Goal: Task Accomplishment & Management: Complete application form

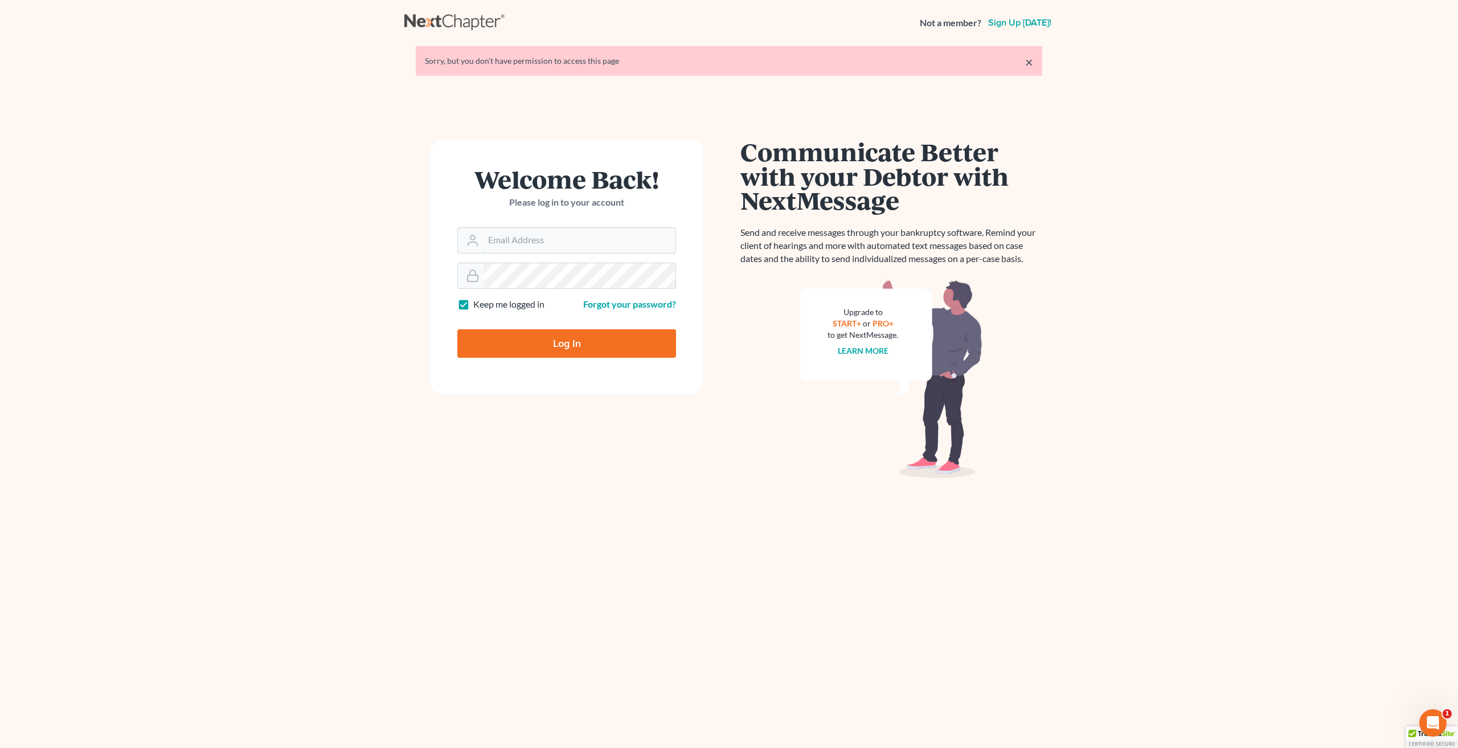
type input "[EMAIL_ADDRESS][DOMAIN_NAME]"
click at [600, 336] on input "Log In" at bounding box center [566, 343] width 219 height 28
type input "Thinking..."
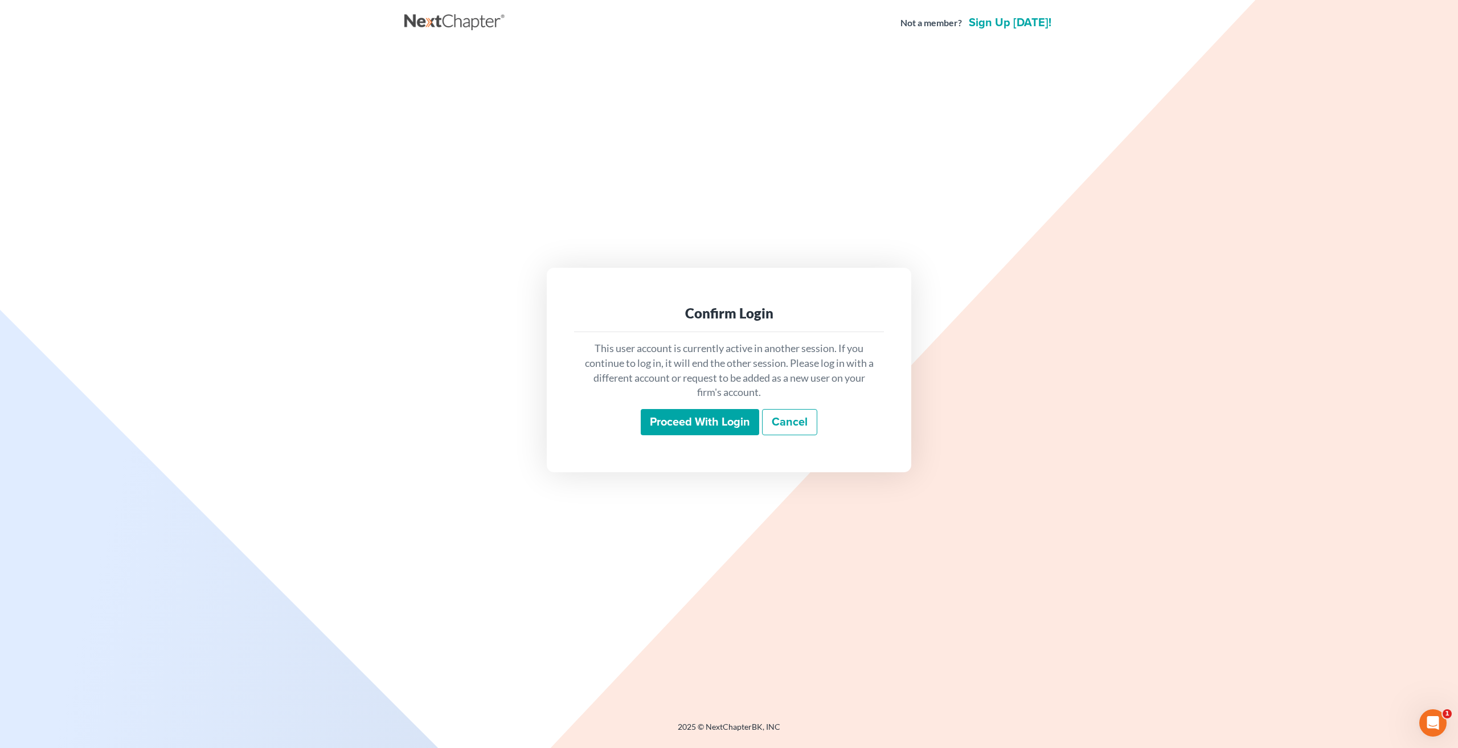
click at [694, 421] on input "Proceed with login" at bounding box center [700, 422] width 118 height 26
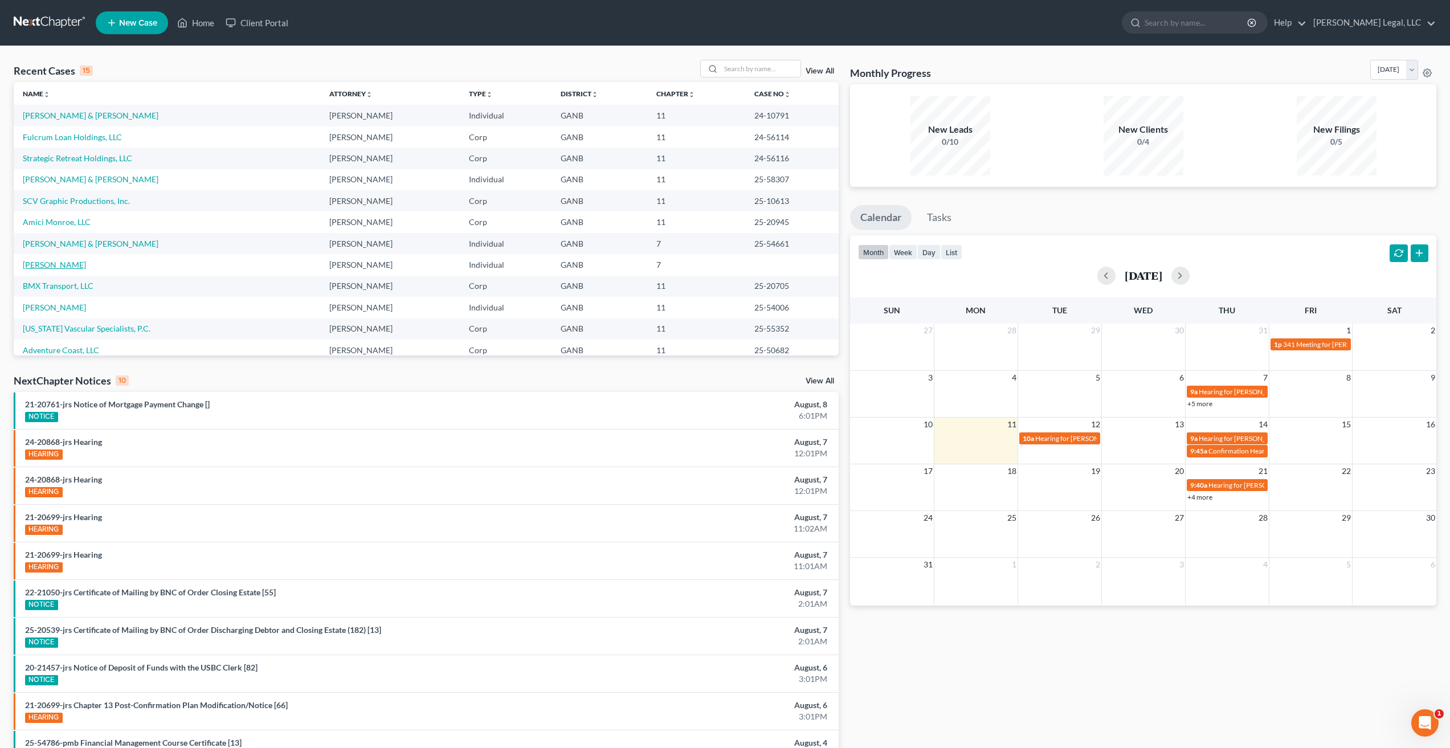
click at [58, 264] on link "[PERSON_NAME]" at bounding box center [54, 265] width 63 height 10
select select "10"
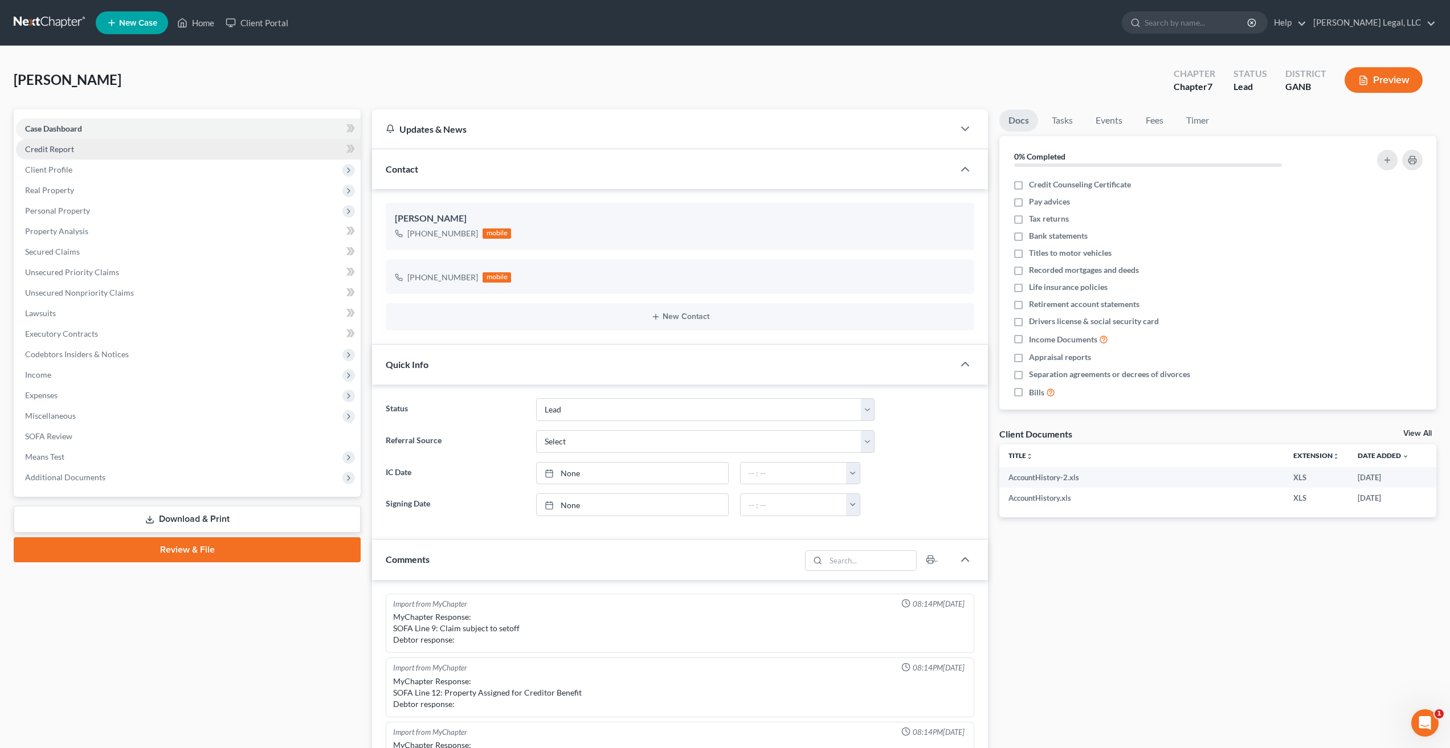
scroll to position [198, 0]
click at [76, 174] on span "Client Profile" at bounding box center [188, 170] width 345 height 21
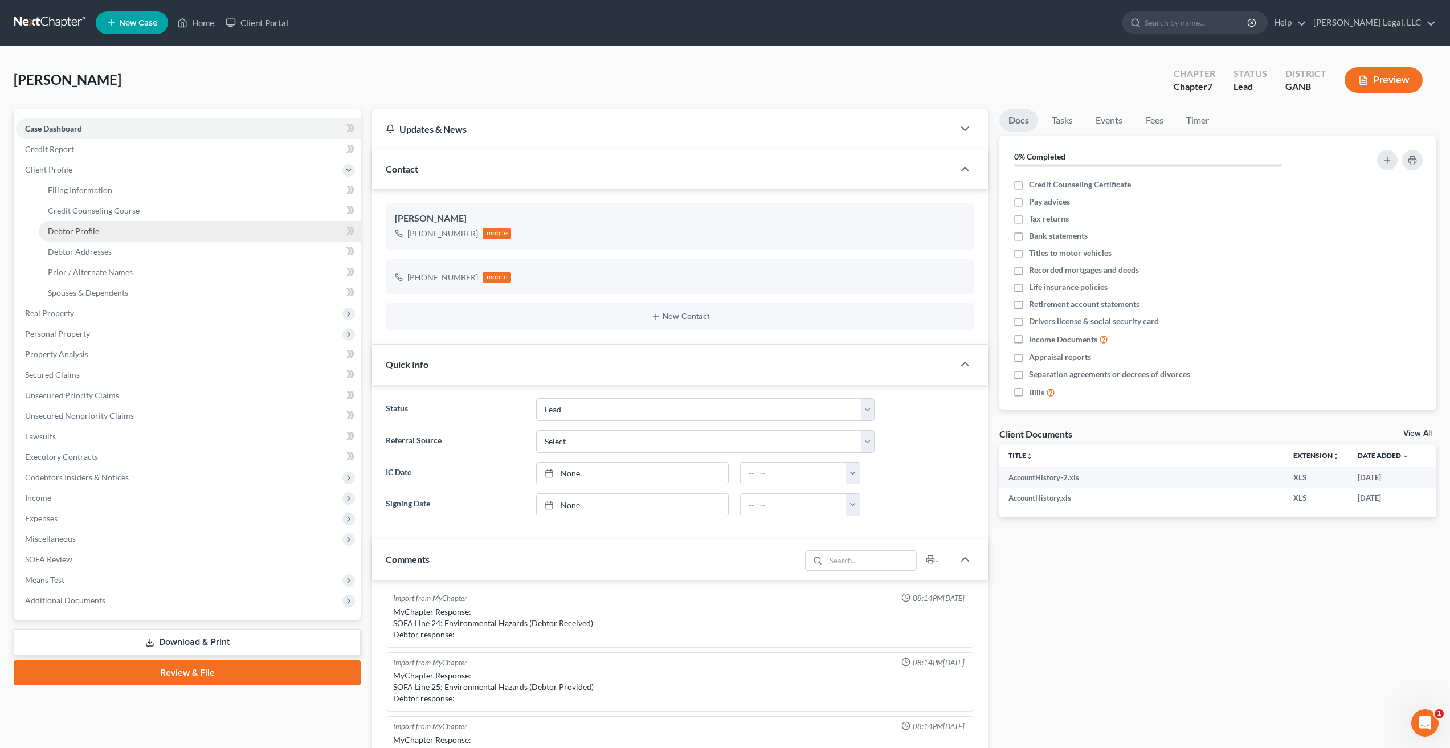
click at [108, 229] on link "Debtor Profile" at bounding box center [200, 231] width 322 height 21
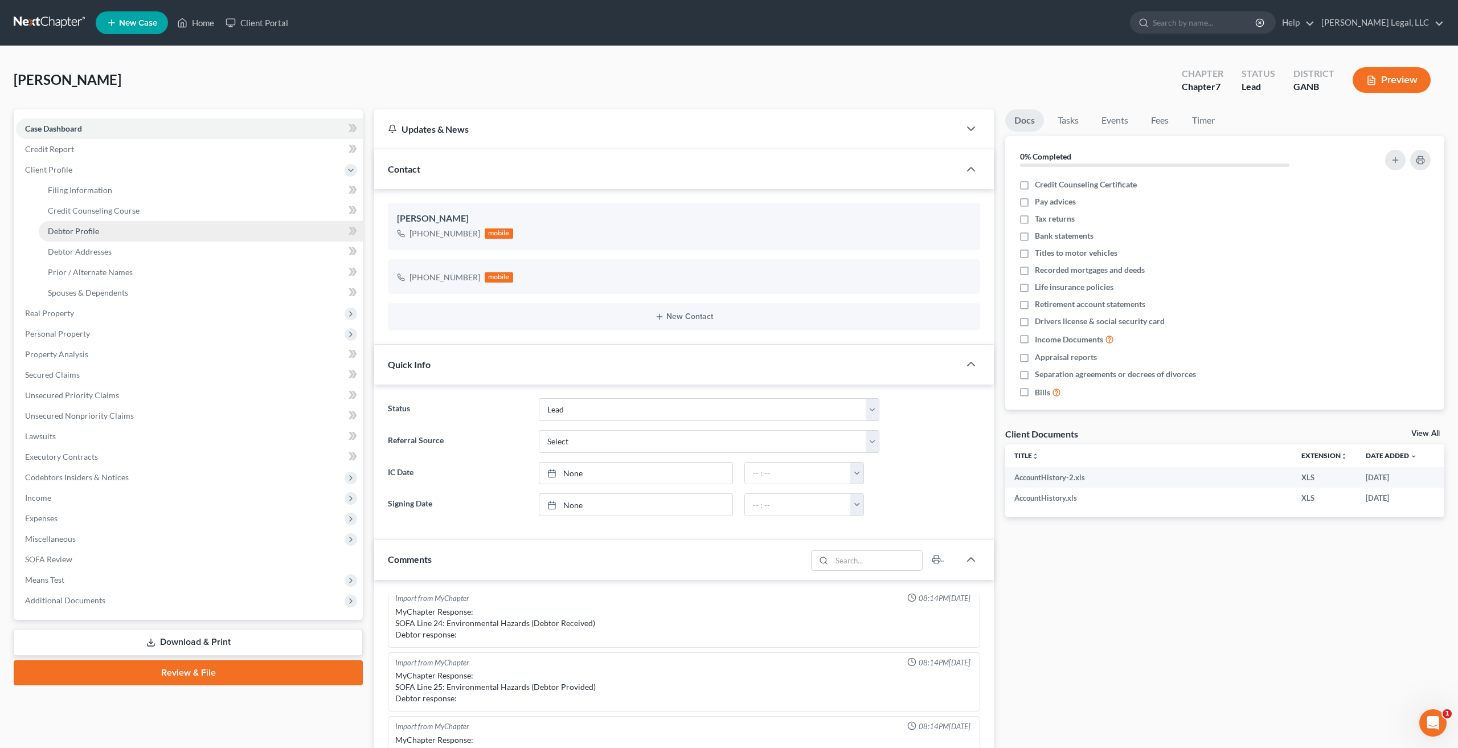
select select "1"
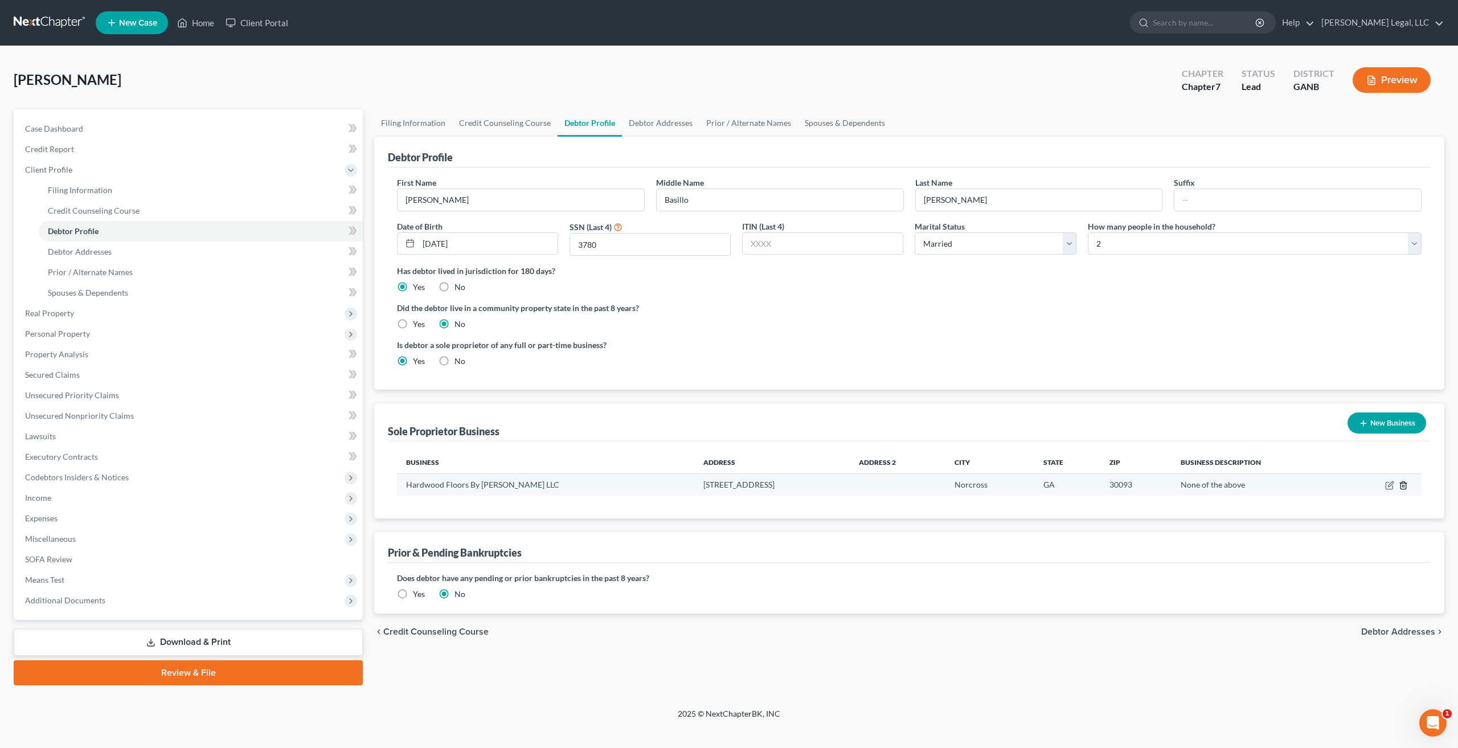
click at [1404, 485] on icon "button" at bounding box center [1403, 485] width 9 height 9
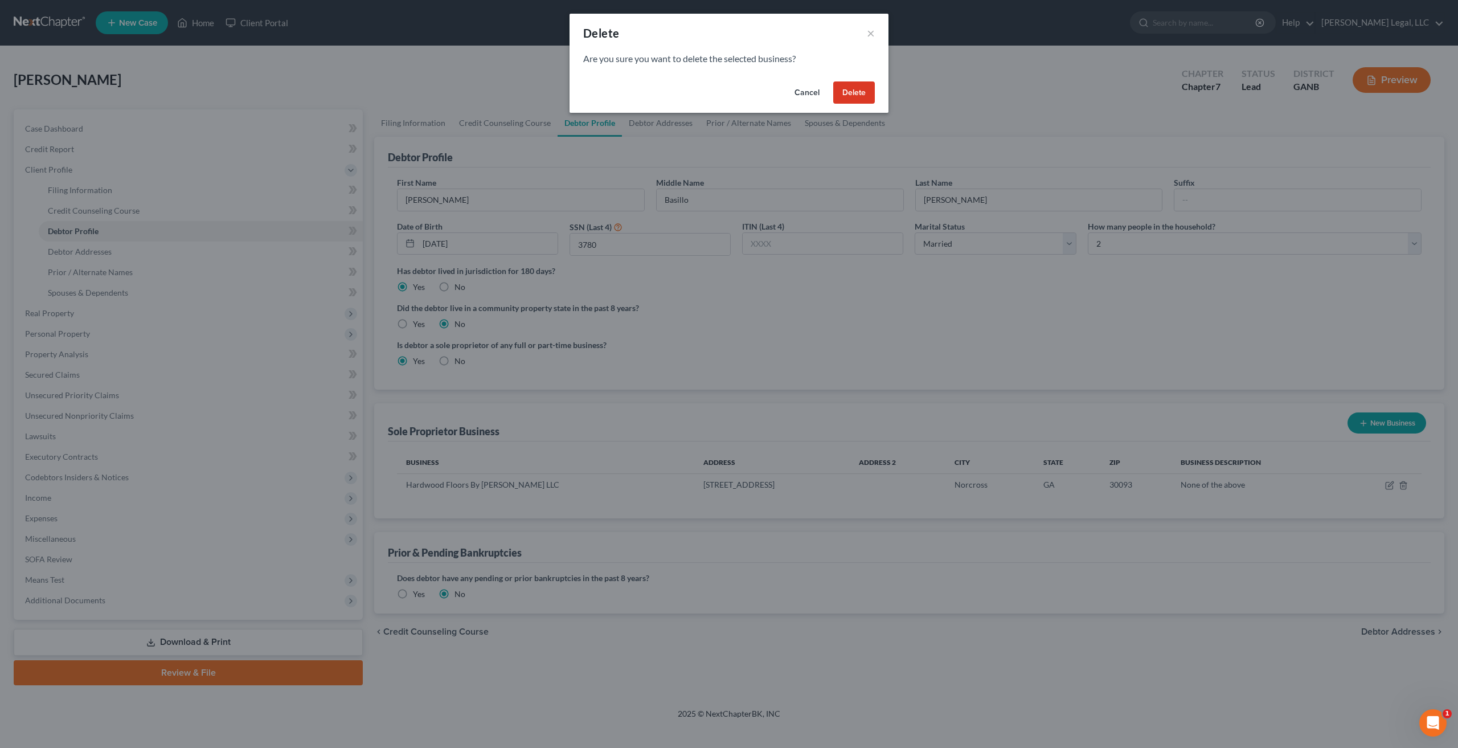
click at [865, 81] on button "Delete" at bounding box center [854, 92] width 42 height 23
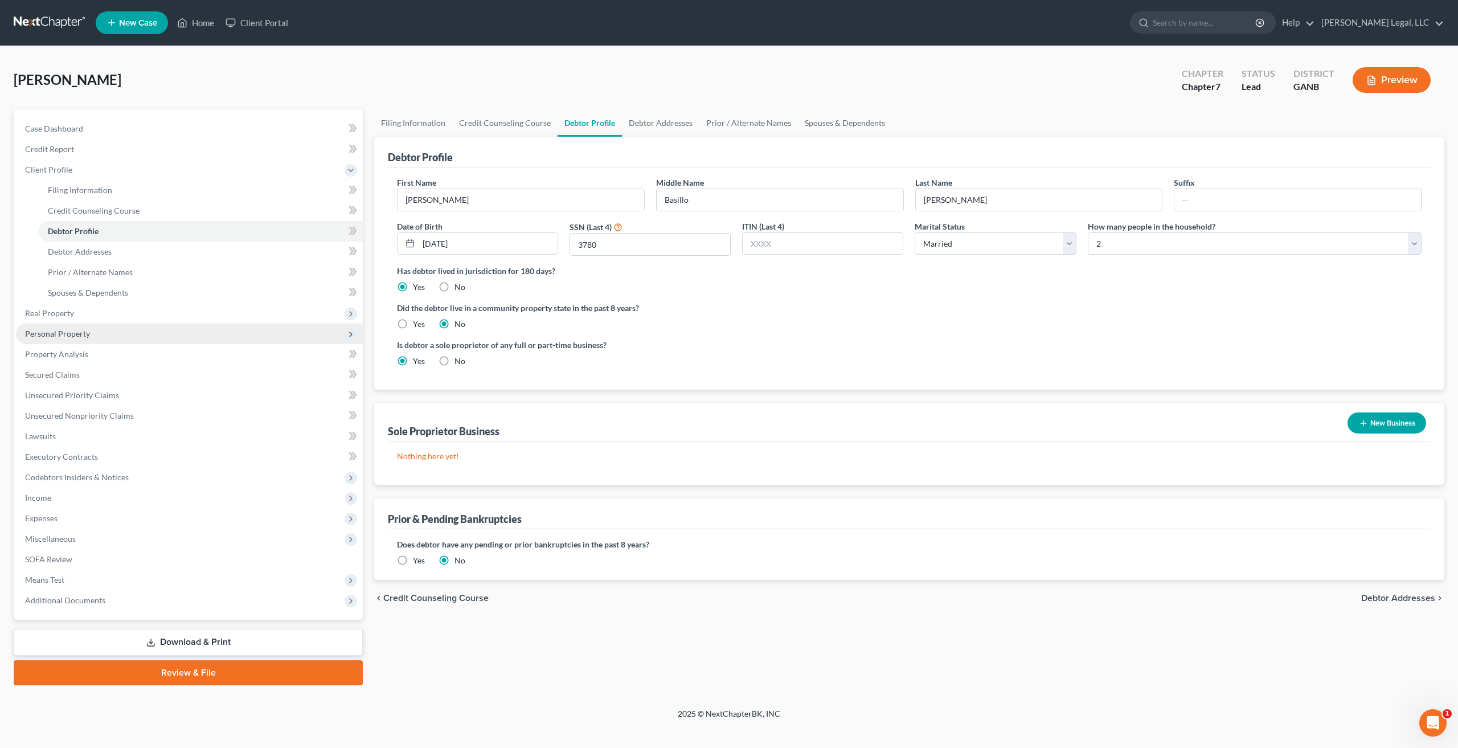
click at [89, 330] on span "Personal Property" at bounding box center [189, 334] width 347 height 21
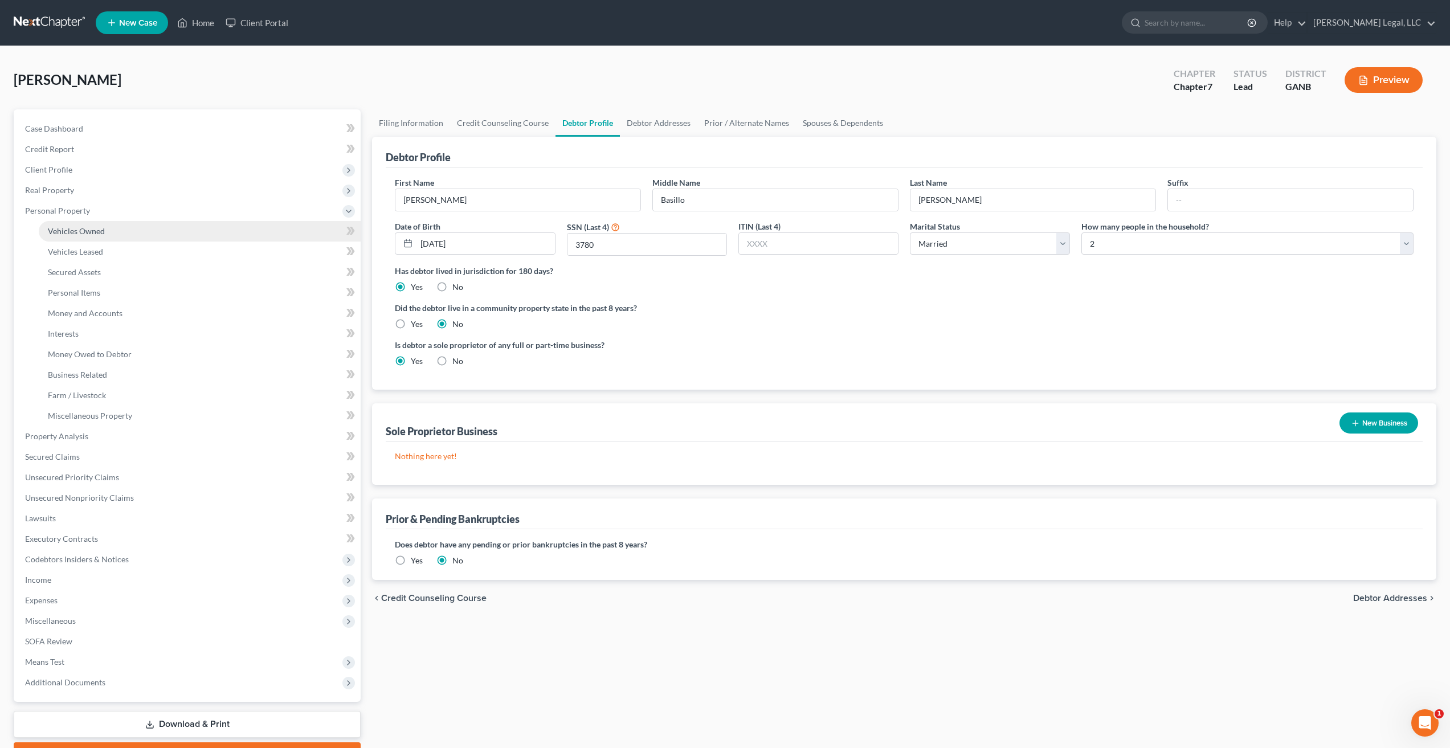
click at [107, 234] on link "Vehicles Owned" at bounding box center [200, 231] width 322 height 21
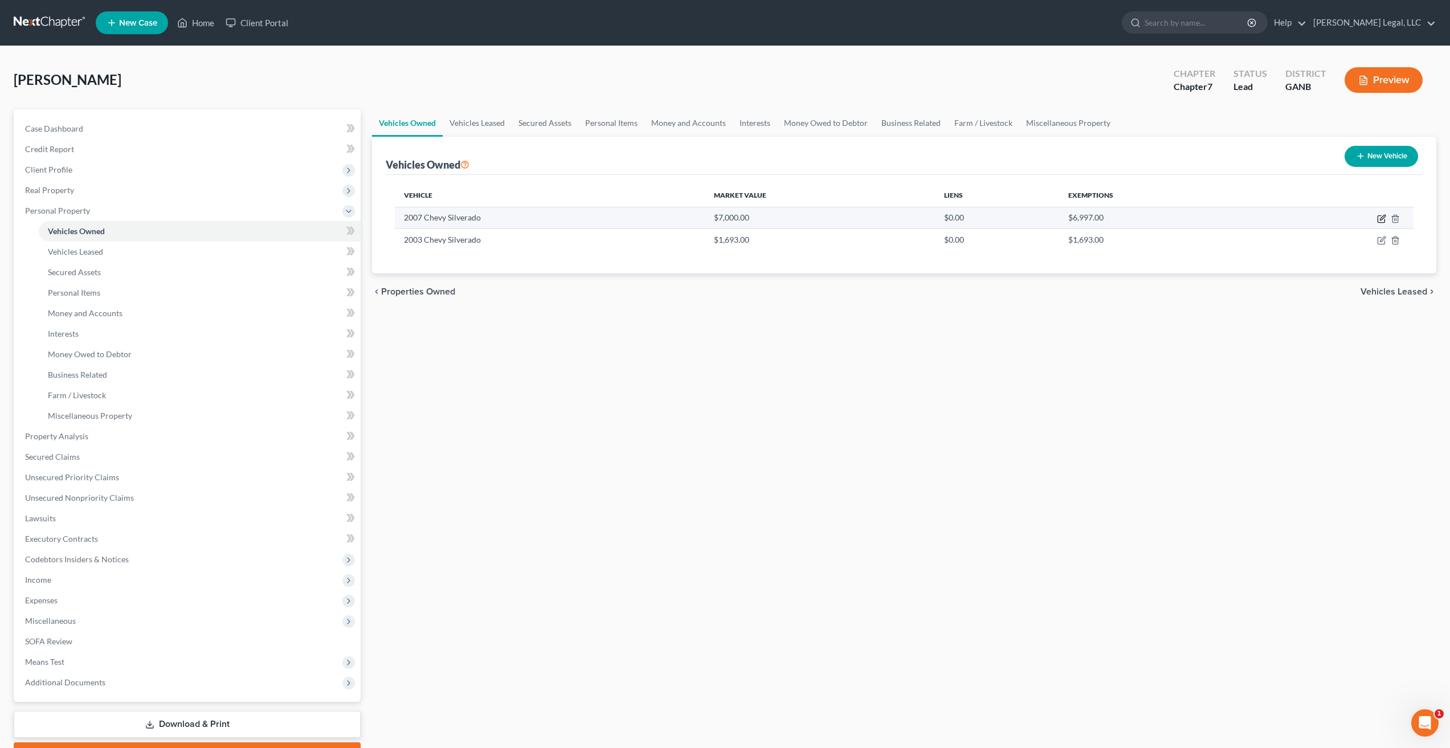
click at [1379, 218] on icon "button" at bounding box center [1381, 218] width 9 height 9
select select "0"
select select "19"
select select "0"
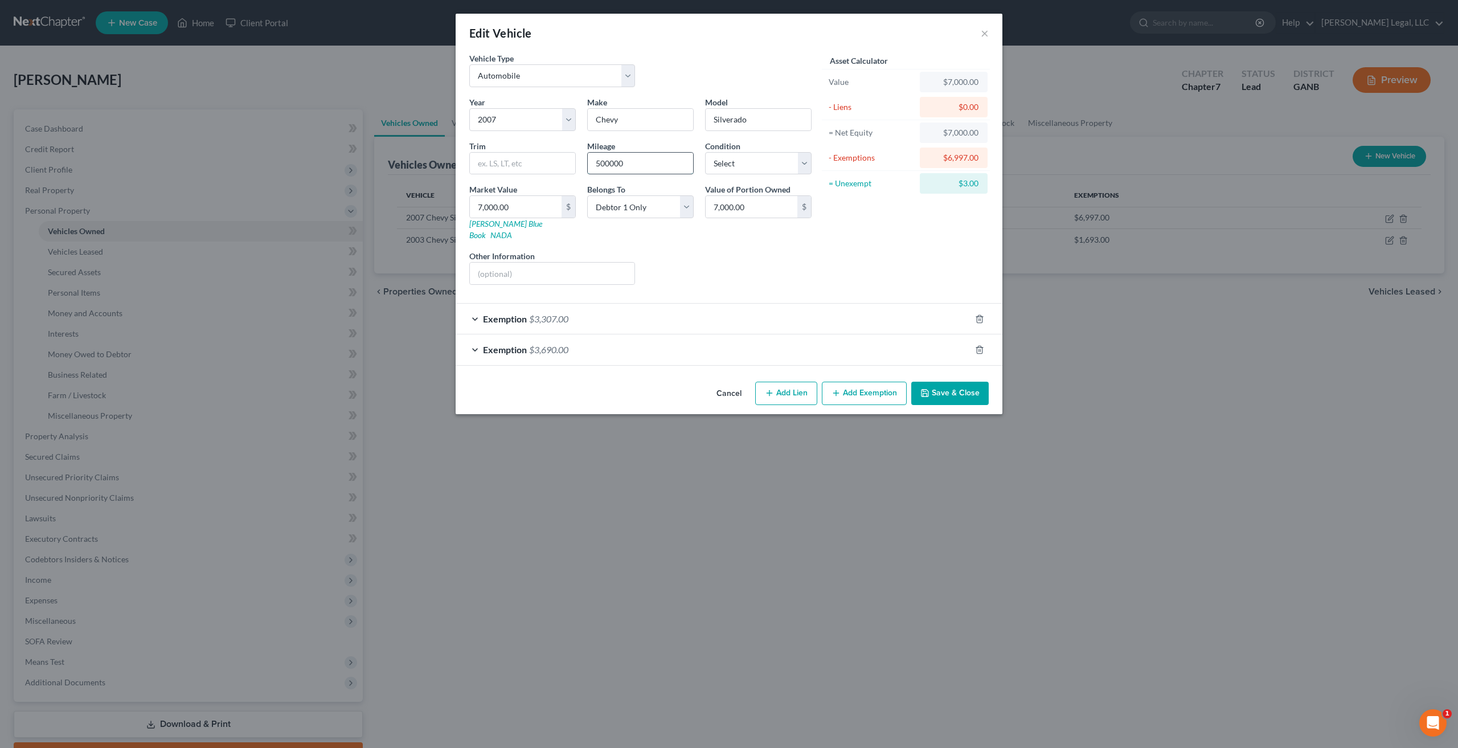
click at [633, 161] on input "500000" at bounding box center [640, 164] width 105 height 22
click at [793, 157] on select "Select Excellent Very Good Good Fair Poor" at bounding box center [758, 163] width 107 height 23
select select "3"
click at [705, 152] on select "Select Excellent Very Good Good Fair Poor" at bounding box center [758, 163] width 107 height 23
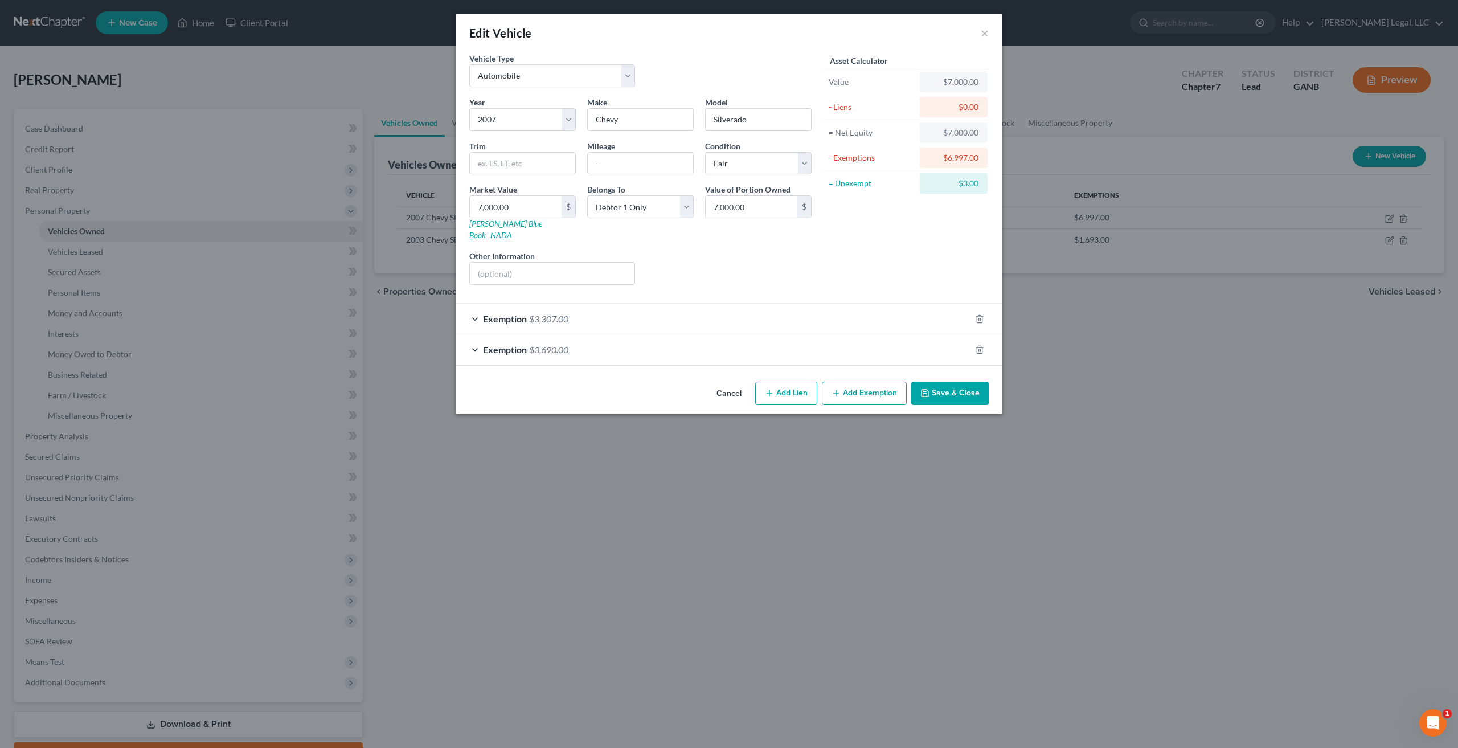
click at [954, 383] on button "Save & Close" at bounding box center [949, 394] width 77 height 24
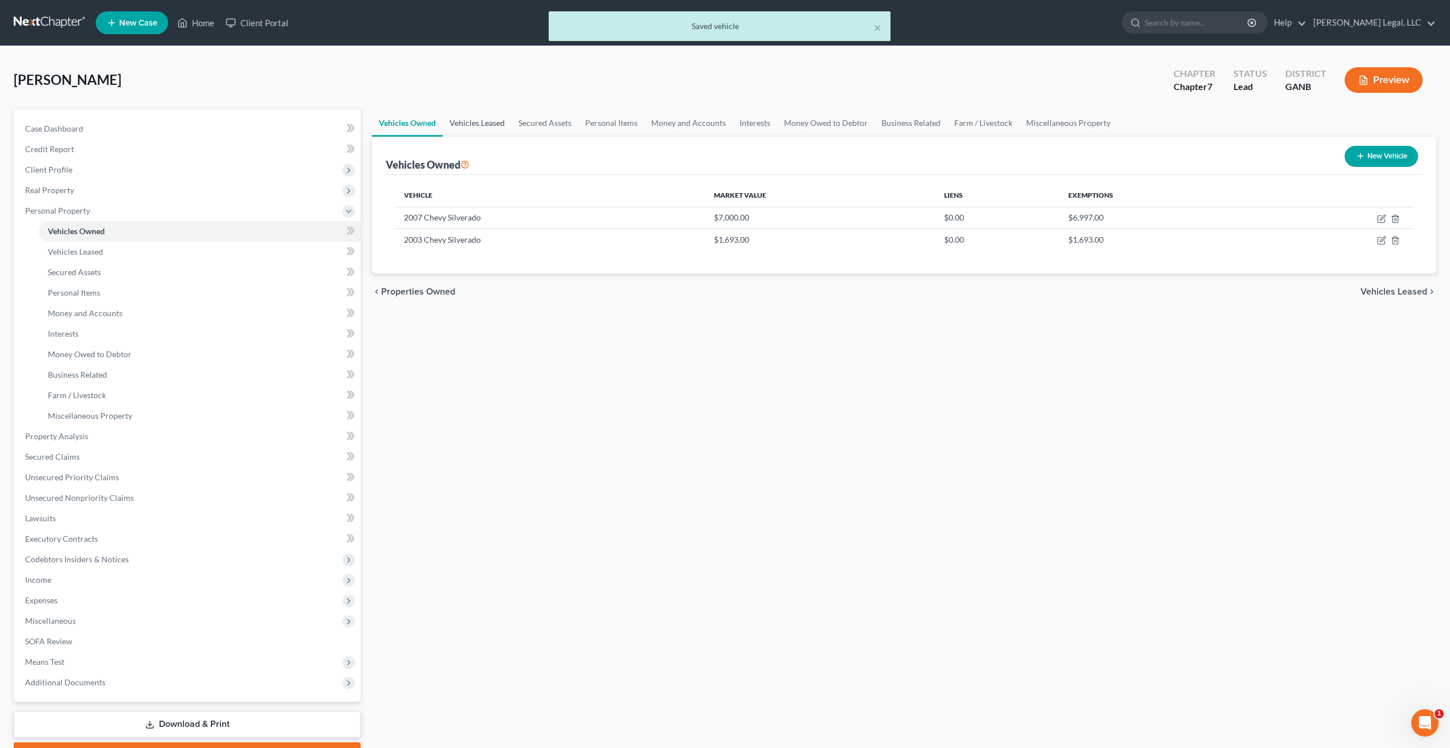
click at [488, 113] on link "Vehicles Leased" at bounding box center [477, 122] width 69 height 27
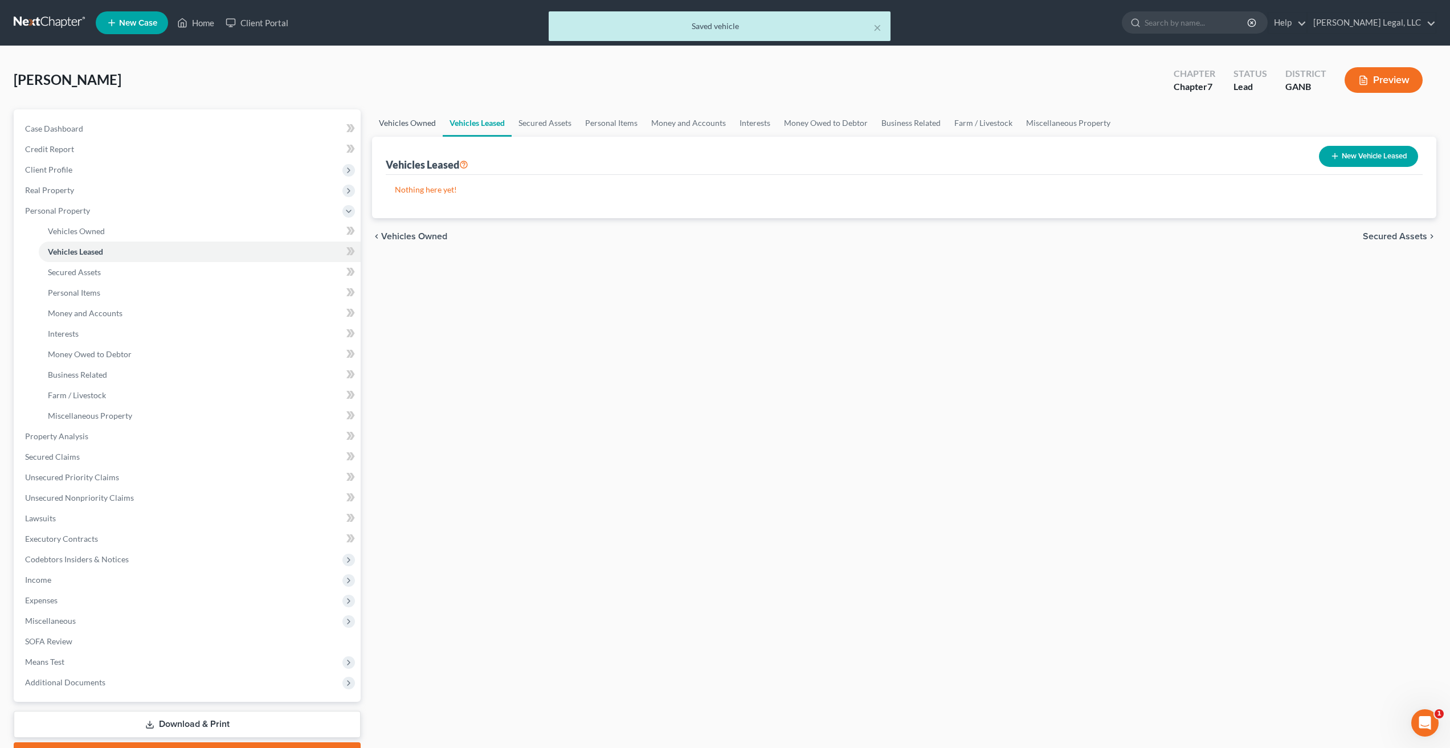
click at [416, 122] on link "Vehicles Owned" at bounding box center [407, 122] width 71 height 27
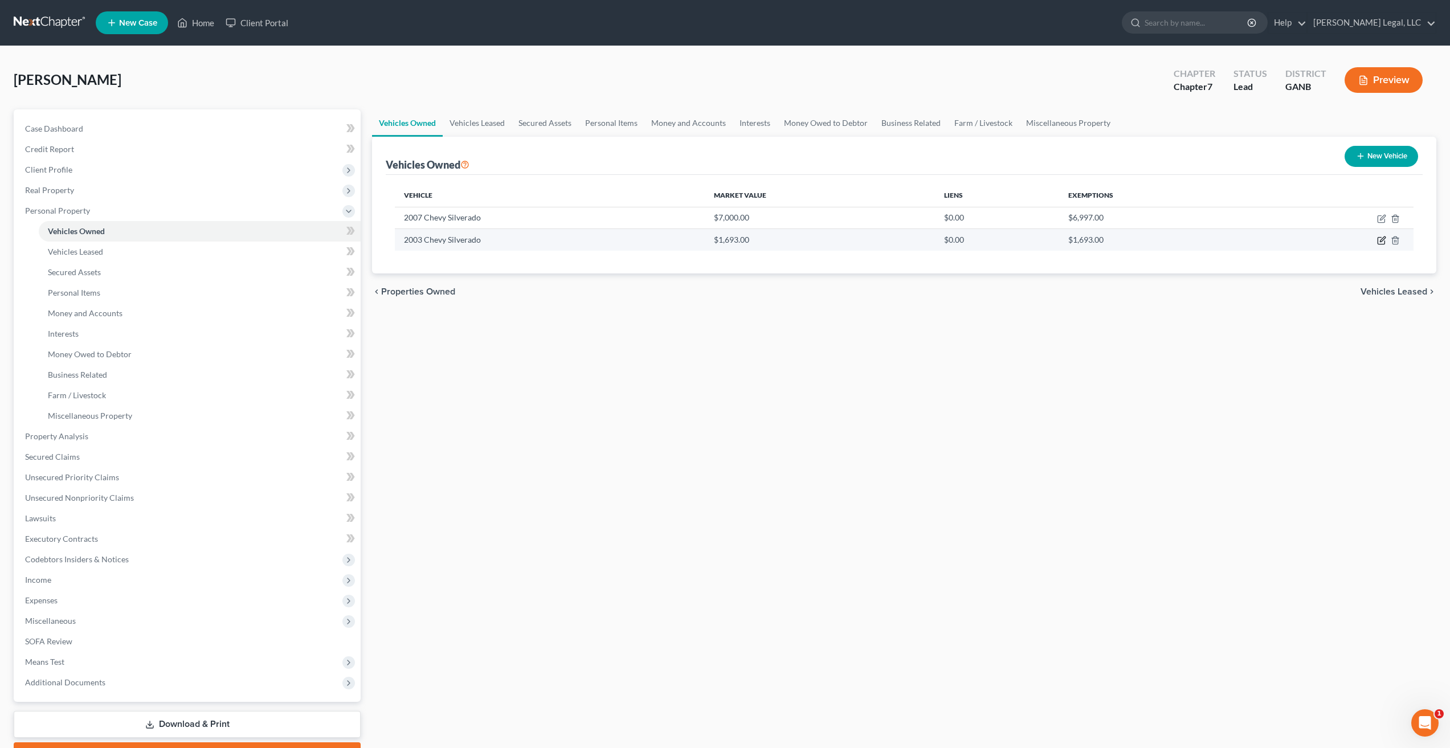
click at [1381, 244] on icon "button" at bounding box center [1380, 241] width 7 height 7
select select "0"
select select "23"
select select "2"
select select "0"
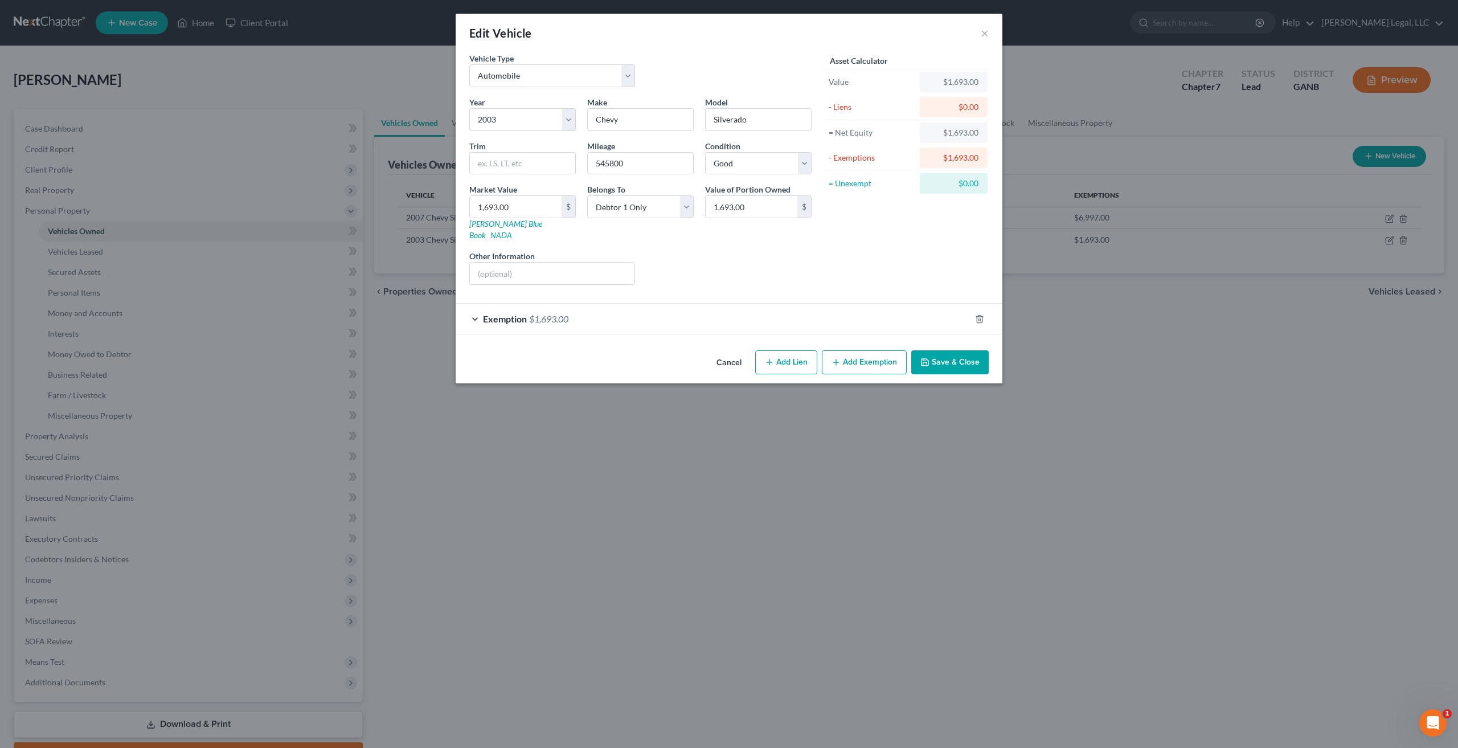
click at [735, 351] on button "Cancel" at bounding box center [729, 362] width 43 height 23
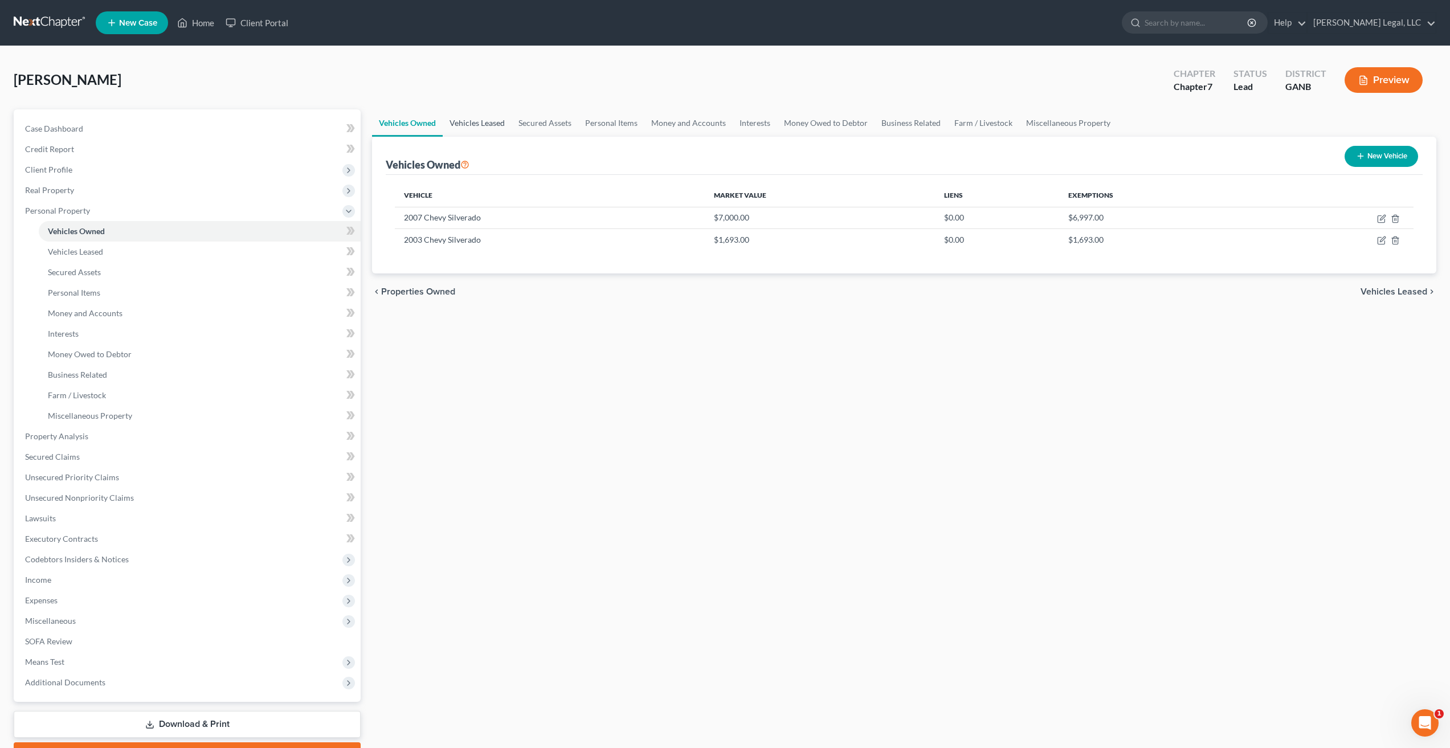
click at [490, 129] on link "Vehicles Leased" at bounding box center [477, 122] width 69 height 27
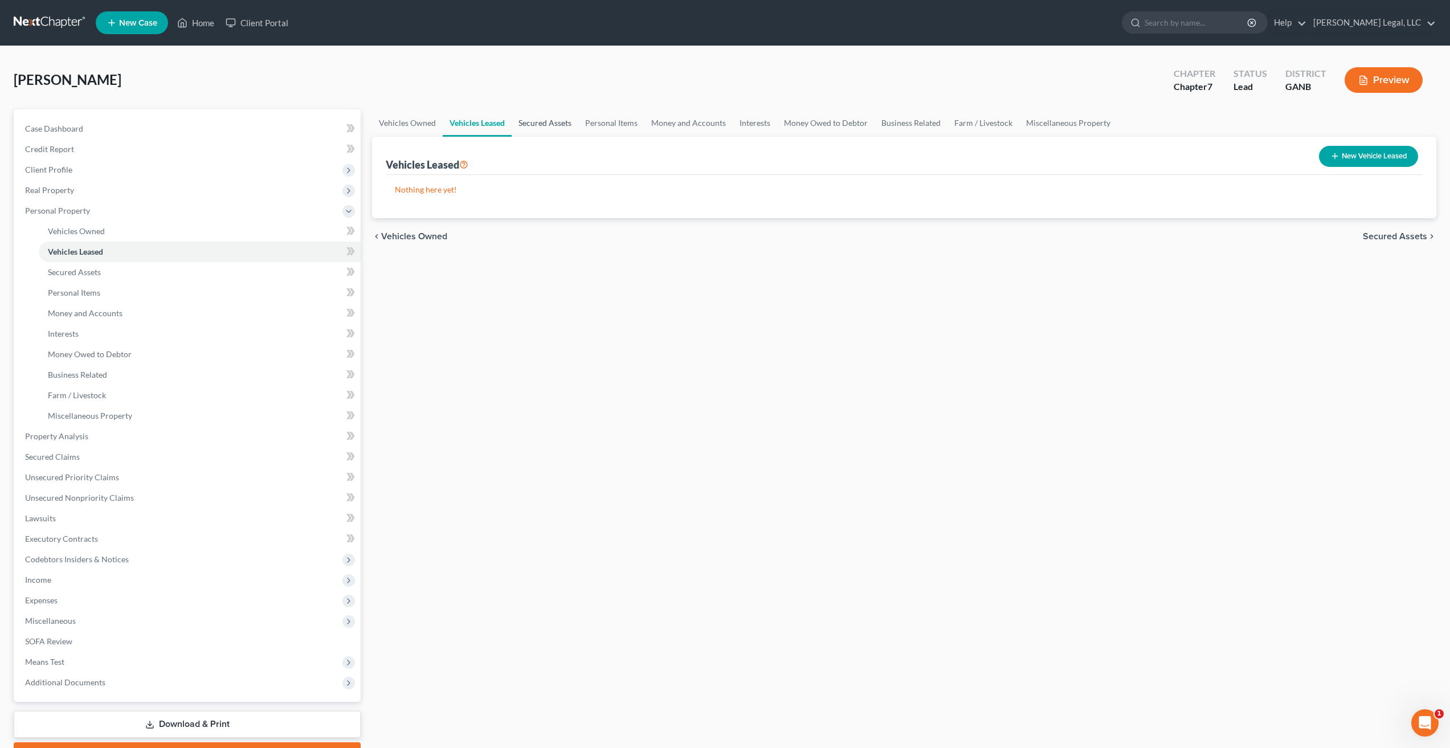
click at [551, 125] on link "Secured Assets" at bounding box center [545, 122] width 67 height 27
click at [628, 125] on link "Personal Items" at bounding box center [612, 122] width 66 height 27
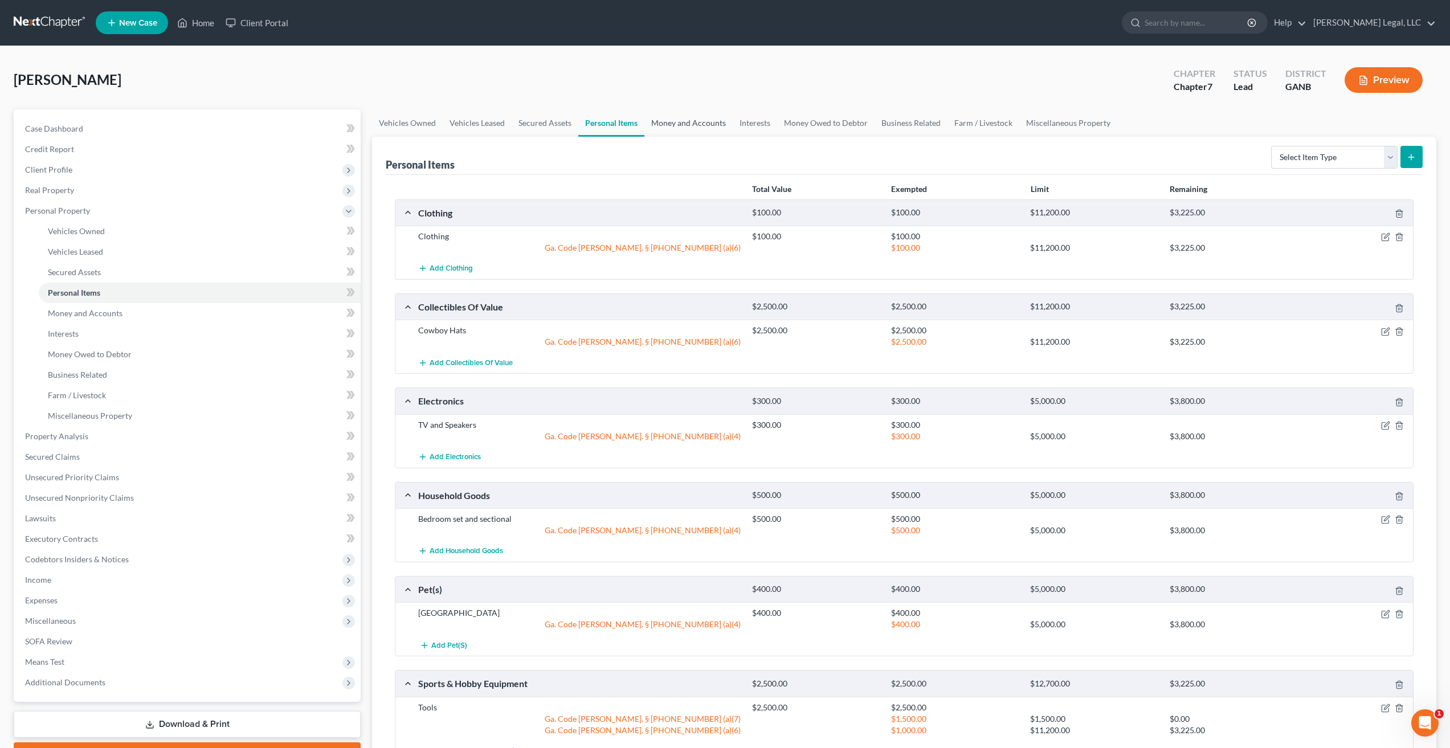
click at [683, 124] on link "Money and Accounts" at bounding box center [688, 122] width 88 height 27
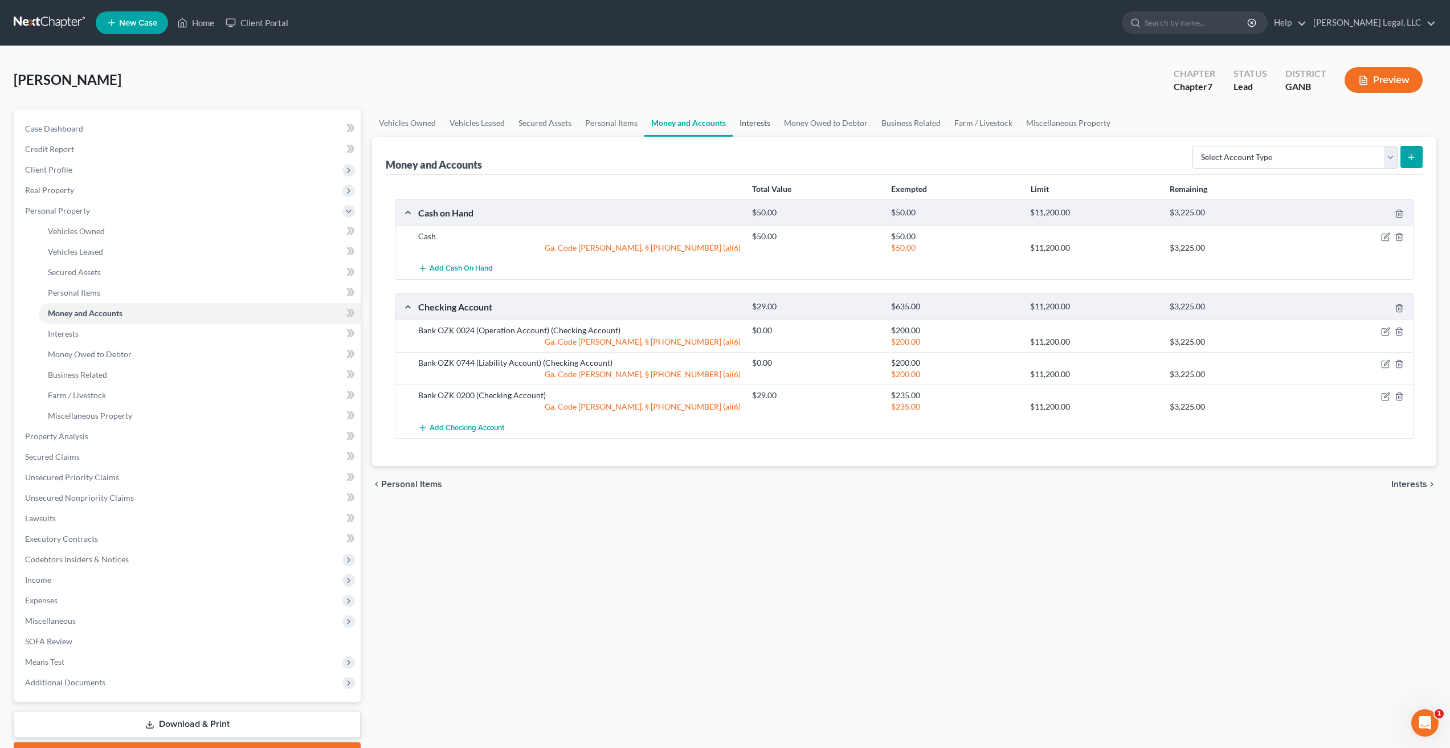
click at [761, 118] on link "Interests" at bounding box center [755, 122] width 44 height 27
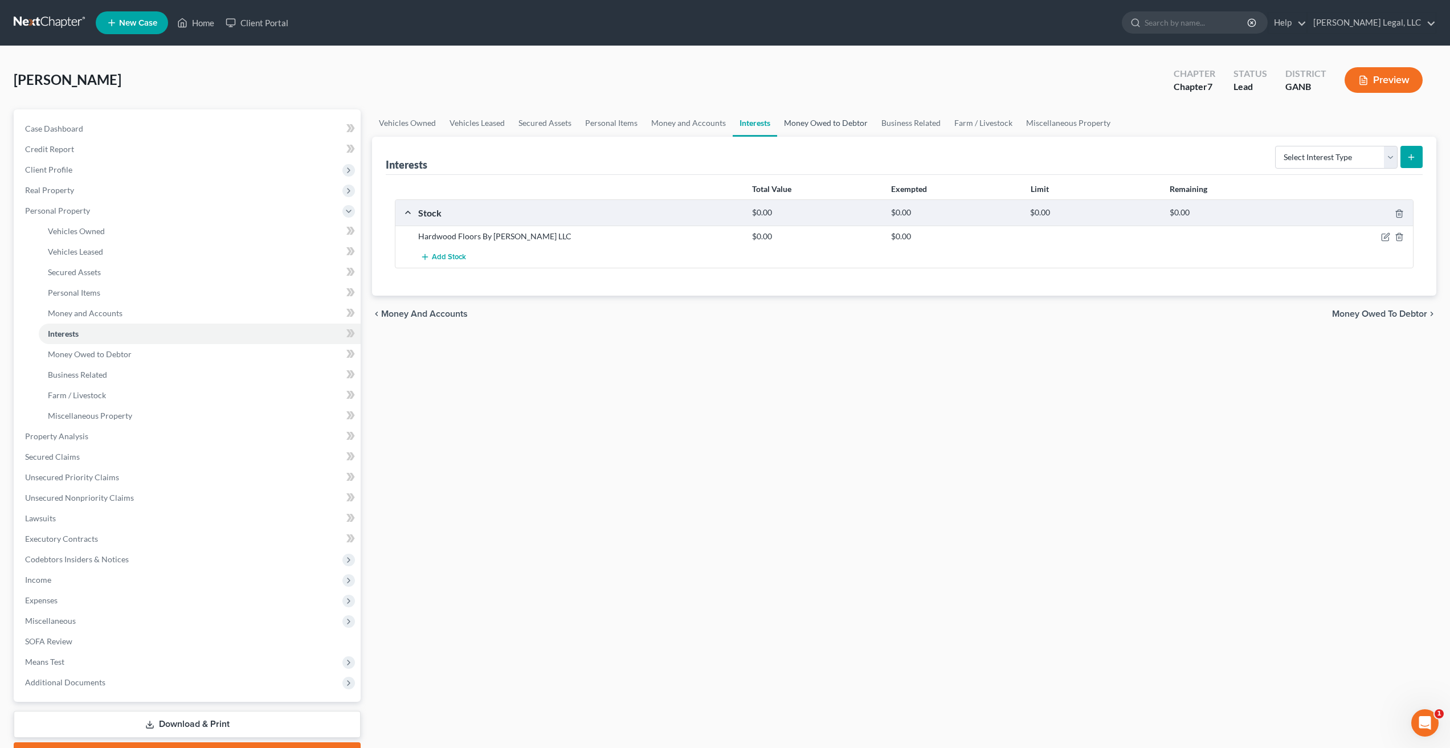
click at [830, 115] on link "Money Owed to Debtor" at bounding box center [825, 122] width 97 height 27
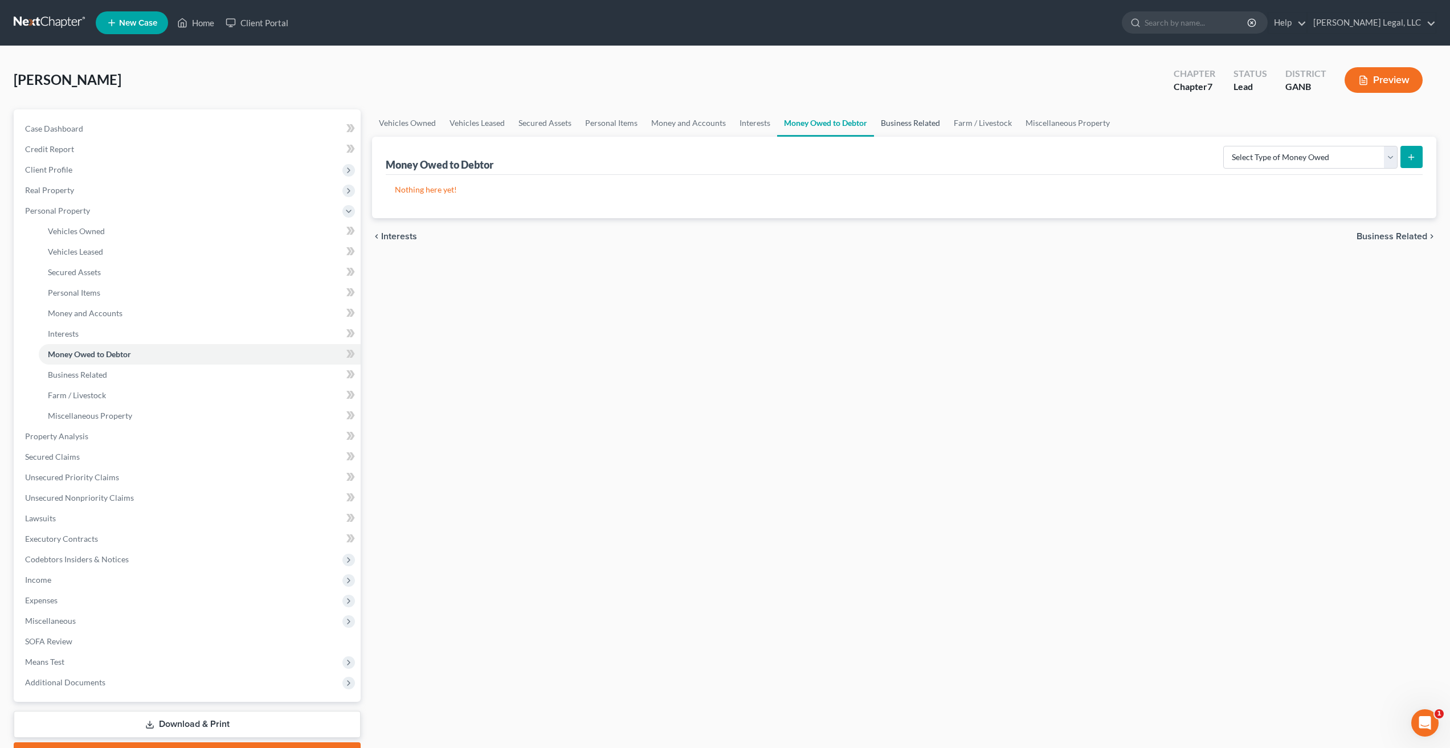
click at [904, 115] on link "Business Related" at bounding box center [910, 122] width 73 height 27
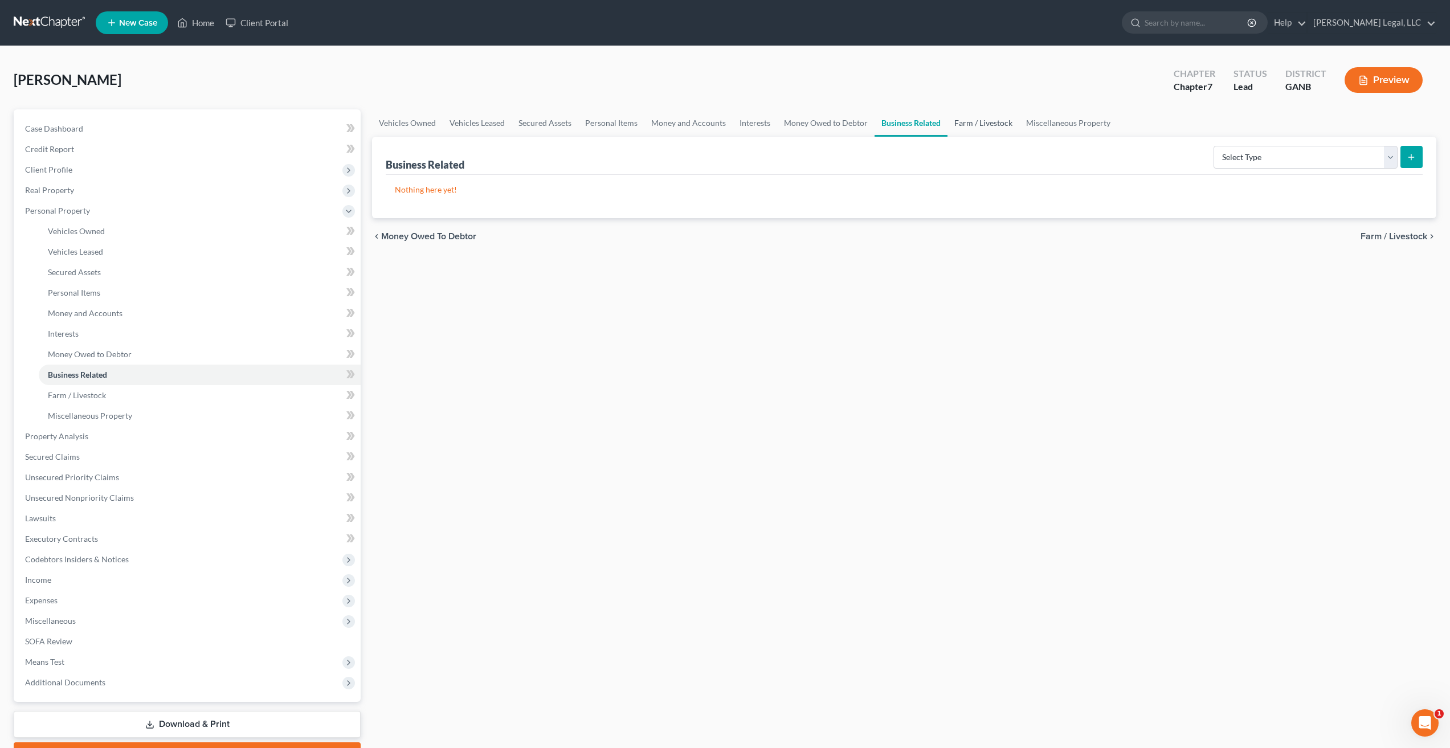
click at [968, 118] on link "Farm / Livestock" at bounding box center [983, 122] width 72 height 27
click at [1060, 111] on link "Miscellaneous Property" at bounding box center [1069, 122] width 98 height 27
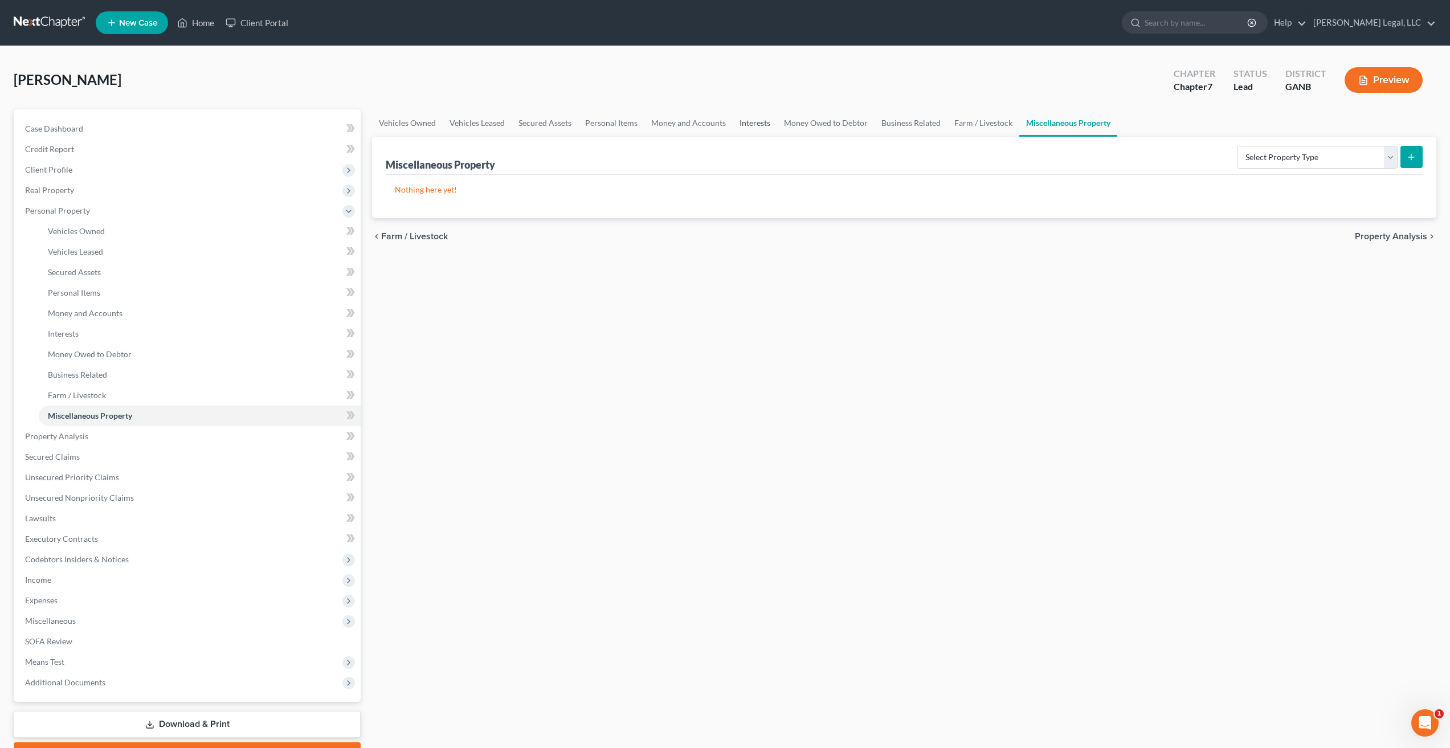
click at [742, 119] on link "Interests" at bounding box center [755, 122] width 44 height 27
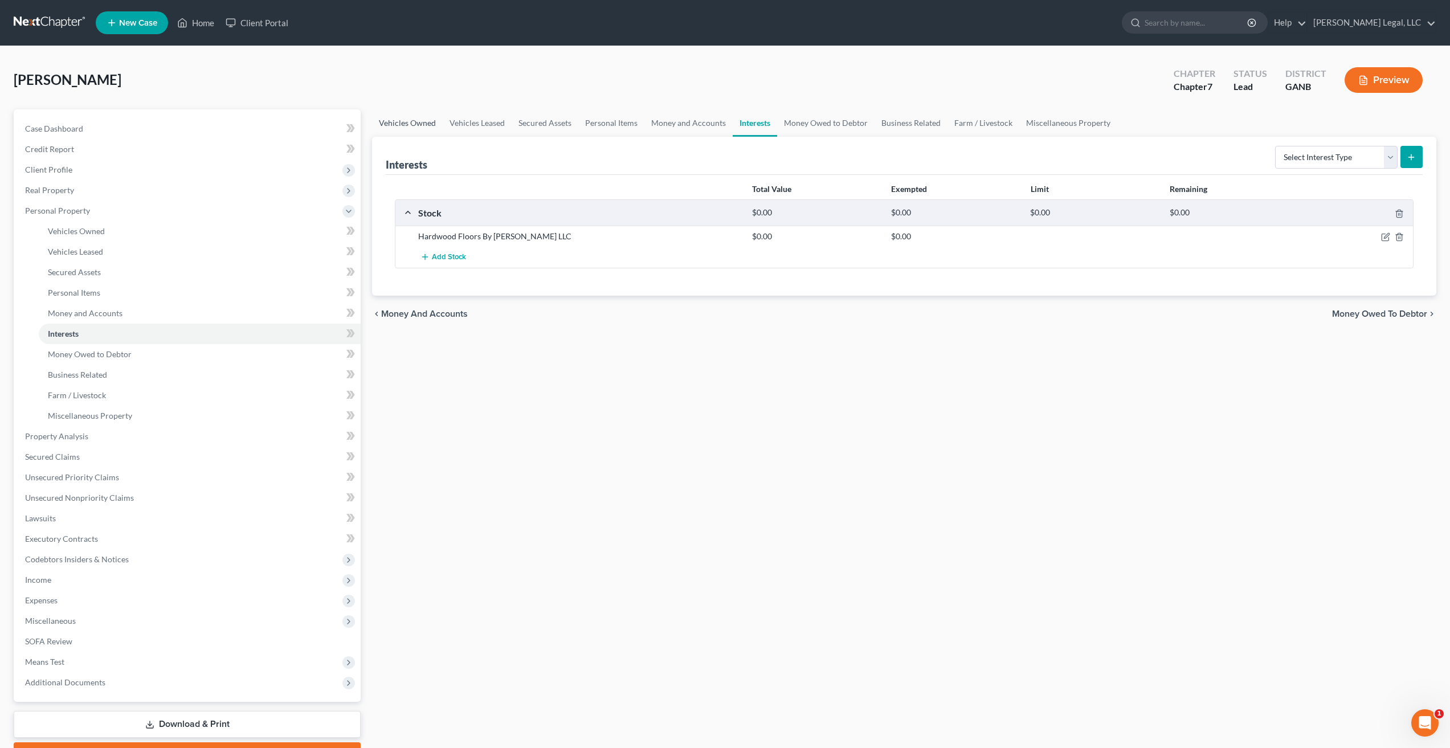
click at [415, 122] on link "Vehicles Owned" at bounding box center [407, 122] width 71 height 27
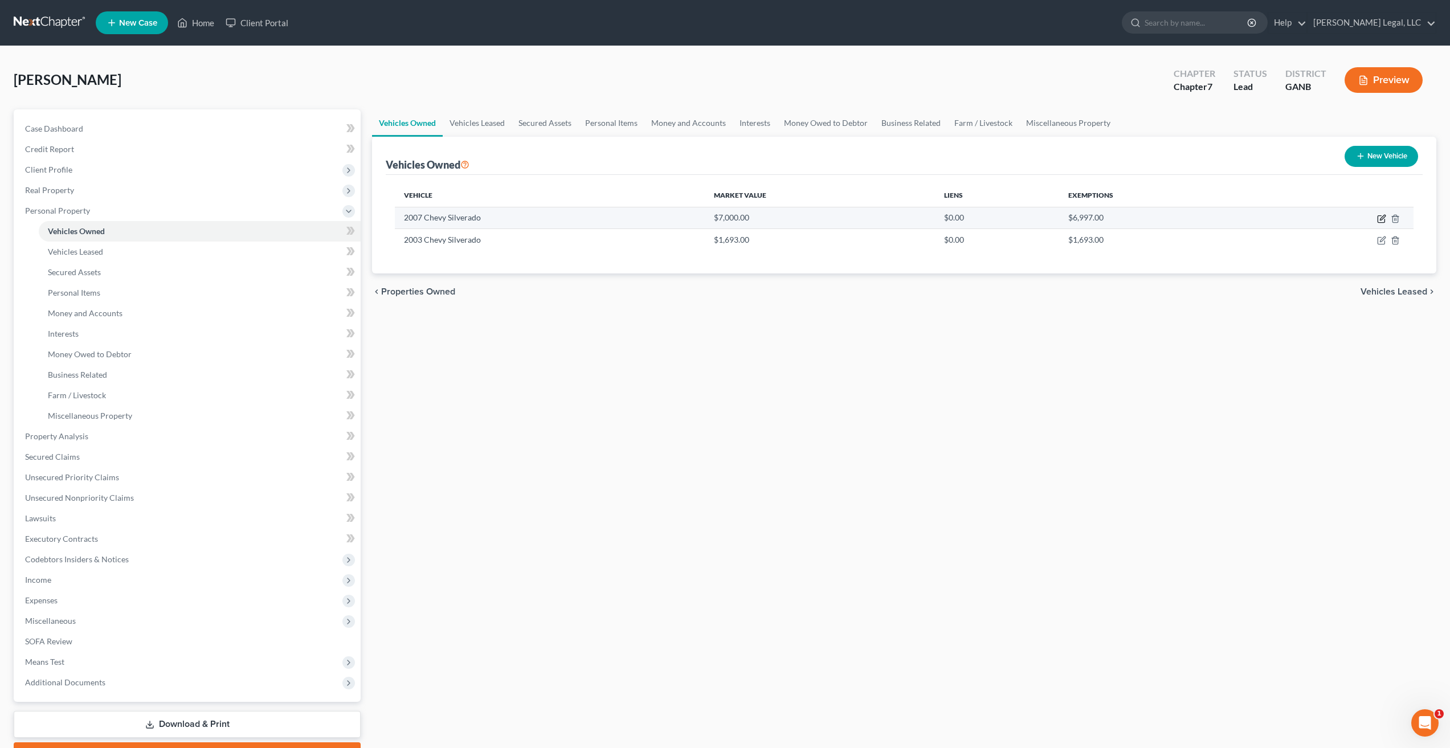
click at [1381, 220] on icon "button" at bounding box center [1381, 218] width 9 height 9
select select "0"
select select "19"
select select "3"
select select "0"
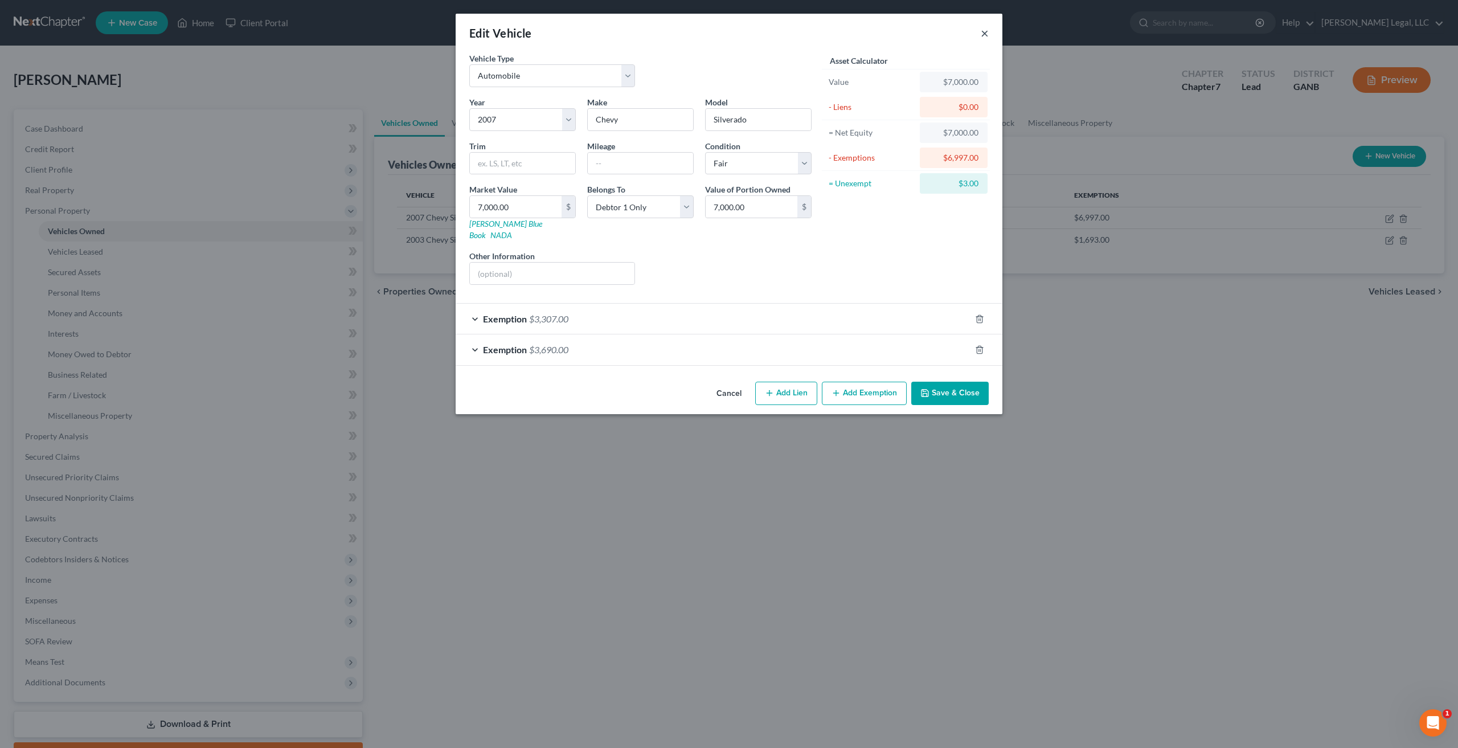
click at [986, 32] on button "×" at bounding box center [985, 33] width 8 height 14
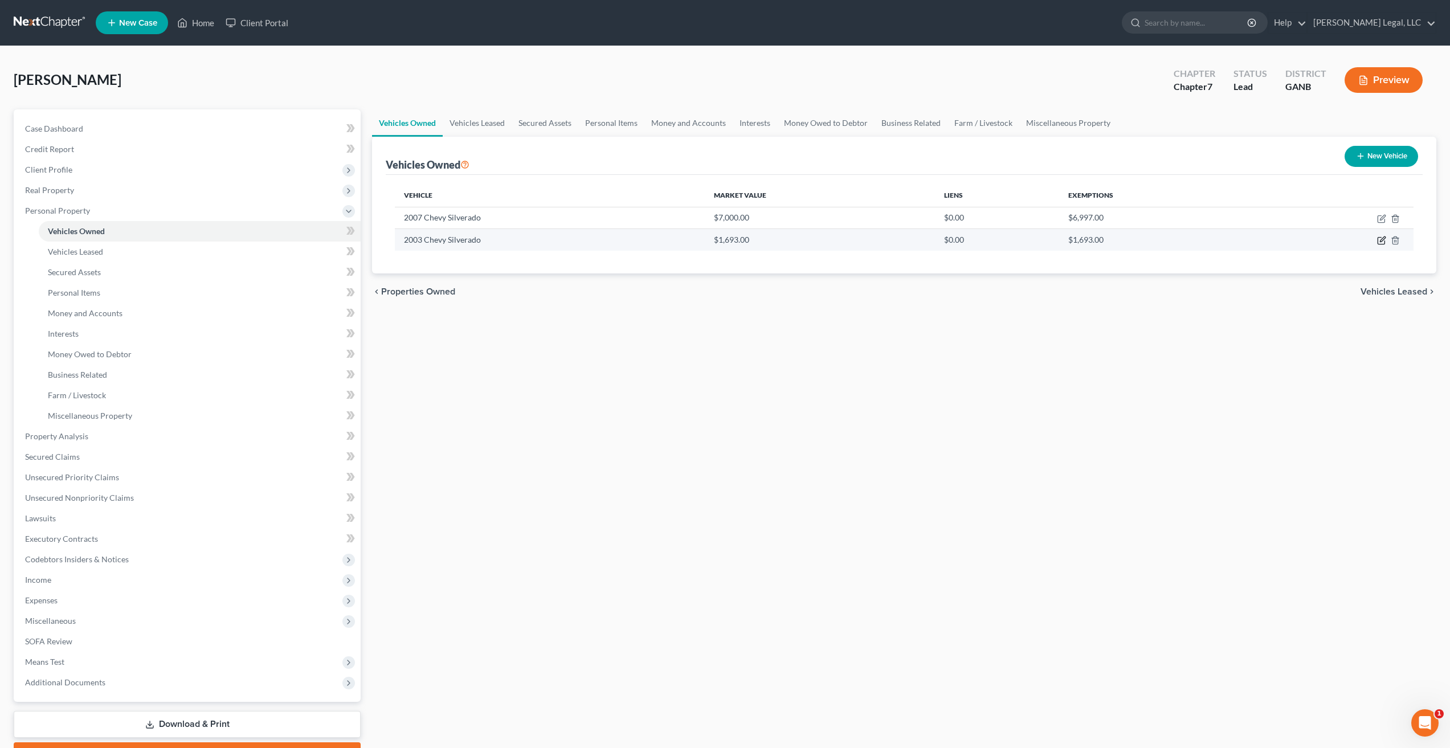
click at [1378, 236] on icon "button" at bounding box center [1381, 240] width 9 height 9
select select "0"
select select "23"
select select "2"
select select "0"
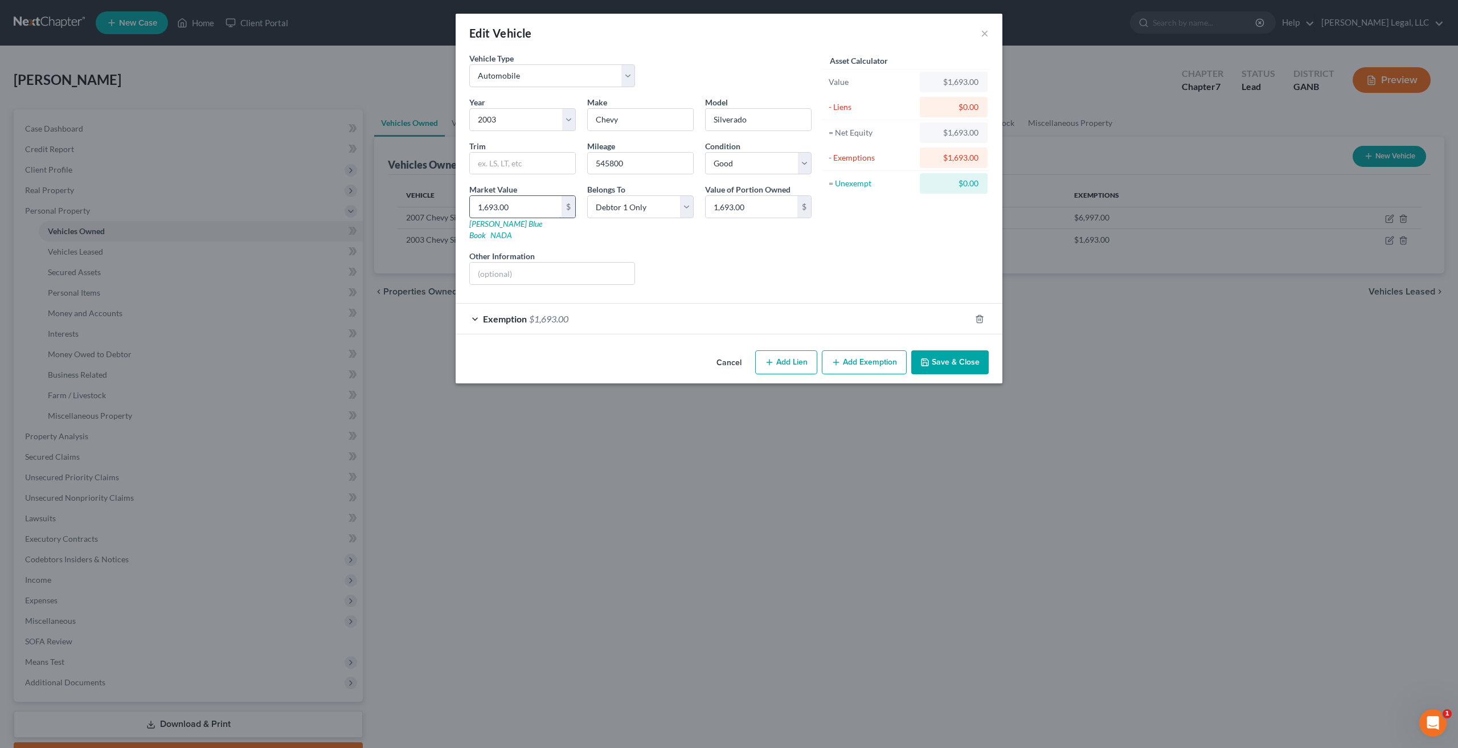
click at [517, 207] on input "1,693.00" at bounding box center [516, 207] width 92 height 22
type input "3"
type input "3.00"
type input "30"
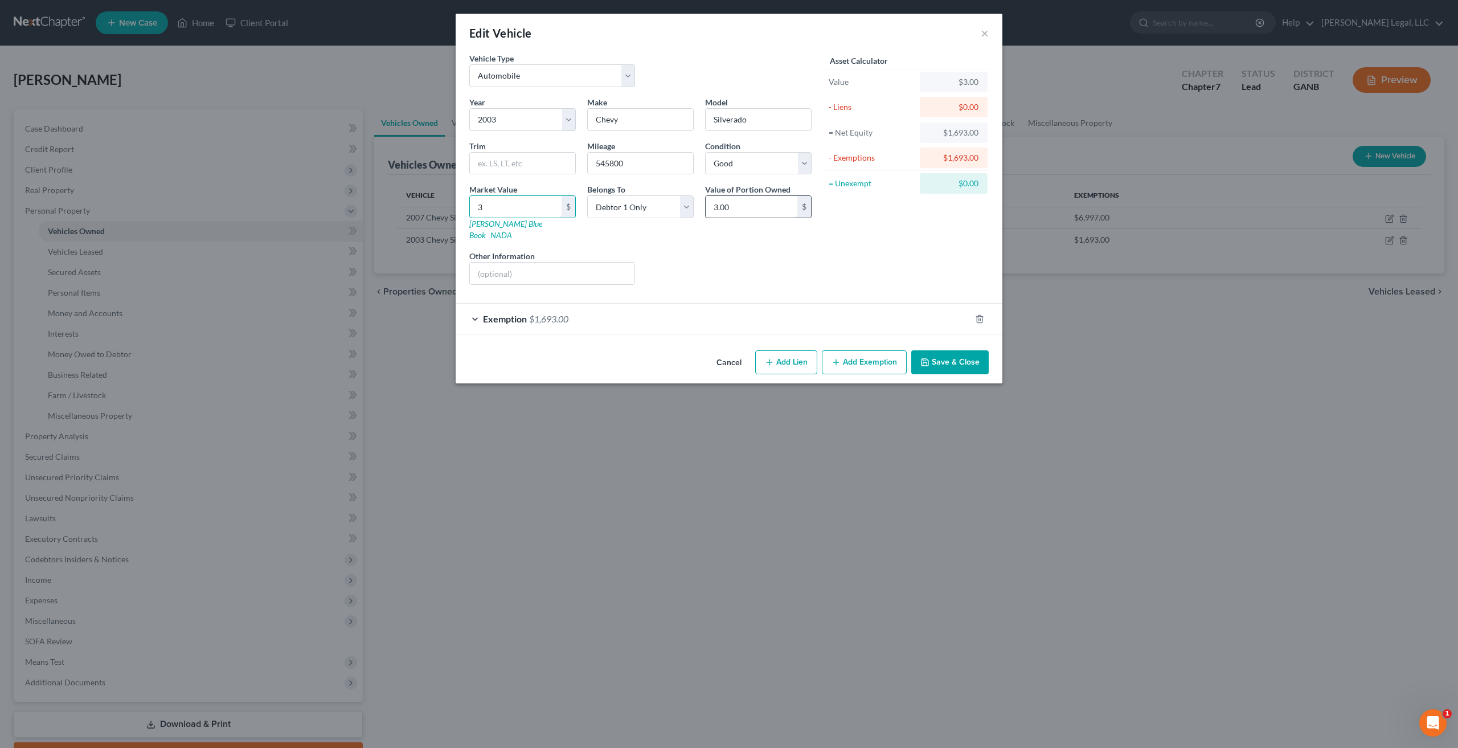
type input "30.00"
type input "300"
type input "300.00"
type input "3000"
type input "3,000.00"
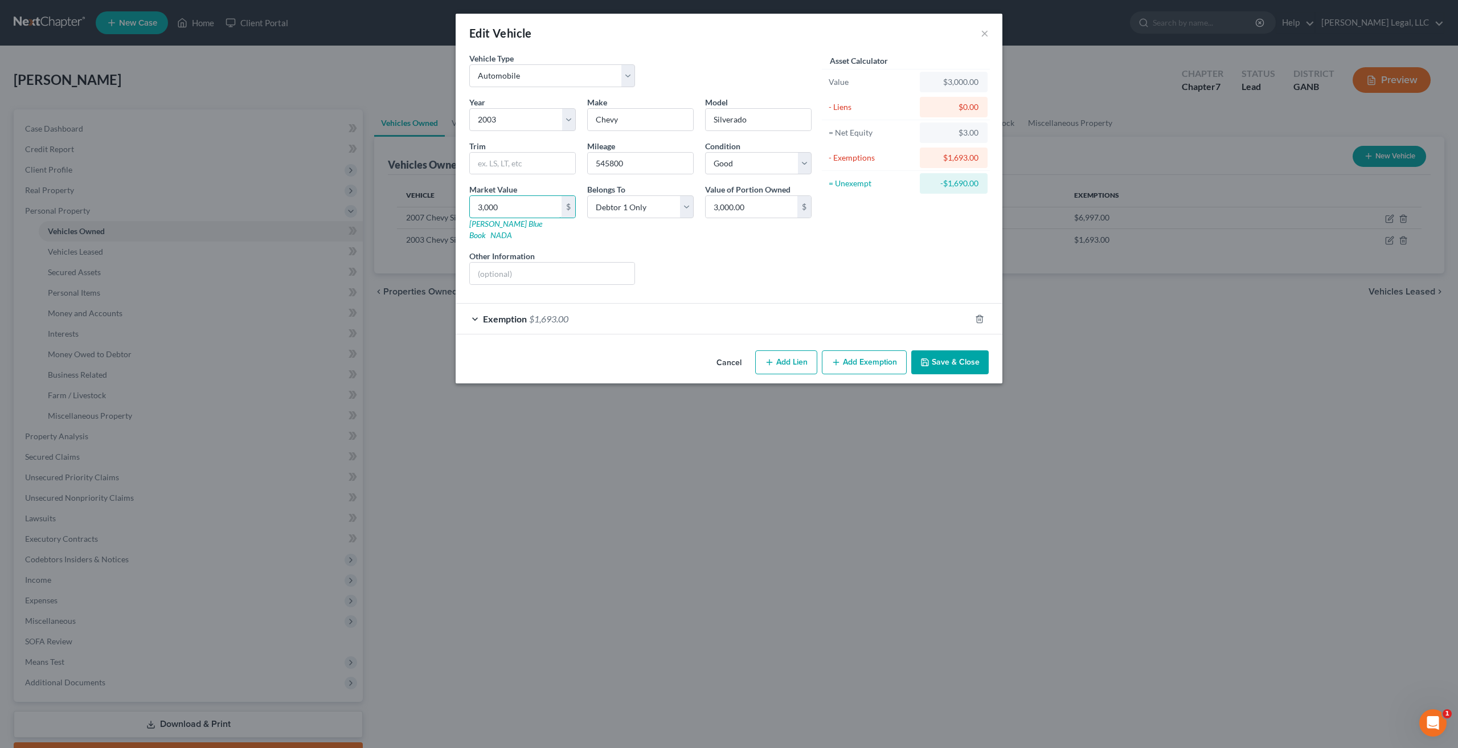
type input "3,000"
click at [742, 354] on button "Cancel" at bounding box center [729, 362] width 43 height 23
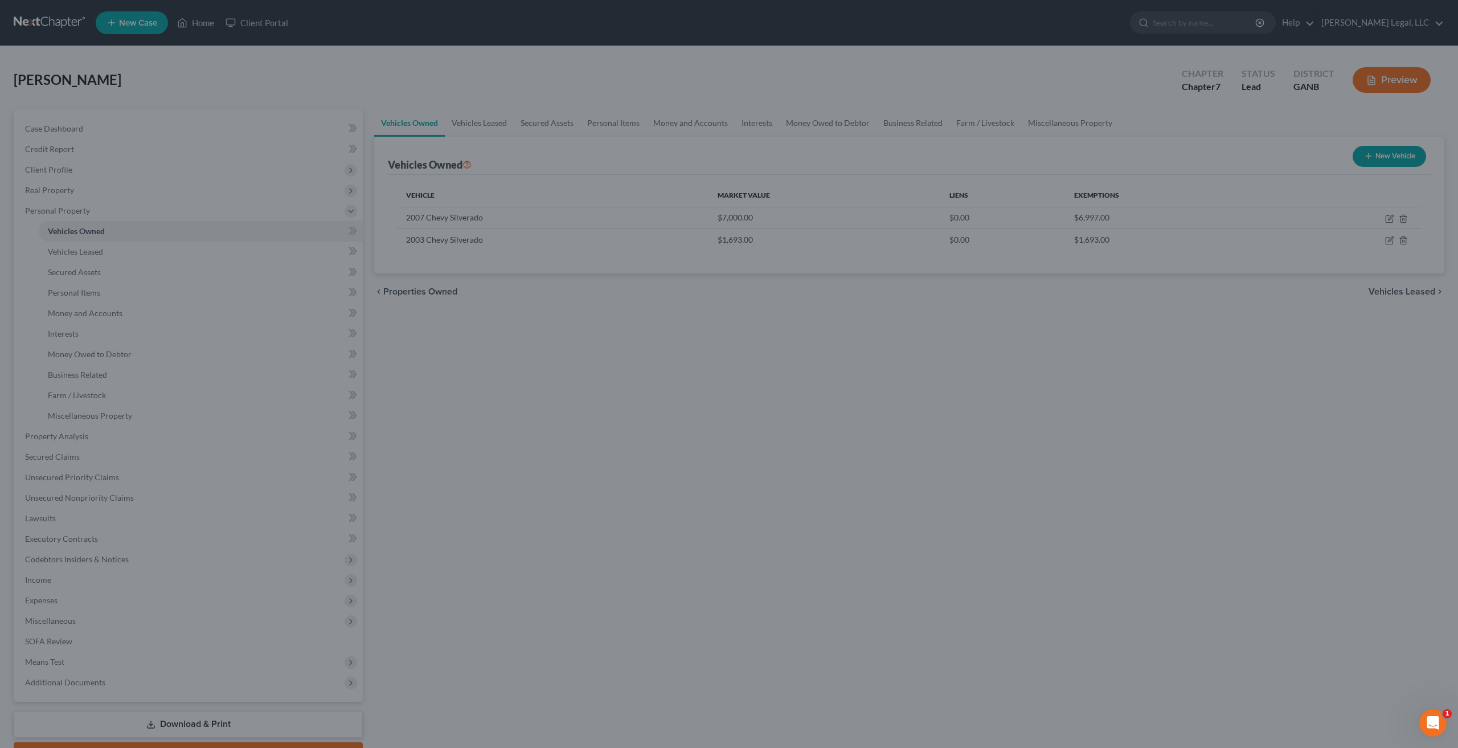
click at [742, 354] on div "Edit Vehicle × Vehicle Type Select Automobile Truck Trailer Watercraft Aircraft…" at bounding box center [729, 374] width 1458 height 748
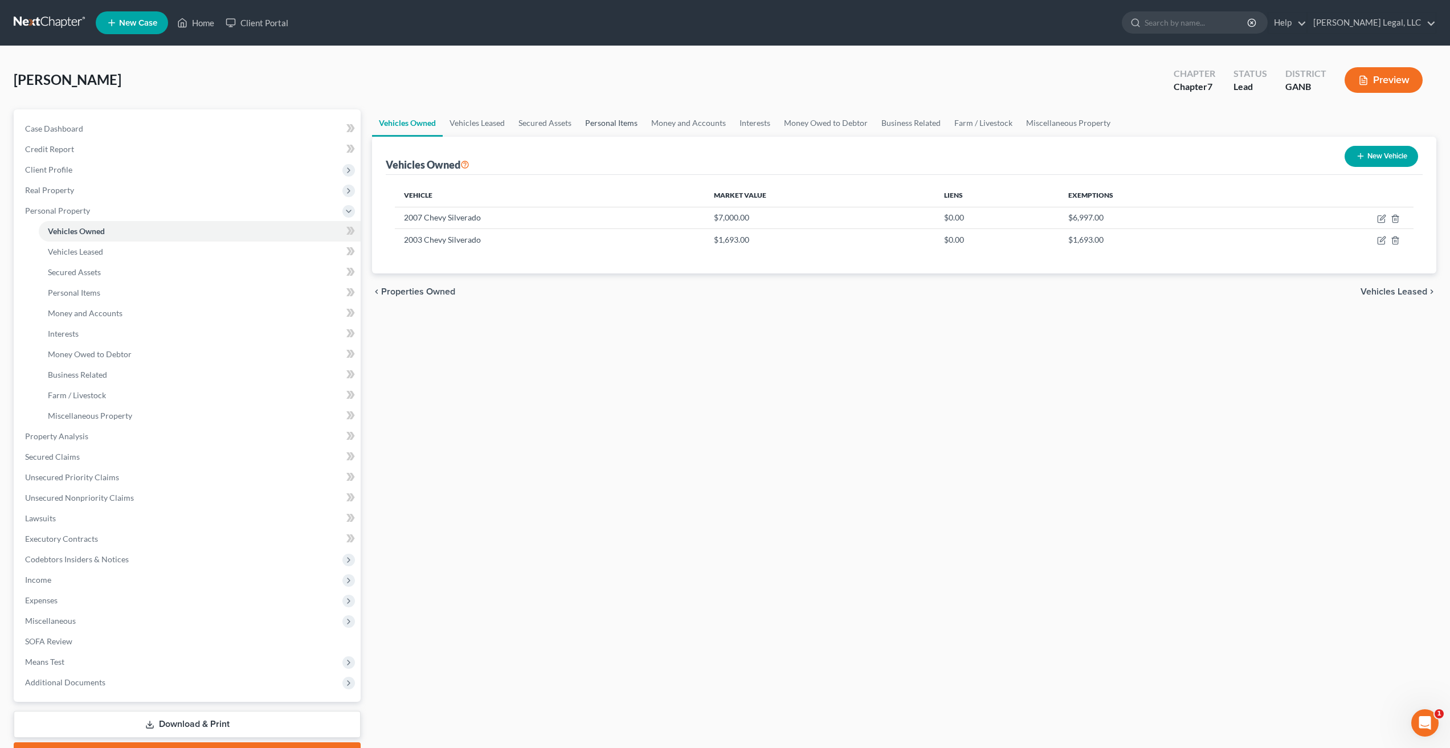
click at [612, 120] on link "Personal Items" at bounding box center [611, 122] width 66 height 27
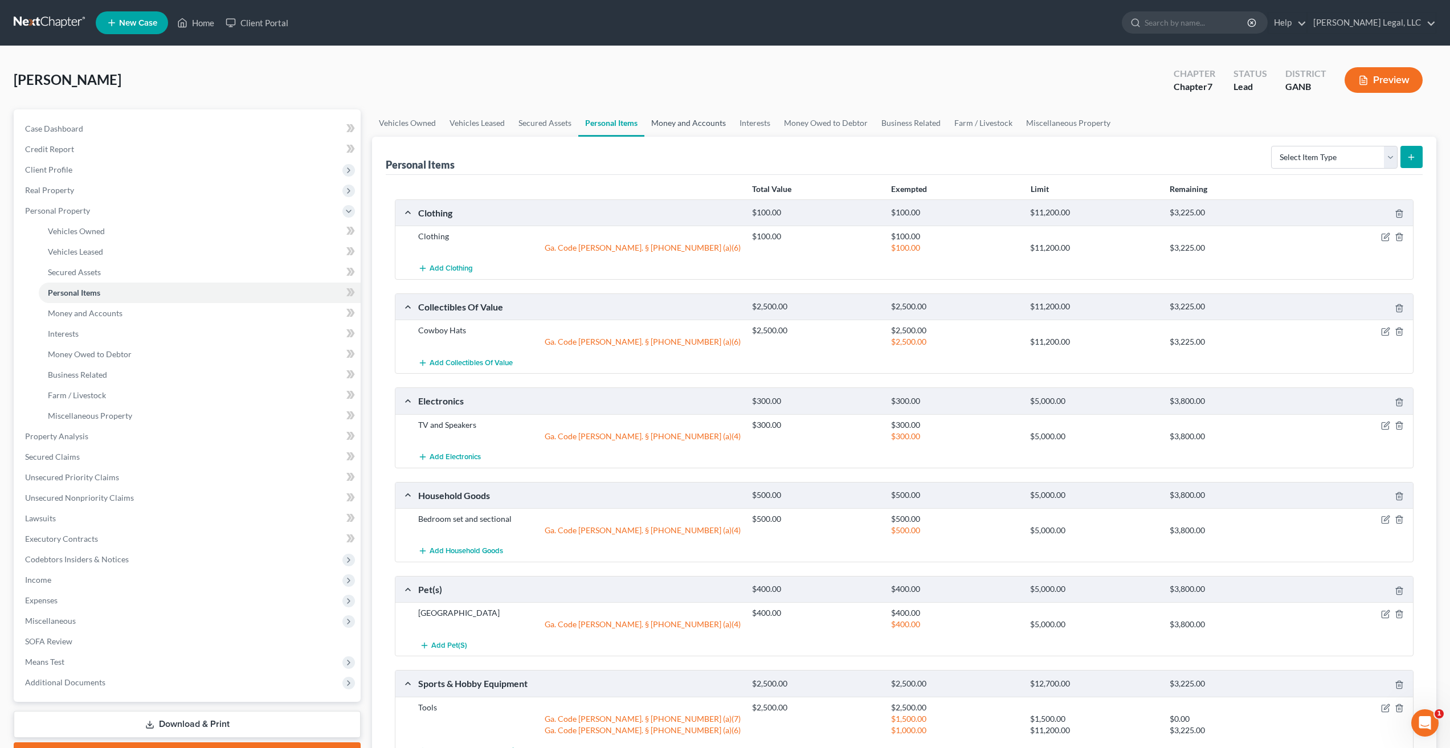
click at [703, 122] on link "Money and Accounts" at bounding box center [688, 122] width 88 height 27
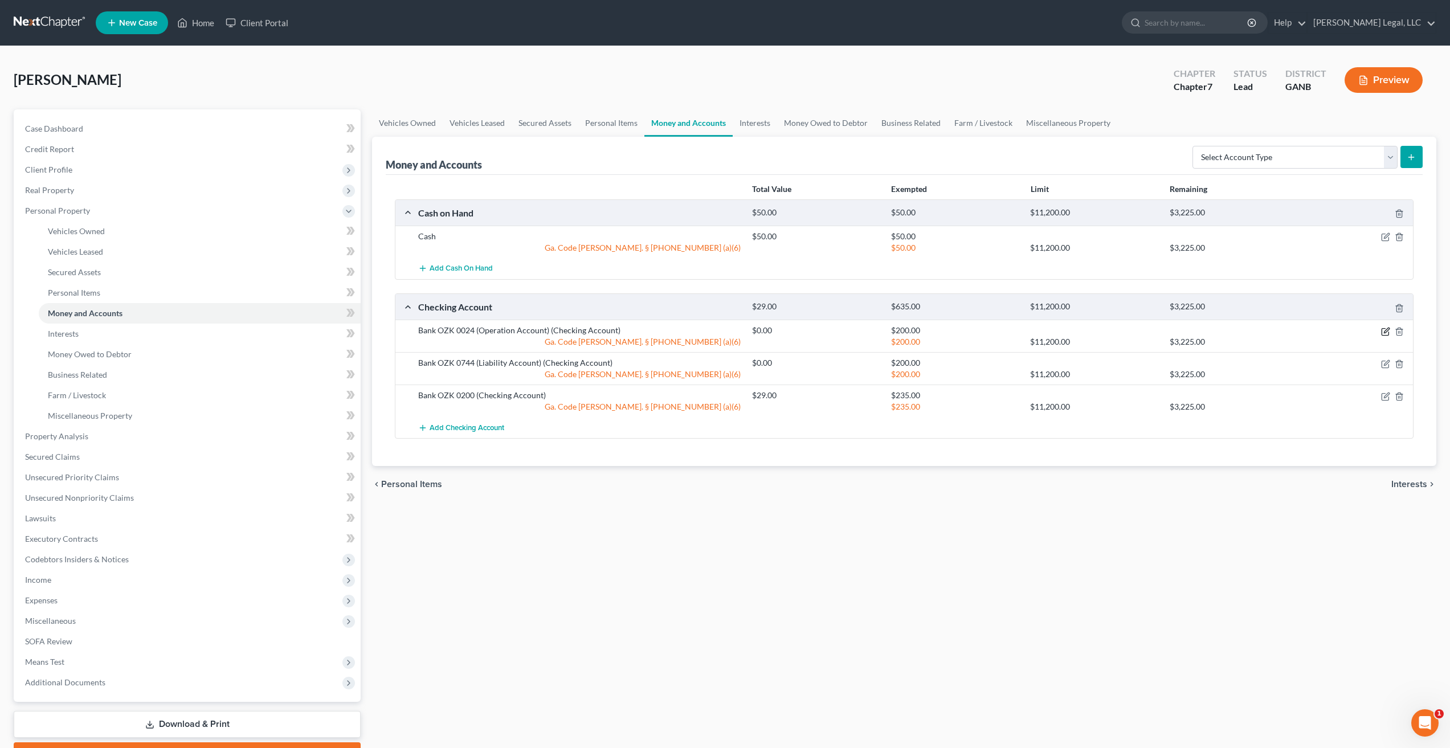
click at [1388, 333] on icon "button" at bounding box center [1384, 331] width 7 height 7
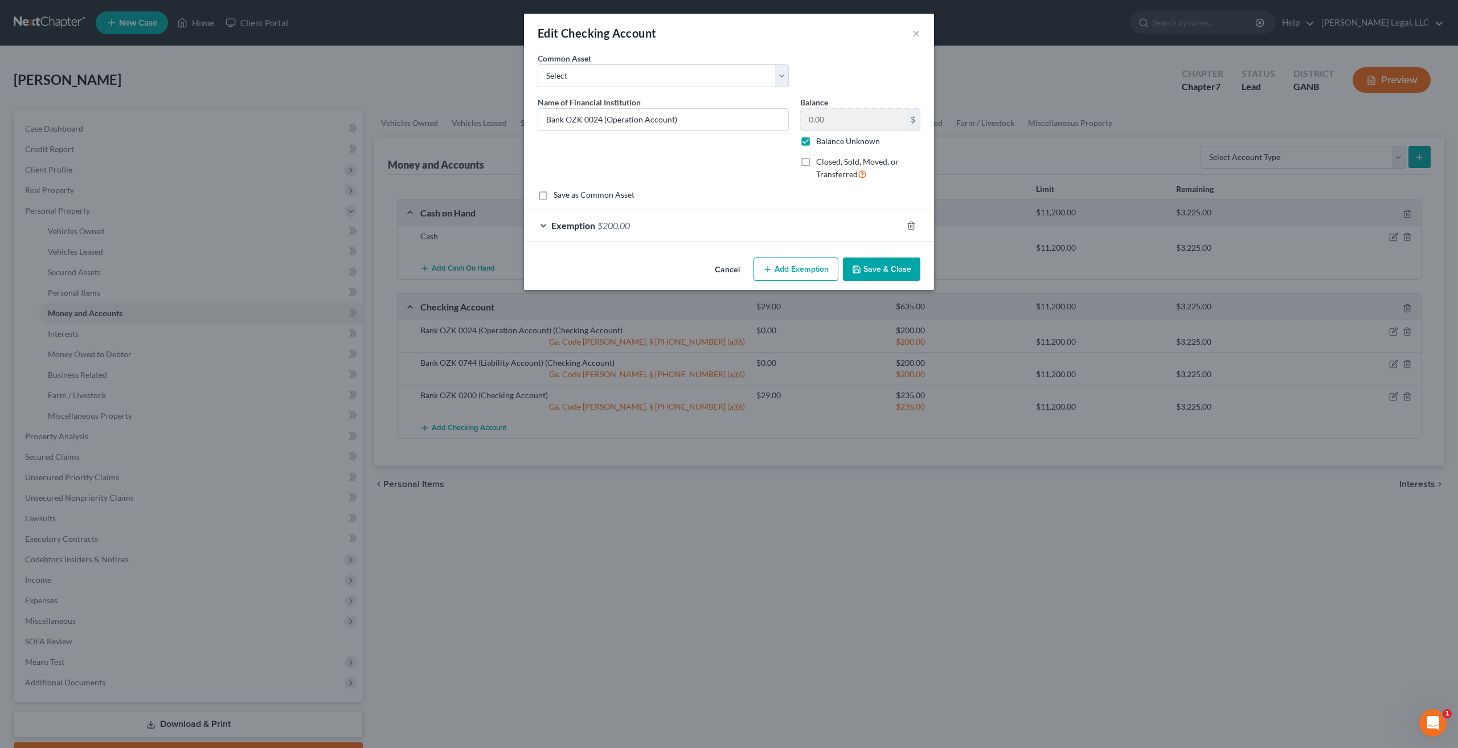
click at [549, 230] on div "Exemption $200.00" at bounding box center [713, 225] width 378 height 30
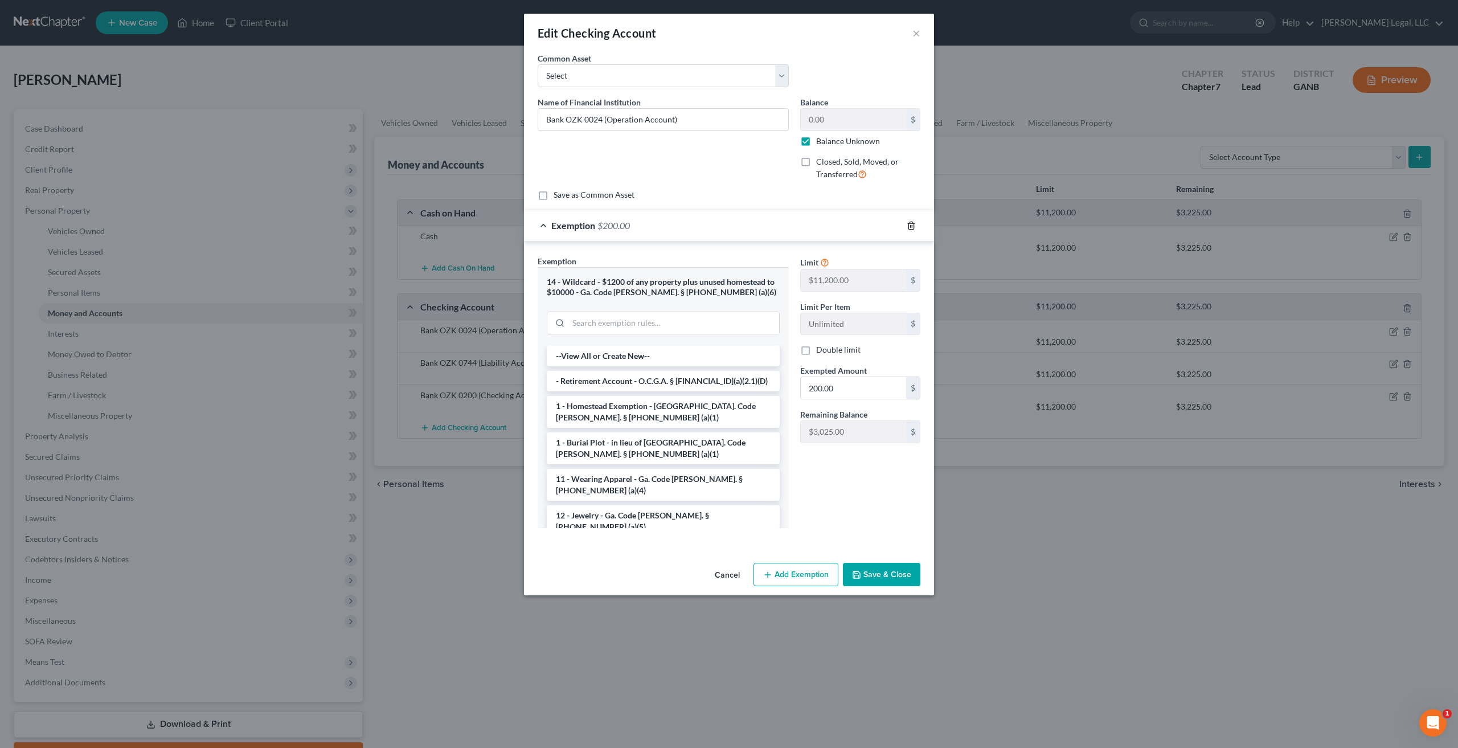
click at [911, 227] on line "button" at bounding box center [911, 226] width 0 height 2
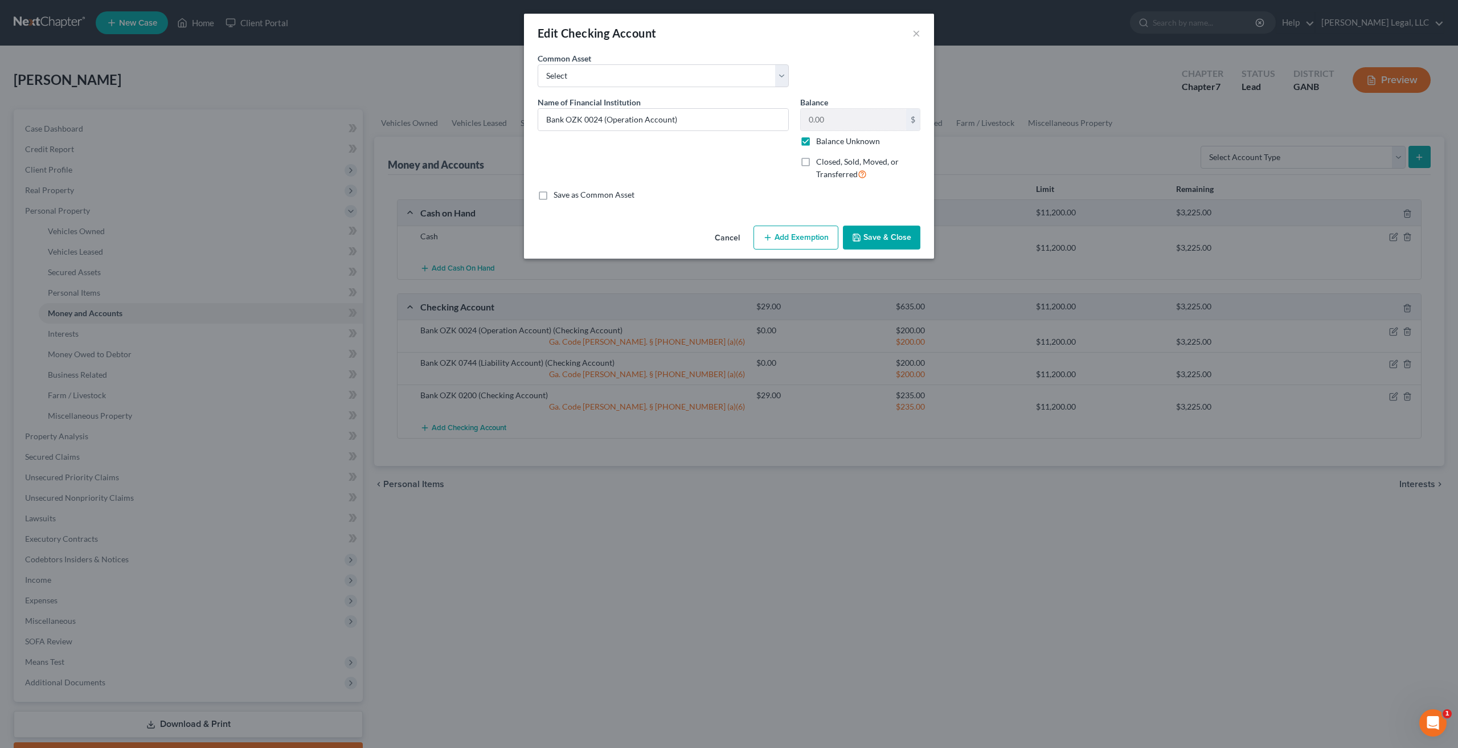
click at [896, 227] on button "Save & Close" at bounding box center [881, 238] width 77 height 24
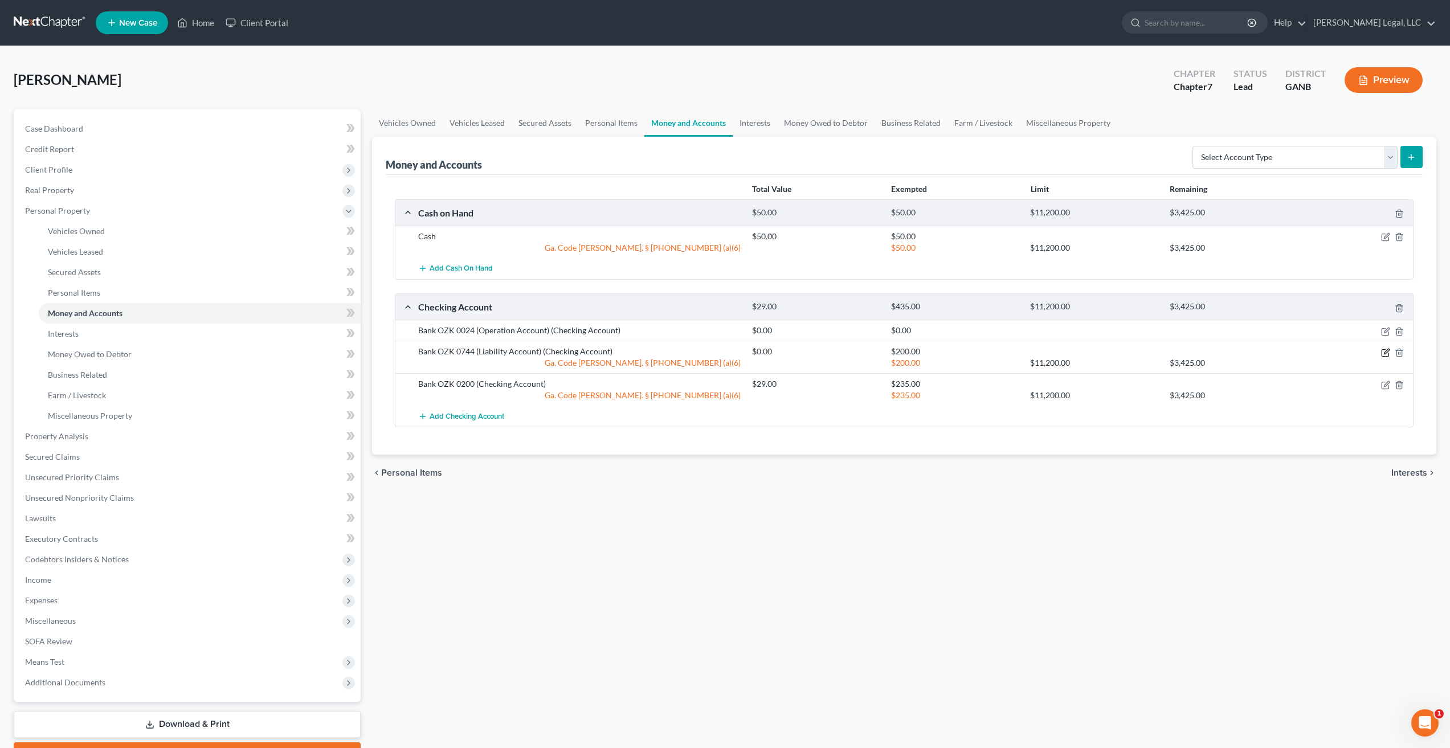
click at [1387, 353] on icon "button" at bounding box center [1385, 352] width 9 height 9
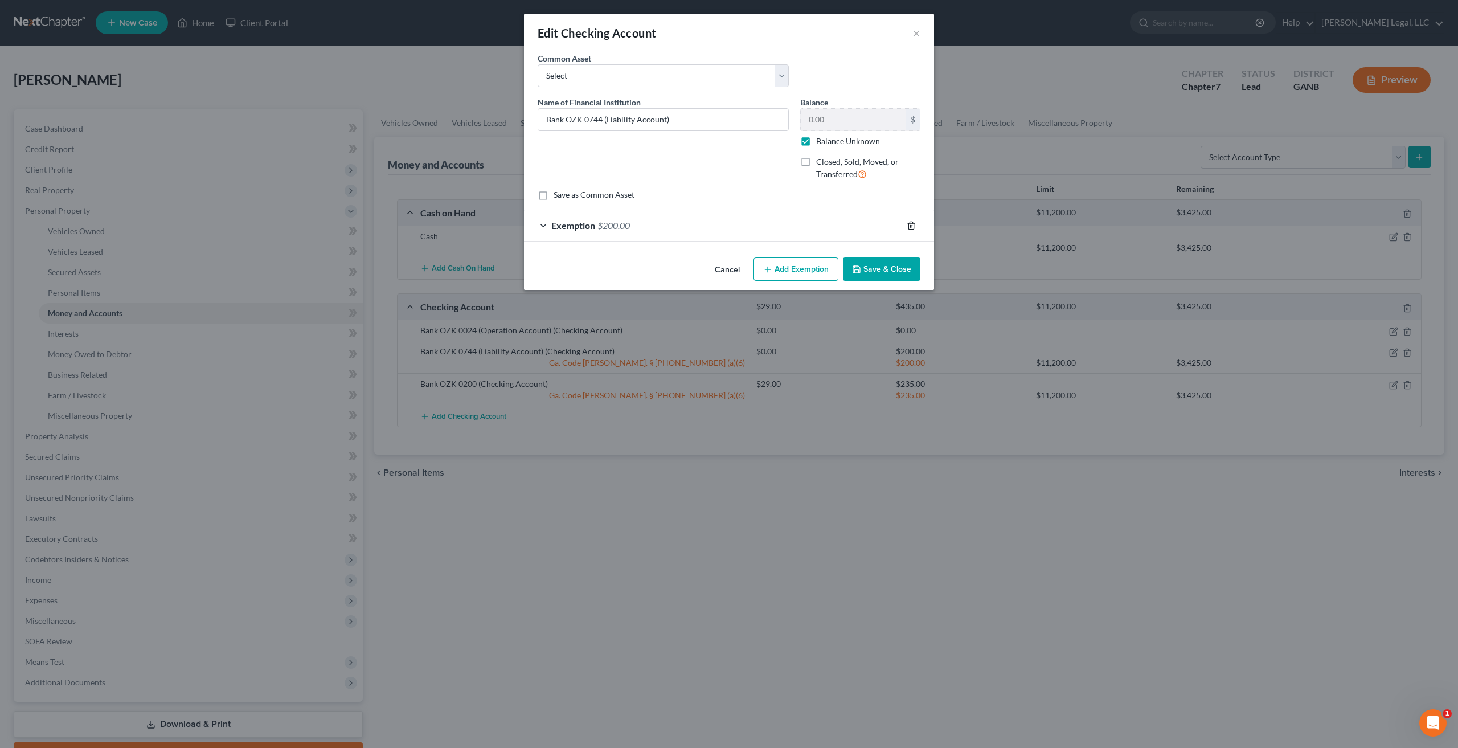
click at [910, 224] on icon "button" at bounding box center [911, 225] width 9 height 9
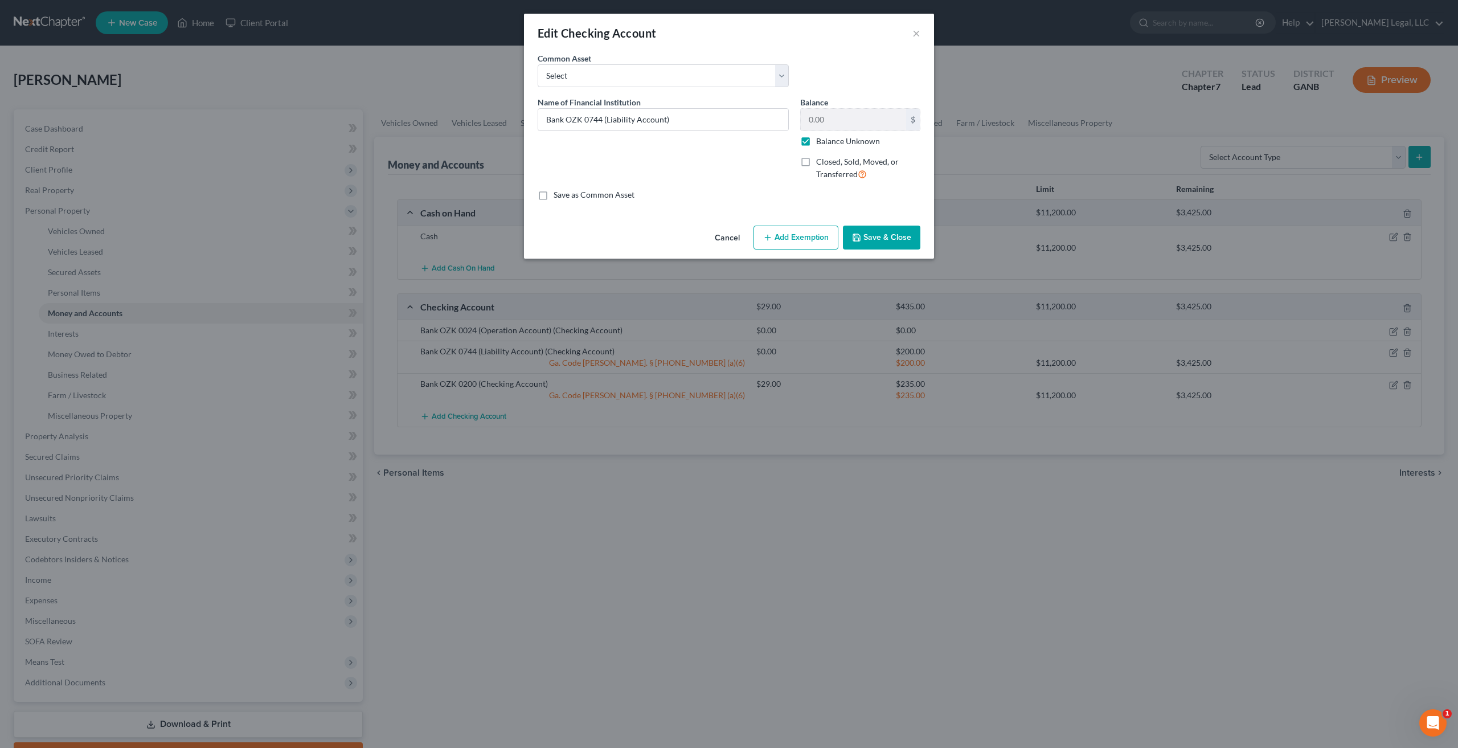
click at [897, 239] on button "Save & Close" at bounding box center [881, 238] width 77 height 24
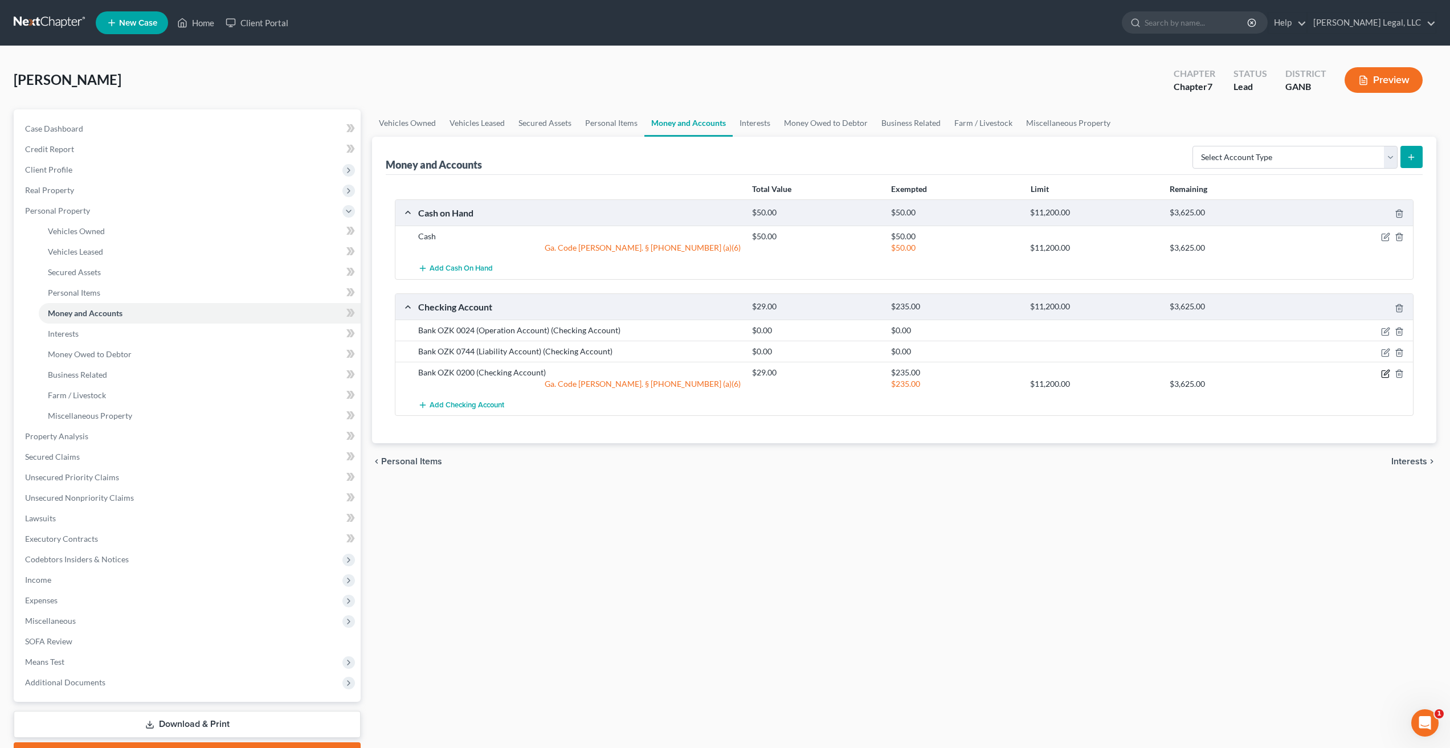
click at [1385, 373] on icon "button" at bounding box center [1386, 372] width 5 height 5
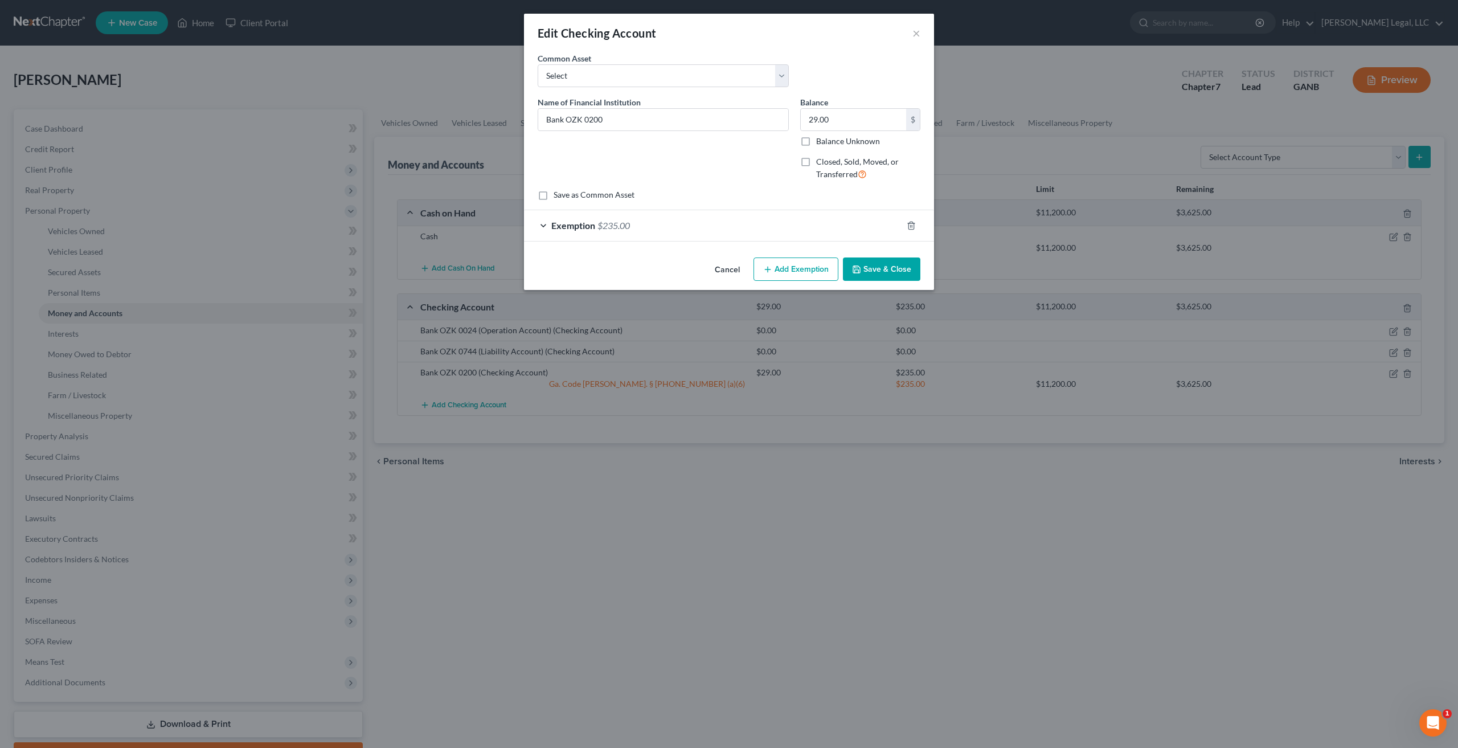
click at [548, 228] on div "Exemption $235.00" at bounding box center [713, 225] width 378 height 30
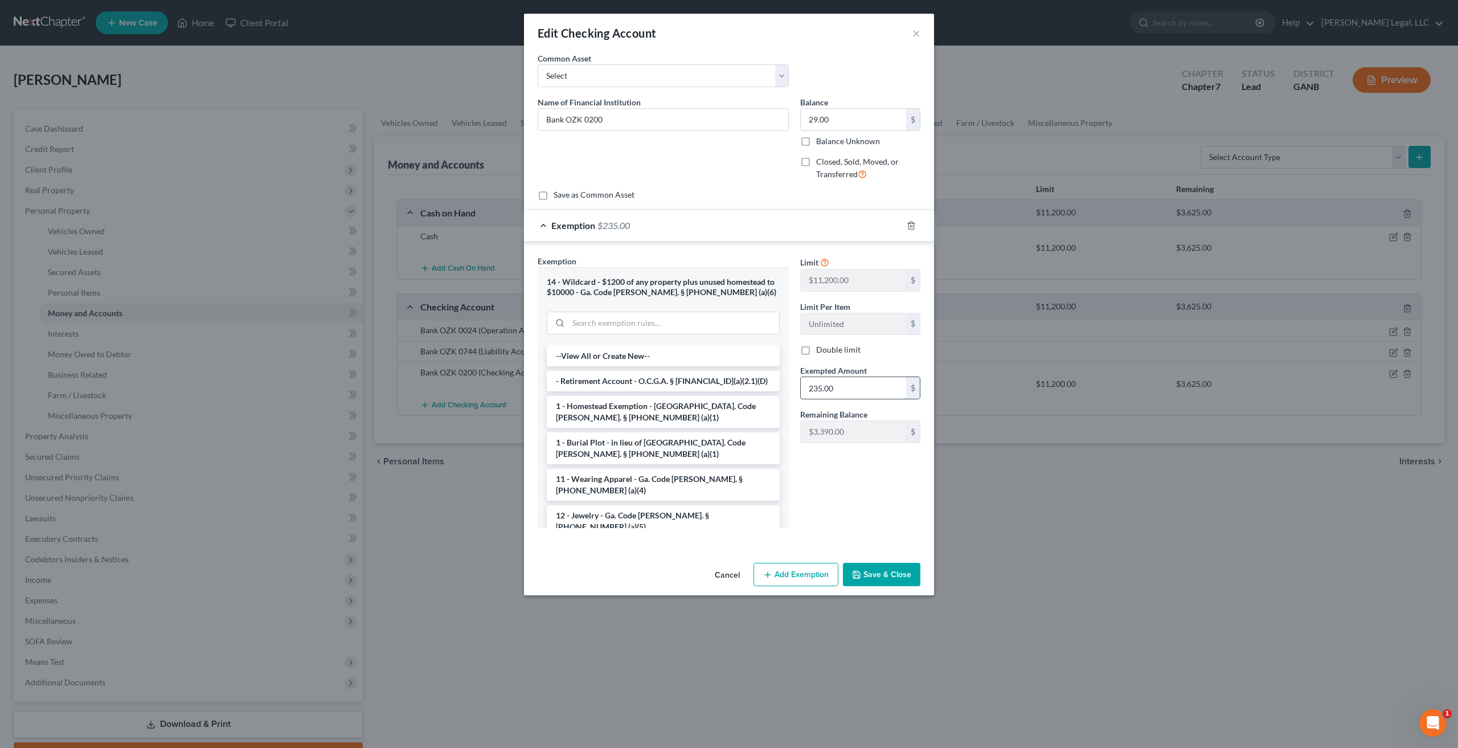
click at [847, 390] on input "235.00" at bounding box center [853, 388] width 105 height 22
type input "29"
click at [874, 575] on button "Save & Close" at bounding box center [881, 575] width 77 height 24
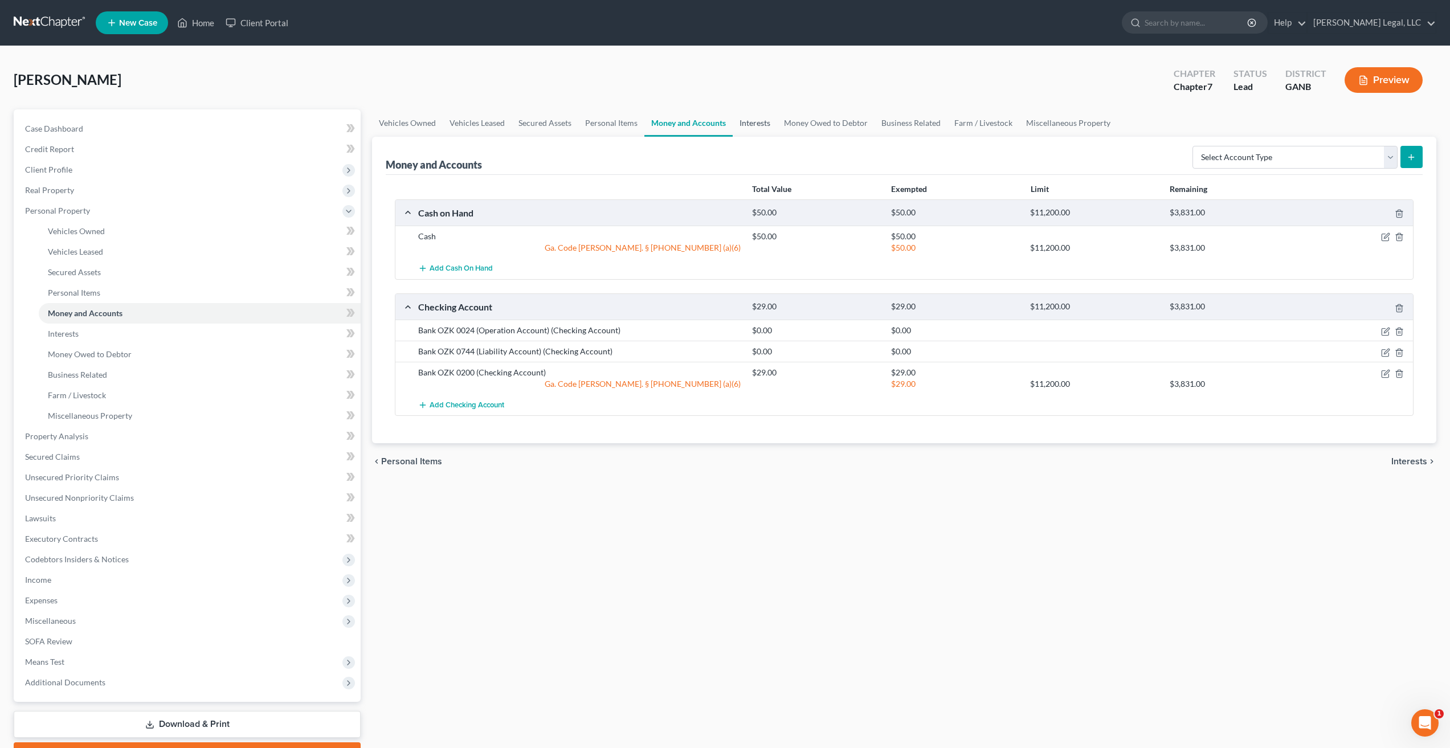
click at [757, 123] on link "Interests" at bounding box center [755, 122] width 44 height 27
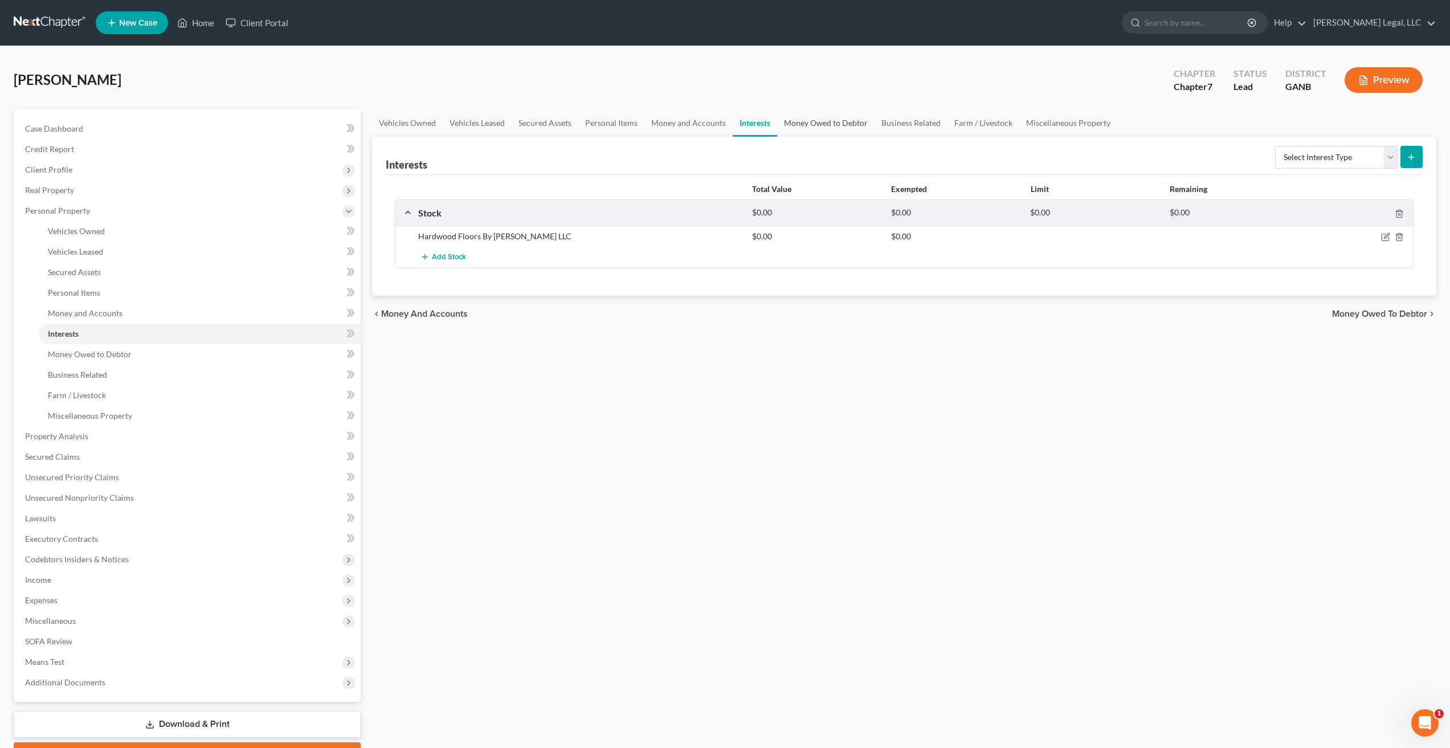
click at [819, 130] on link "Money Owed to Debtor" at bounding box center [825, 122] width 97 height 27
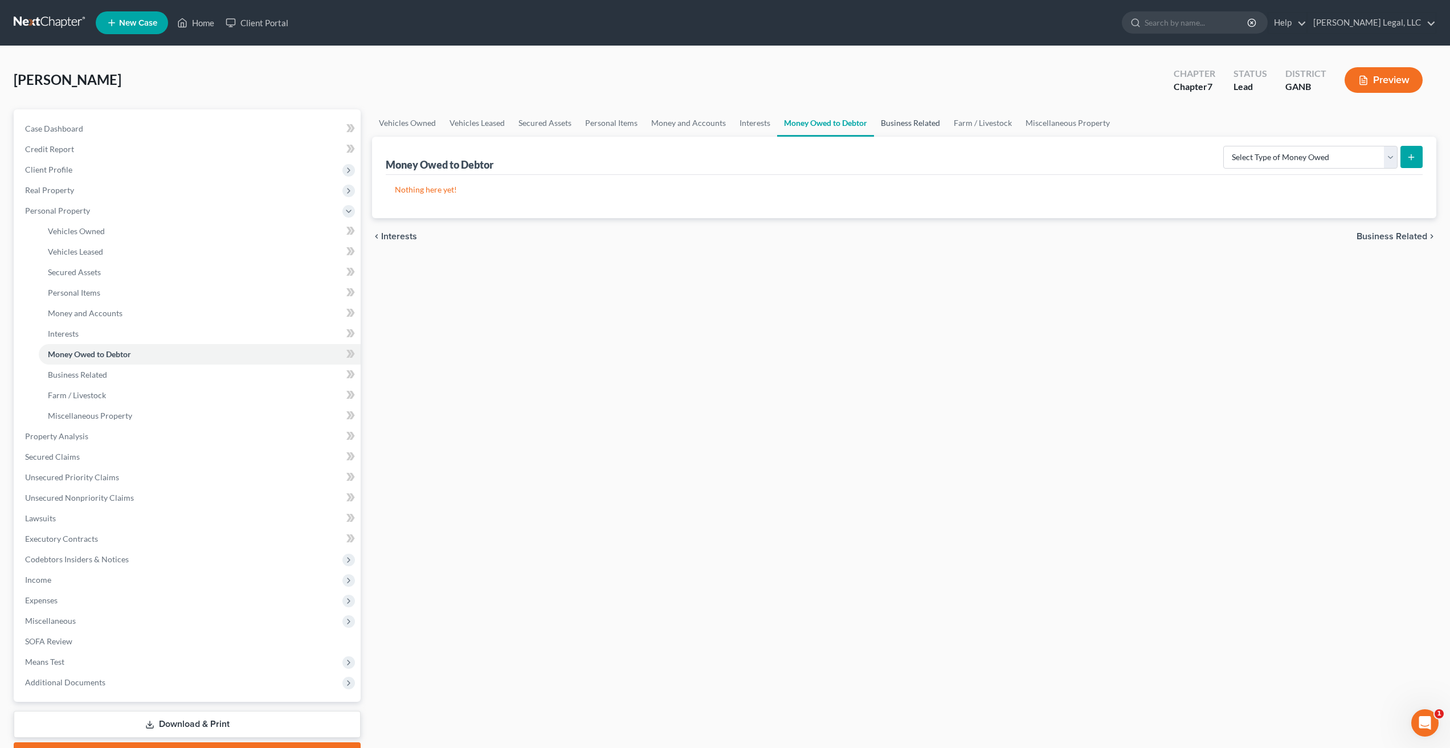
click at [919, 125] on link "Business Related" at bounding box center [910, 122] width 73 height 27
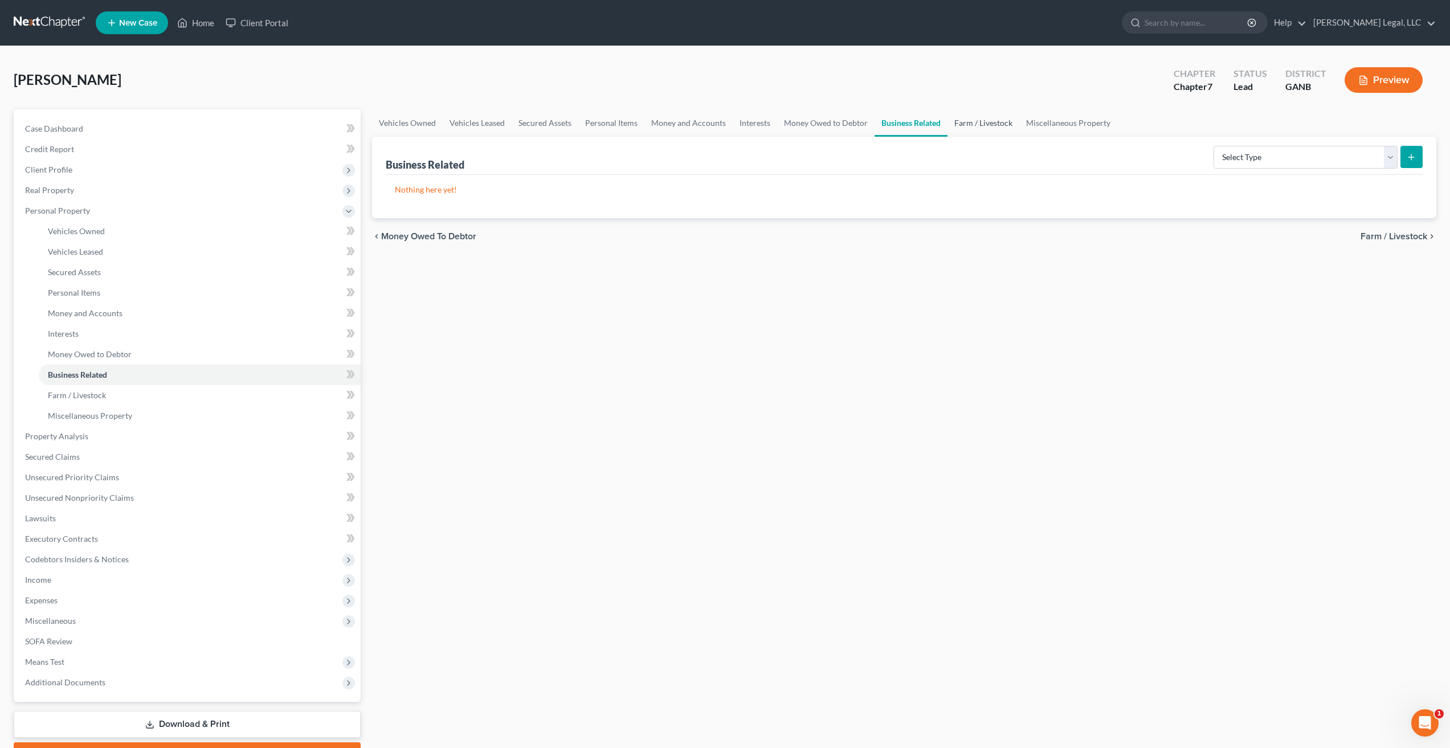
click at [967, 125] on link "Farm / Livestock" at bounding box center [983, 122] width 72 height 27
click at [1058, 126] on link "Miscellaneous Property" at bounding box center [1069, 122] width 98 height 27
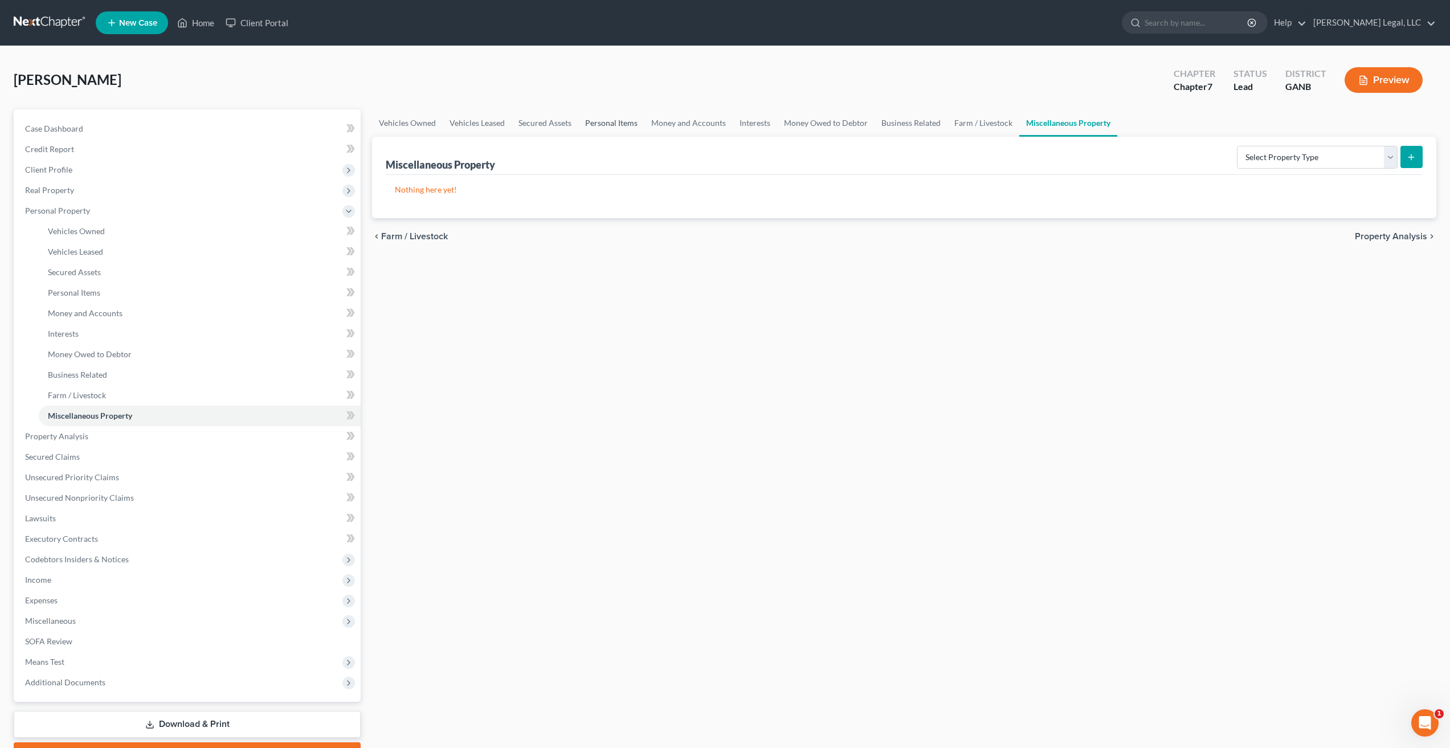
click at [586, 120] on link "Personal Items" at bounding box center [611, 122] width 66 height 27
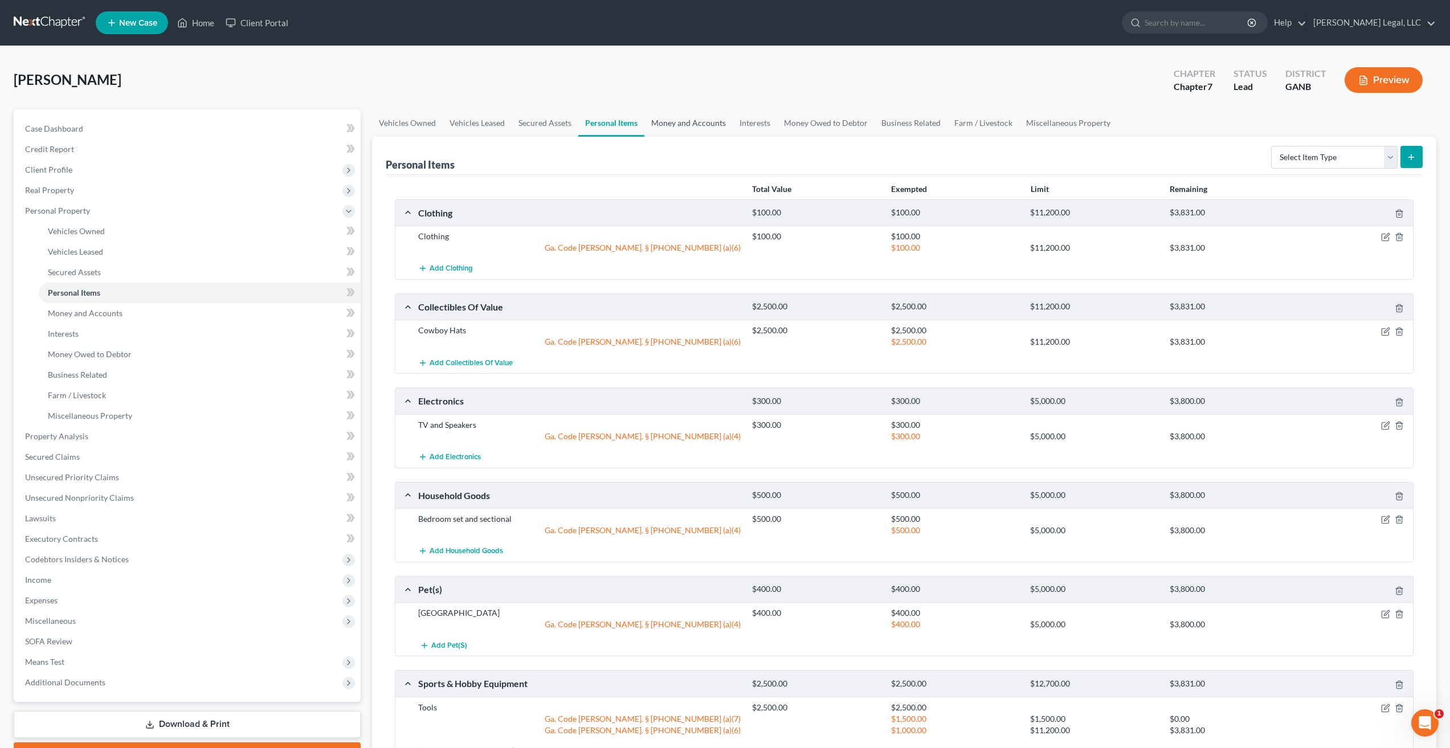
click at [679, 117] on link "Money and Accounts" at bounding box center [688, 122] width 88 height 27
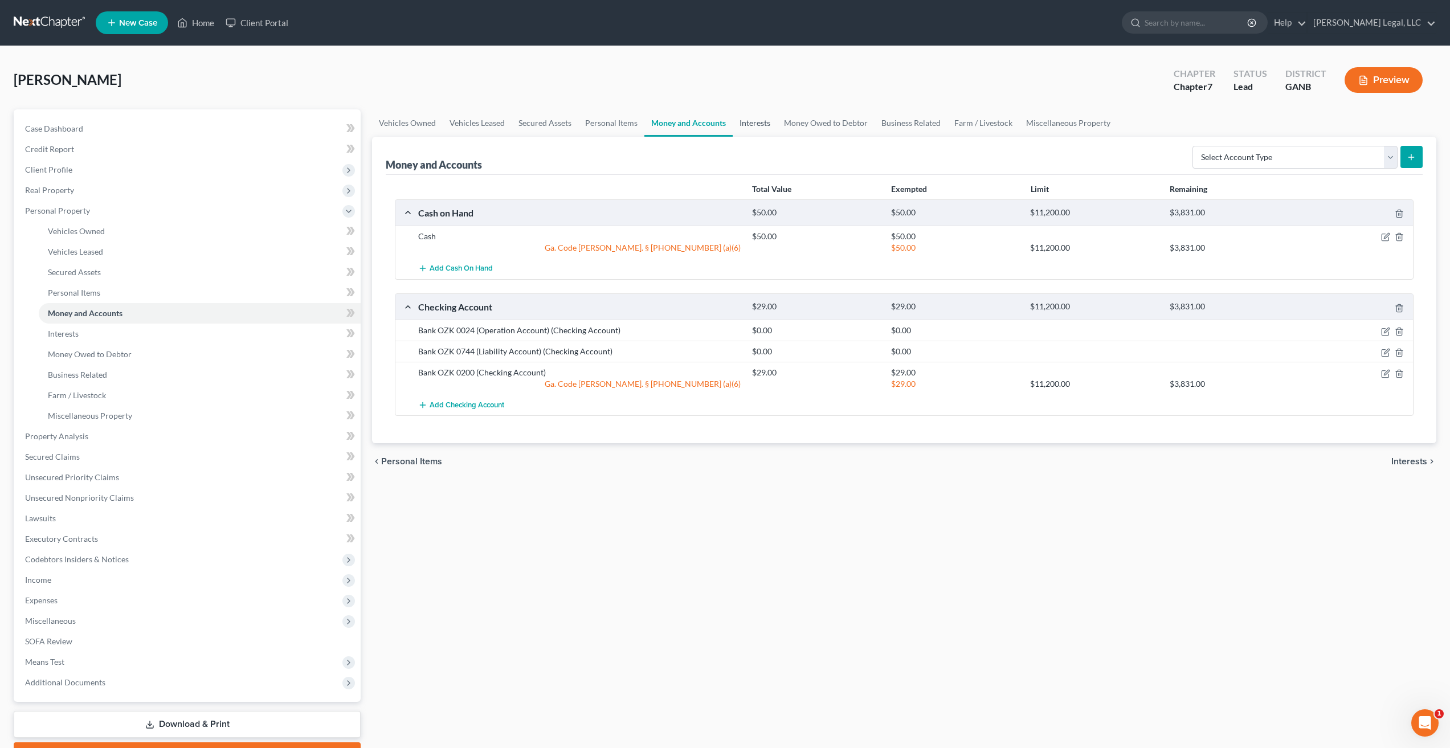
click at [742, 122] on link "Interests" at bounding box center [755, 122] width 44 height 27
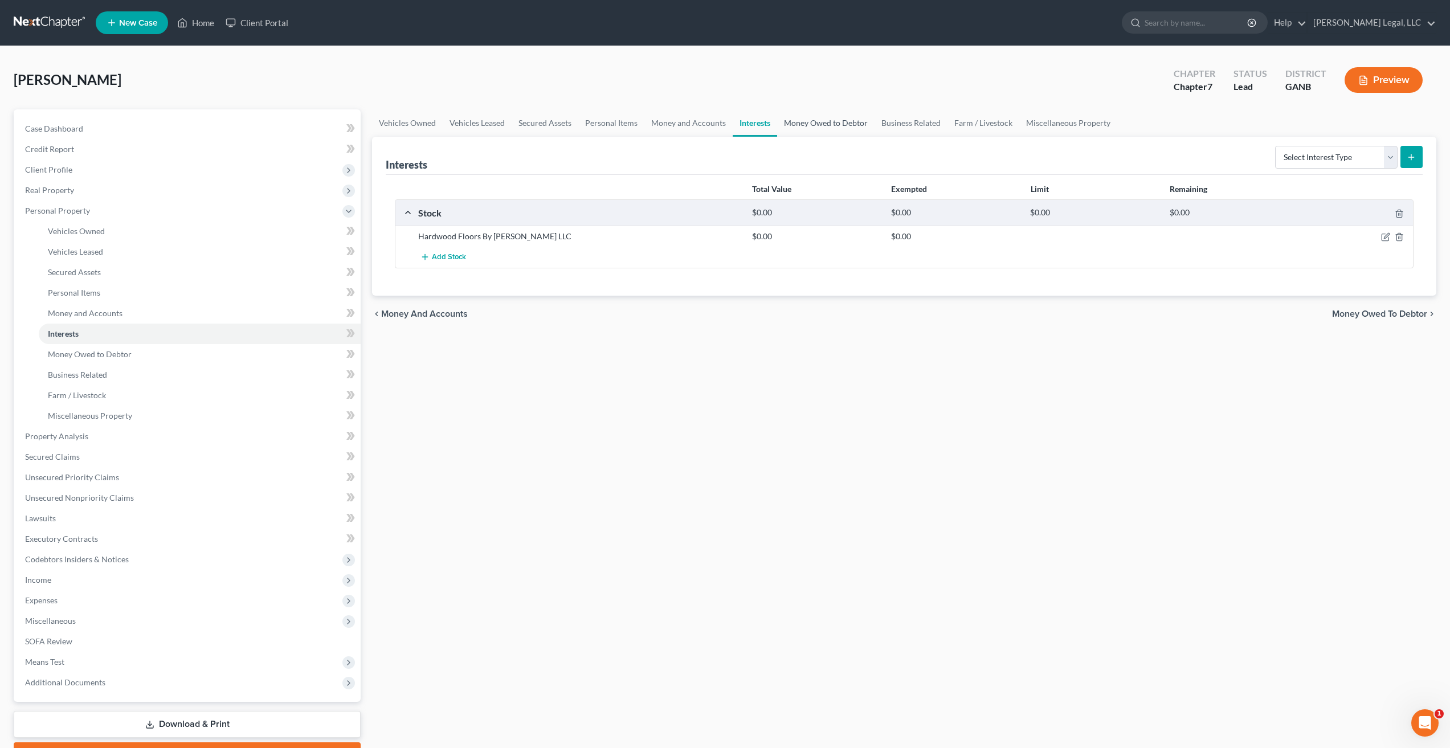
click at [812, 124] on link "Money Owed to Debtor" at bounding box center [825, 122] width 97 height 27
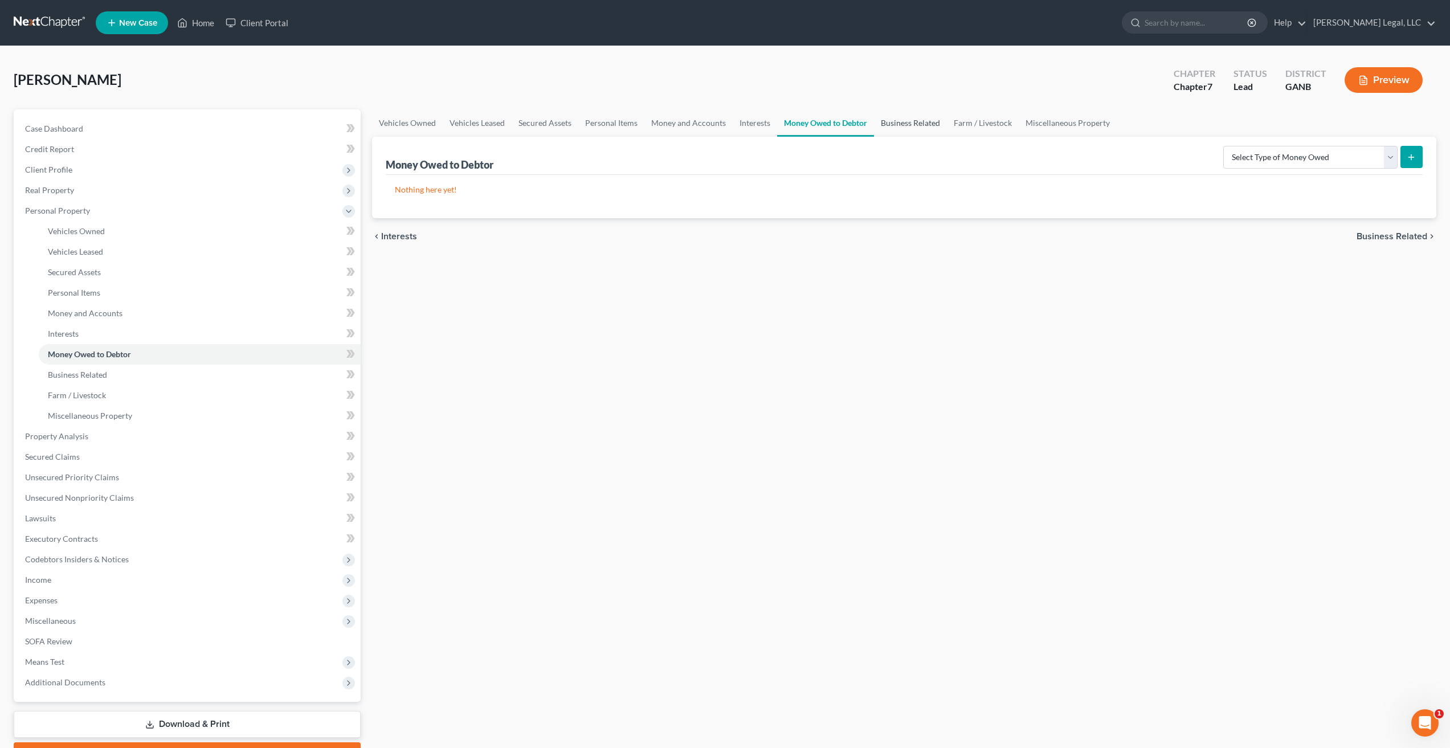
click at [889, 123] on link "Business Related" at bounding box center [910, 122] width 73 height 27
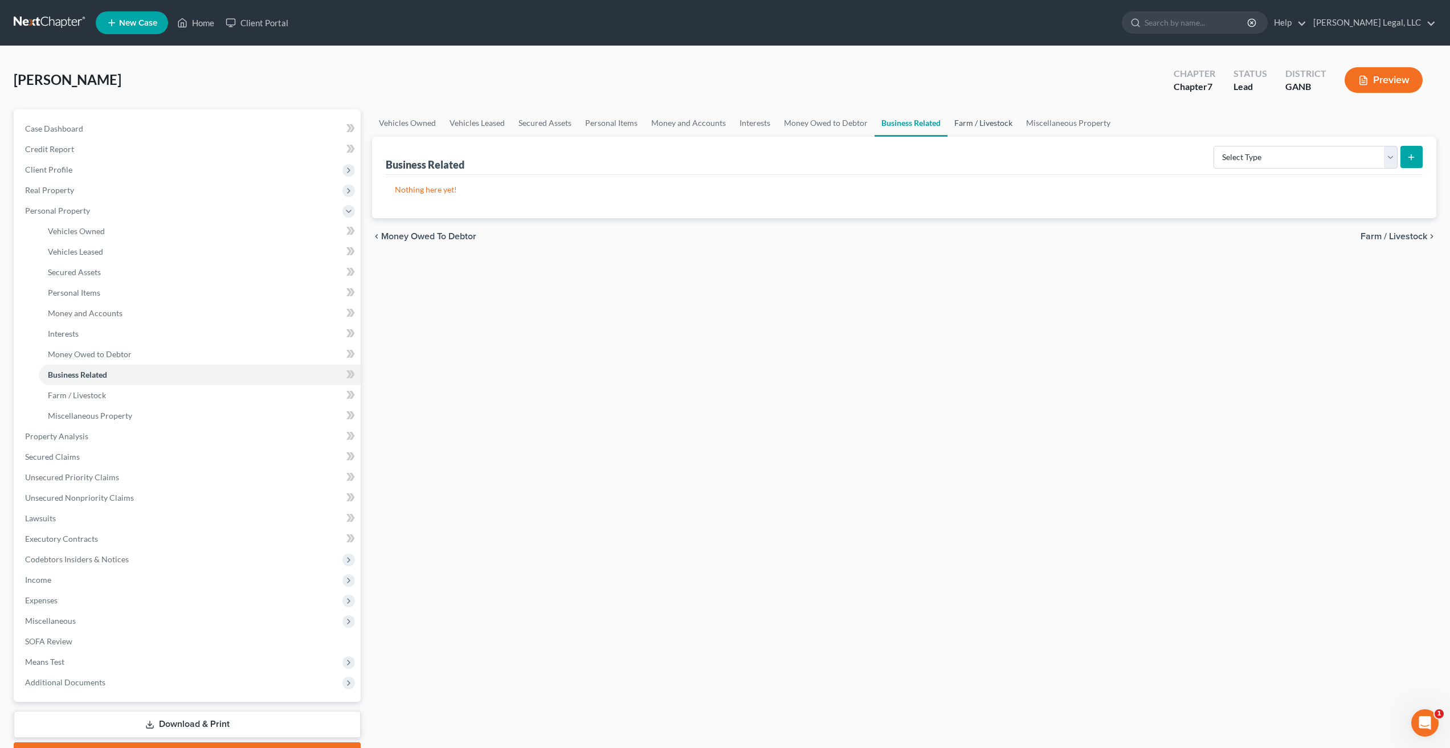
click at [975, 121] on link "Farm / Livestock" at bounding box center [983, 122] width 72 height 27
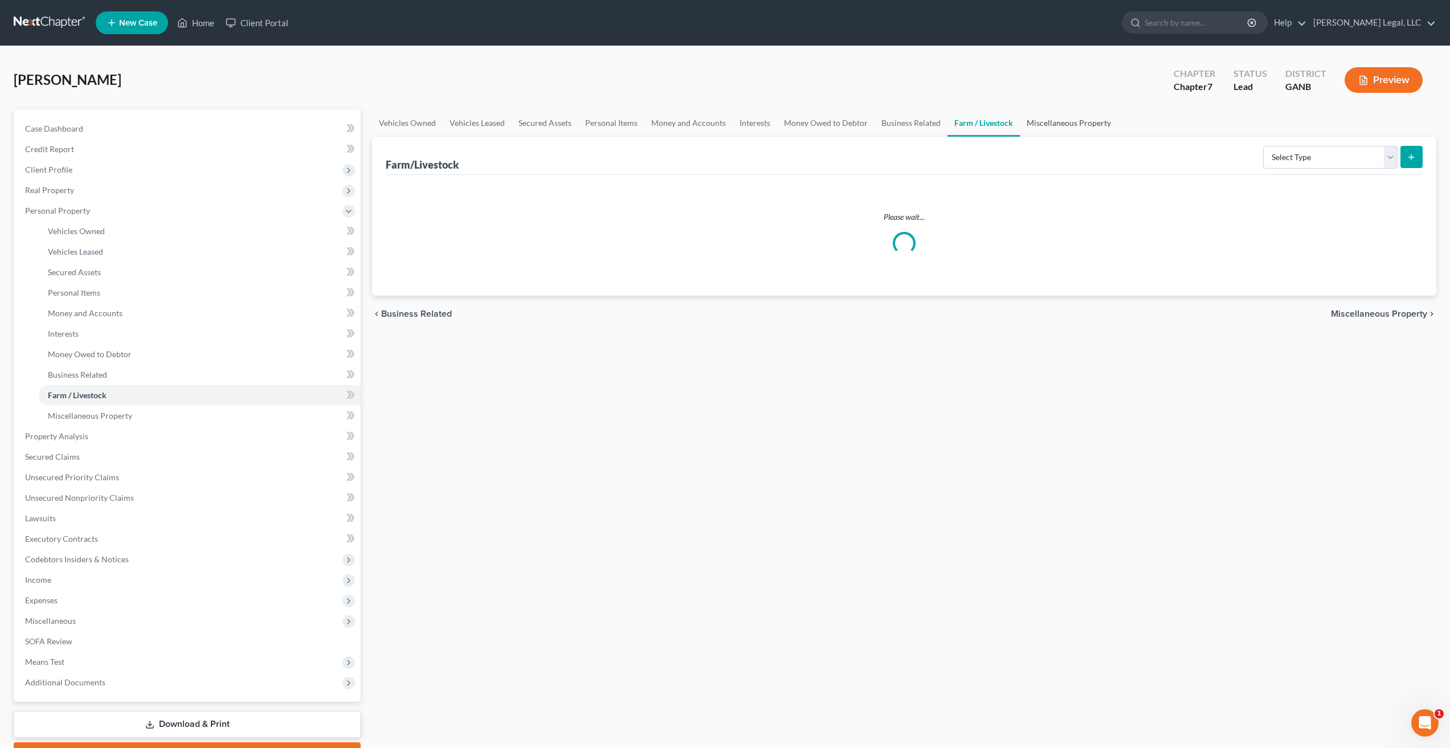
click at [1045, 122] on link "Miscellaneous Property" at bounding box center [1069, 122] width 98 height 27
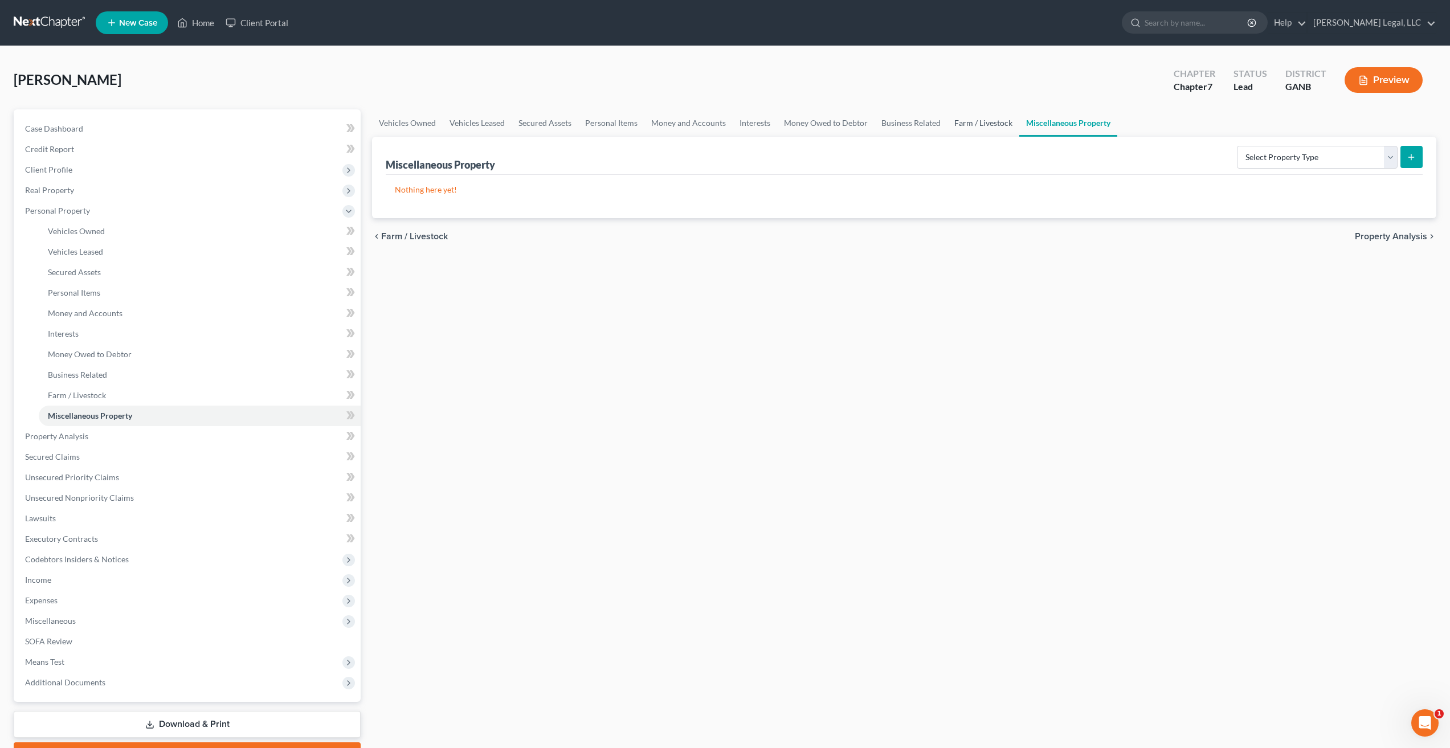
click at [958, 126] on link "Farm / Livestock" at bounding box center [983, 122] width 72 height 27
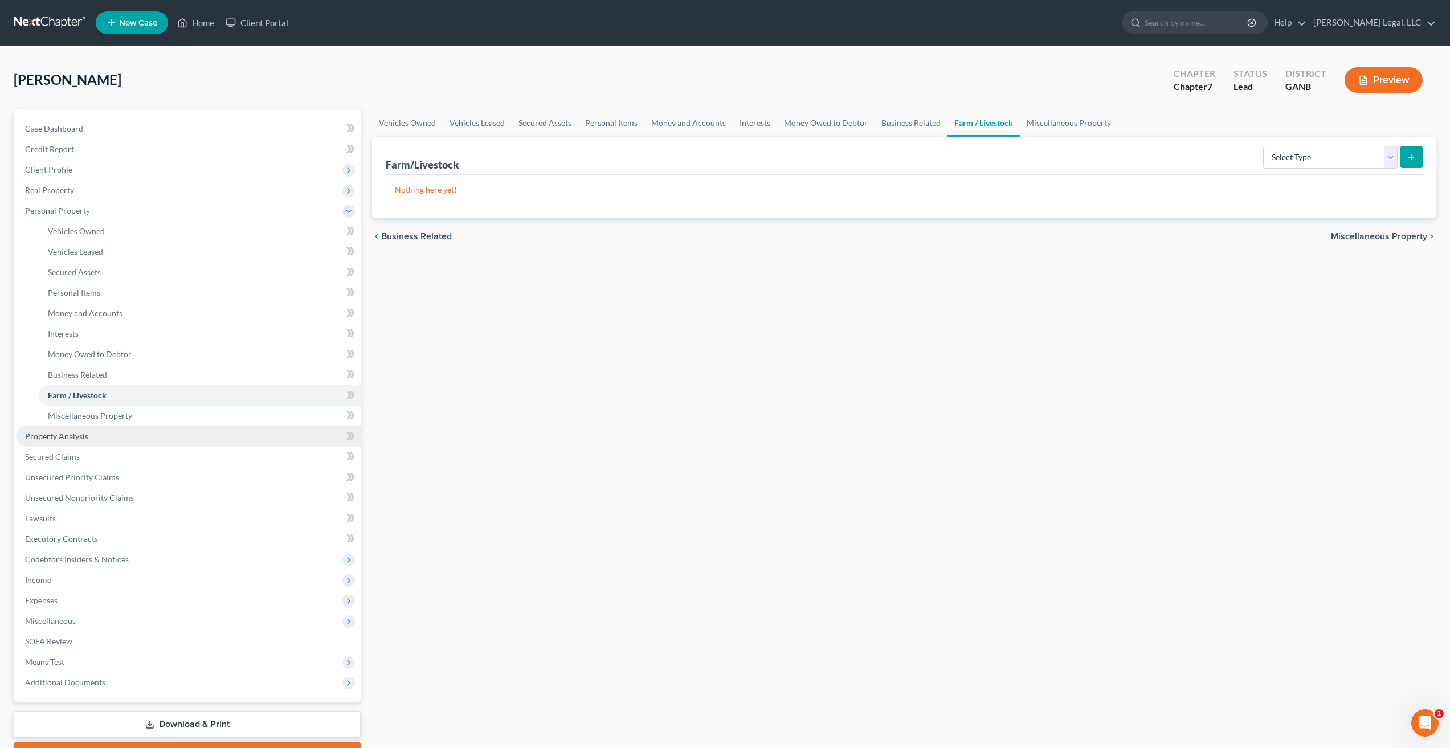
click at [92, 436] on link "Property Analysis" at bounding box center [188, 436] width 345 height 21
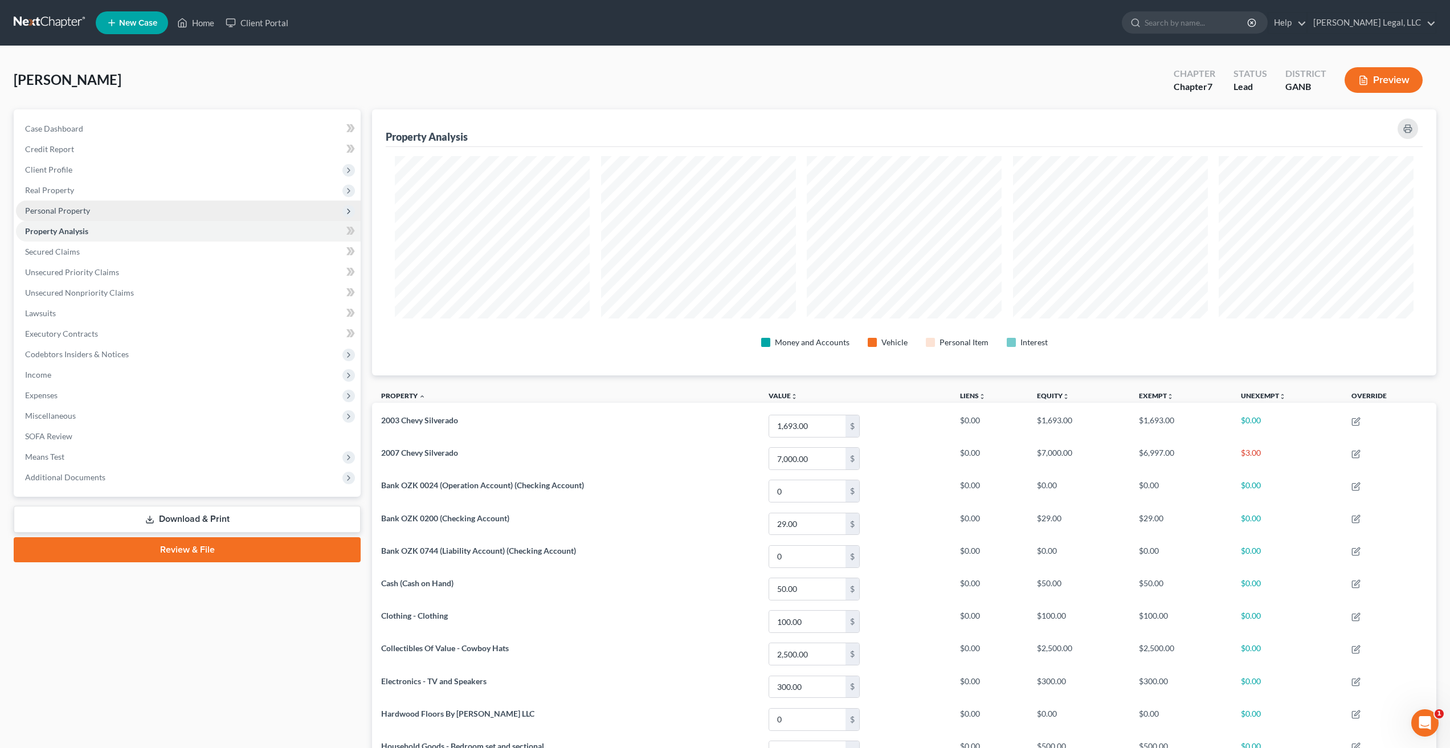
click at [91, 211] on span "Personal Property" at bounding box center [188, 211] width 345 height 21
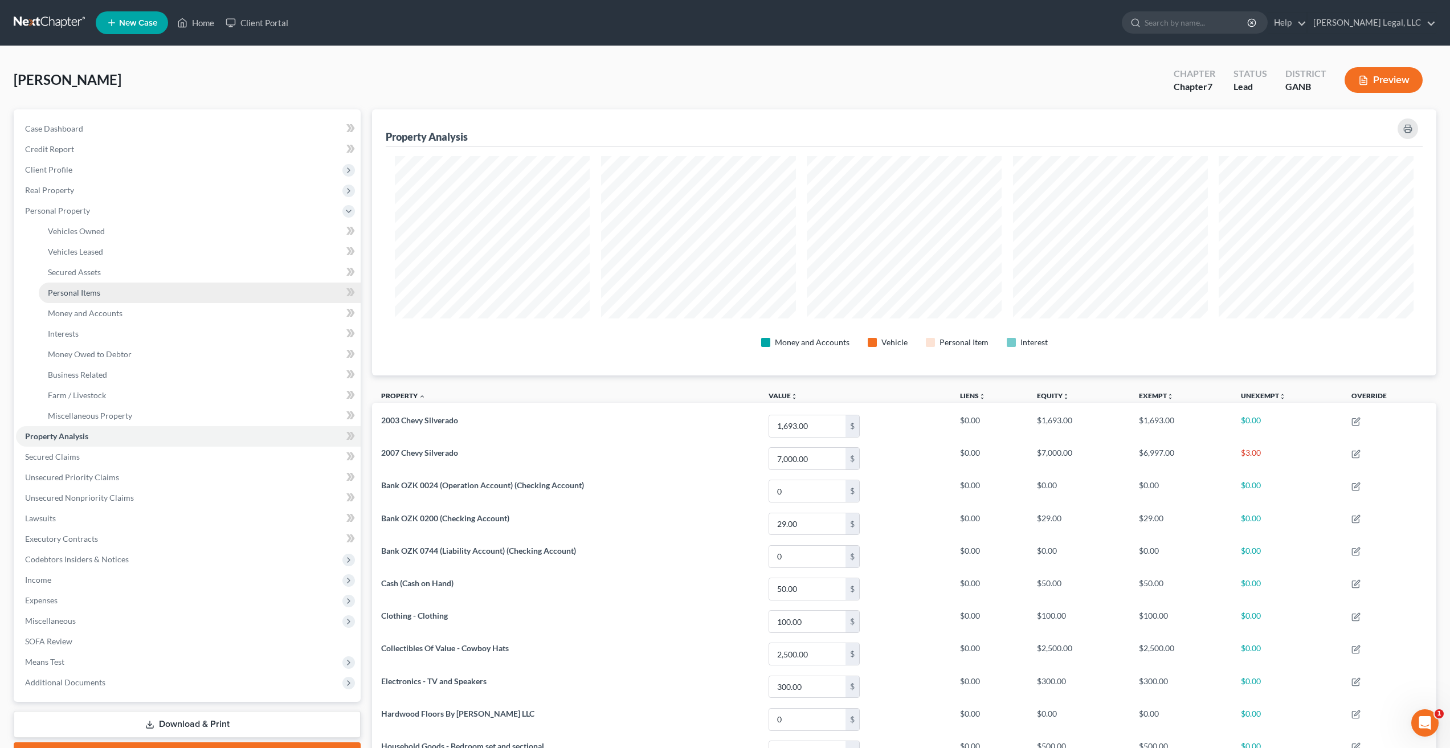
click at [98, 298] on link "Personal Items" at bounding box center [200, 293] width 322 height 21
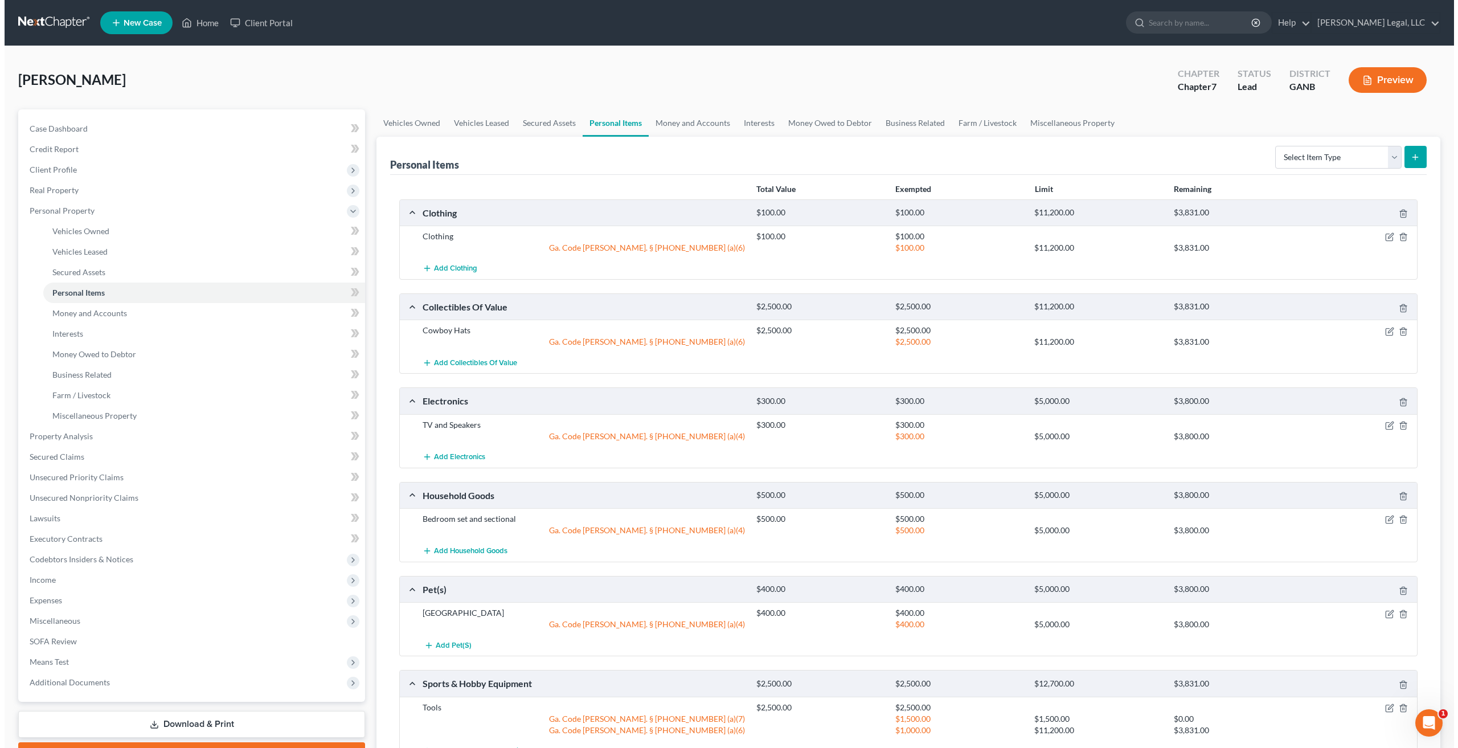
scroll to position [121, 0]
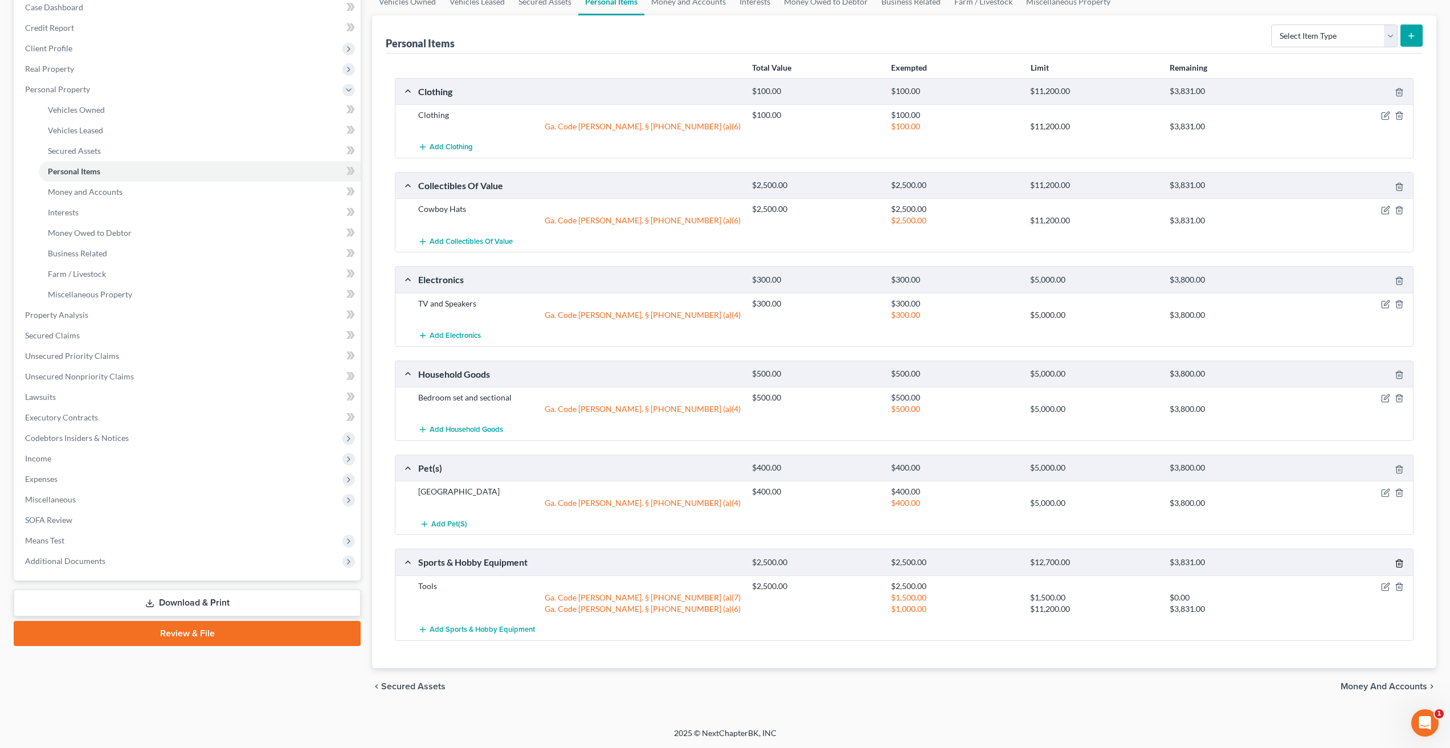
click at [1400, 563] on icon "button" at bounding box center [1399, 563] width 9 height 9
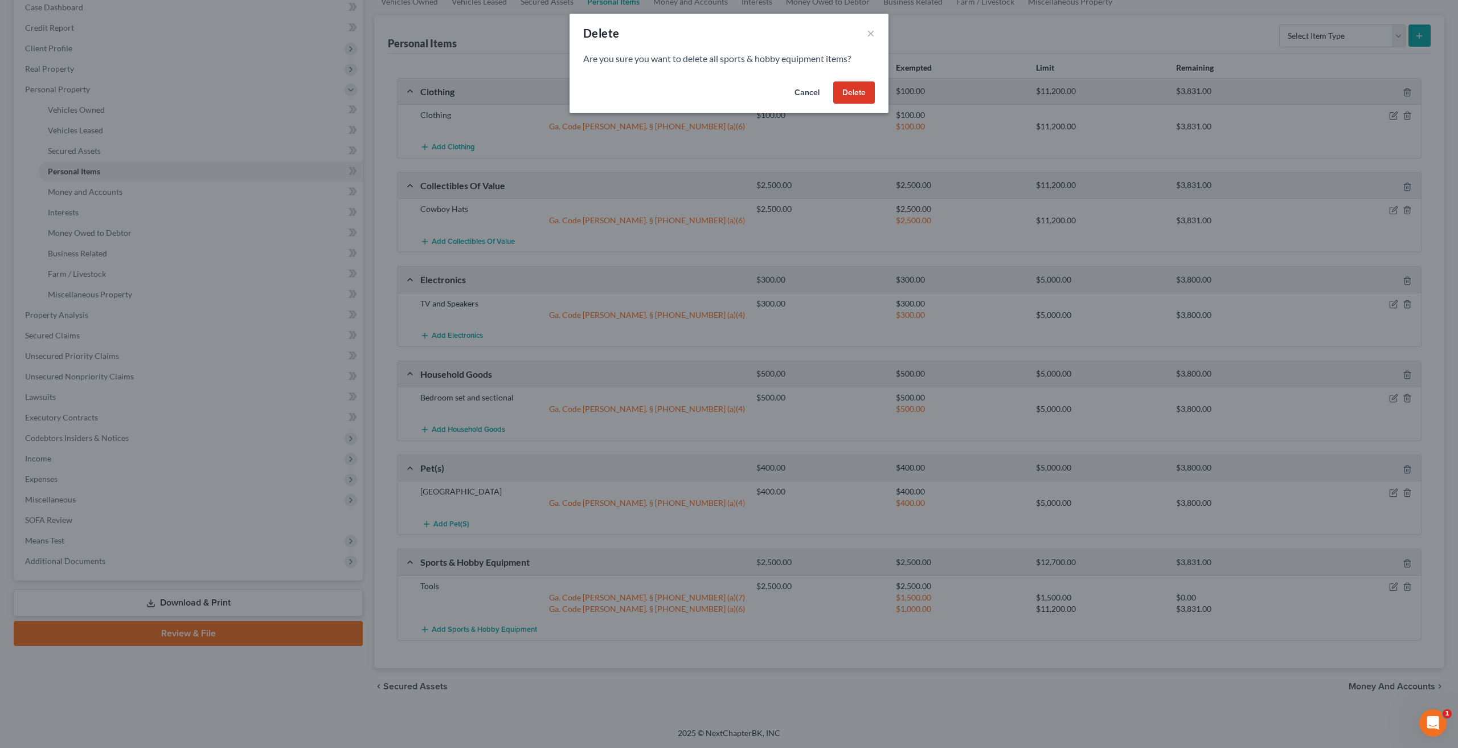
click at [863, 91] on button "Delete" at bounding box center [854, 92] width 42 height 23
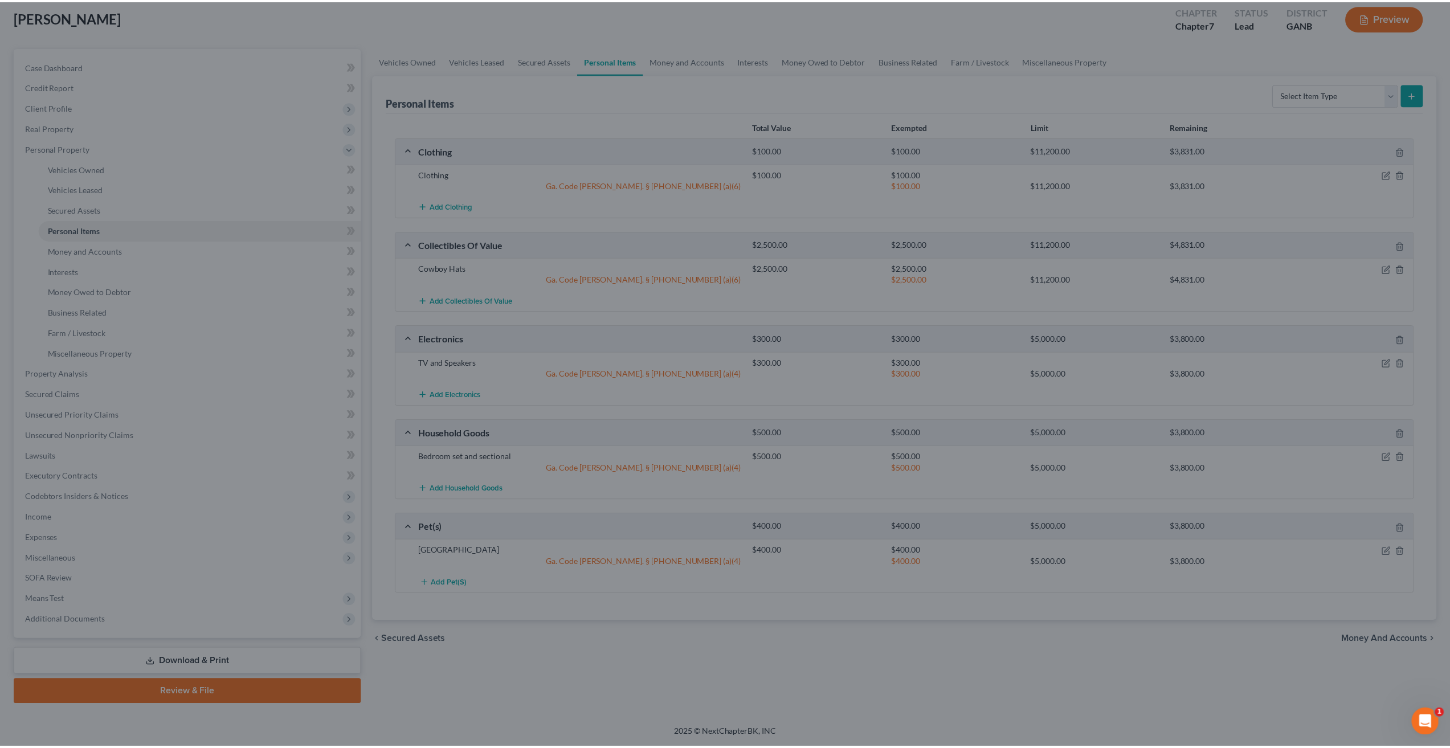
scroll to position [63, 0]
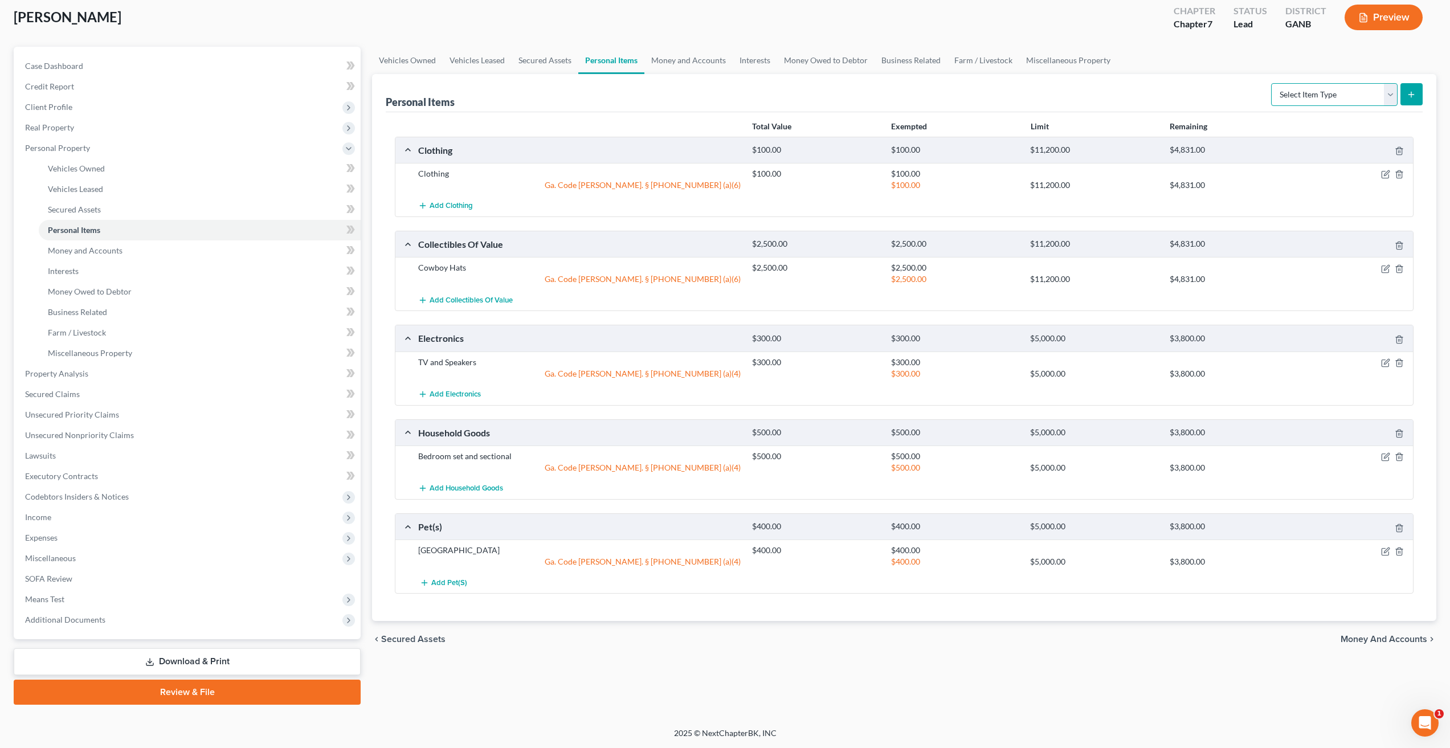
click at [1359, 94] on select "Select Item Type Clothing Collectibles Of Value Electronics Firearms Household …" at bounding box center [1334, 94] width 126 height 23
click at [1107, 93] on div "Personal Items Select Item Type Clothing Collectibles Of Value Electronics Fire…" at bounding box center [904, 93] width 1037 height 38
click at [1039, 50] on link "Miscellaneous Property" at bounding box center [1068, 60] width 98 height 27
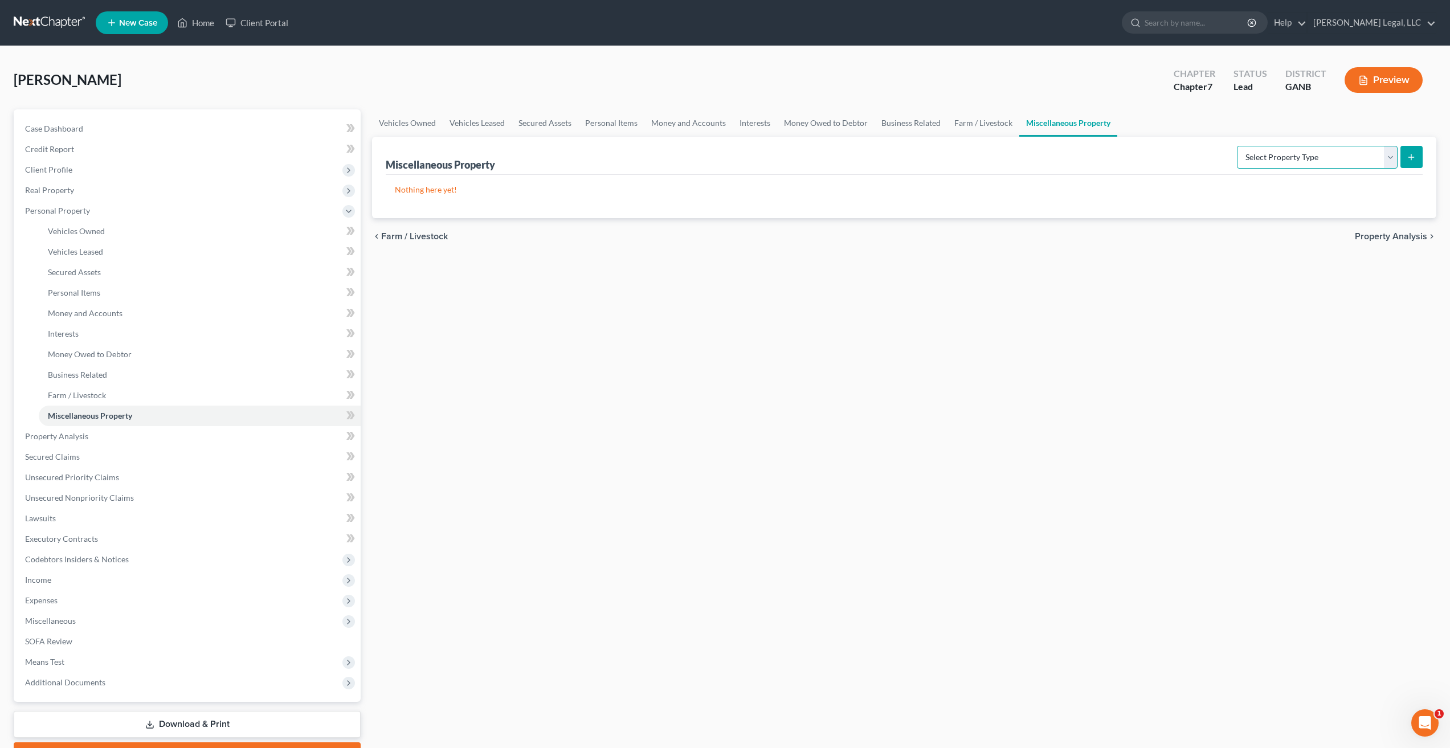
click at [1351, 158] on select "Select Property Type Assigned for Creditor Benefit [DATE] Holding for Another N…" at bounding box center [1317, 157] width 161 height 23
click at [956, 125] on link "Farm / Livestock" at bounding box center [983, 122] width 72 height 27
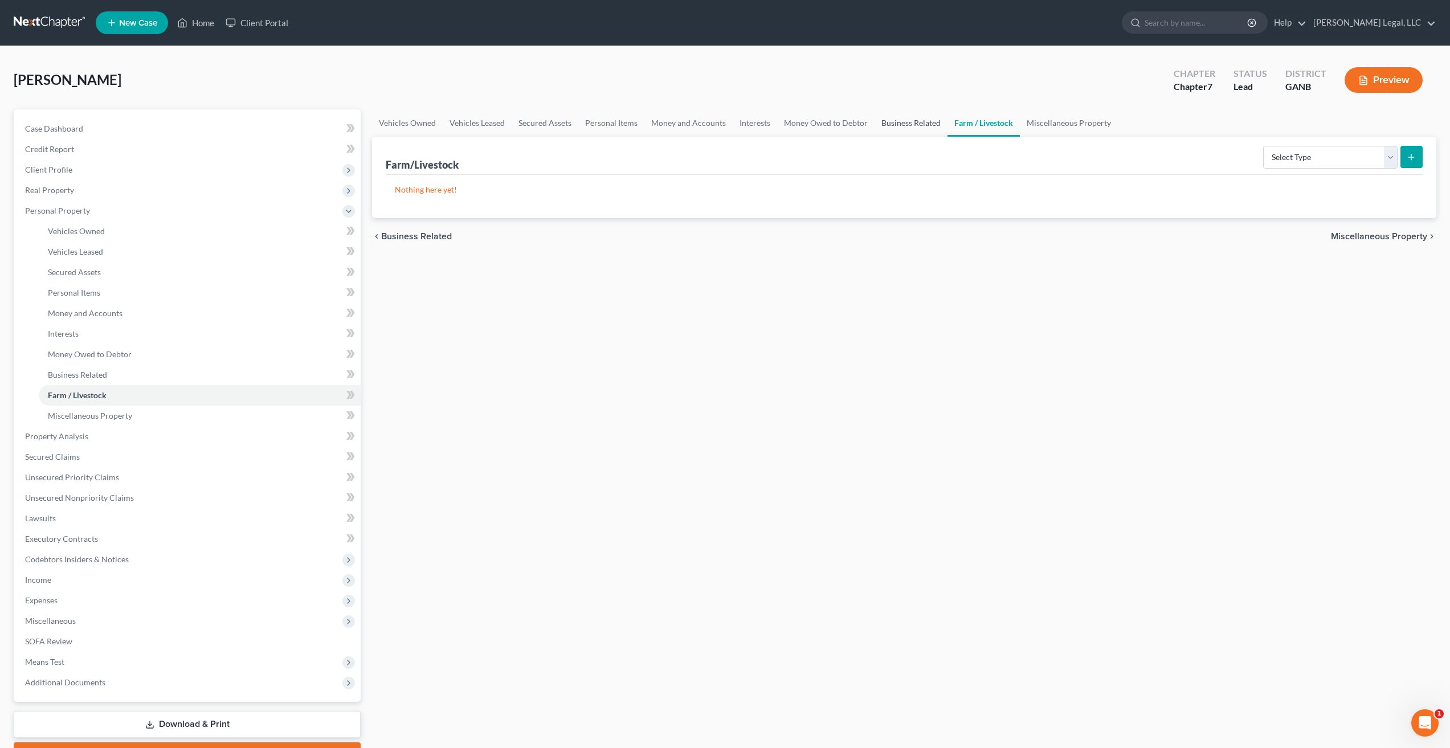
click at [890, 121] on link "Business Related" at bounding box center [910, 122] width 73 height 27
click at [1338, 163] on select "Select Type Customer Lists Franchises Inventory Licenses Machinery Office Equip…" at bounding box center [1305, 157] width 184 height 23
click at [975, 119] on link "Farm / Livestock" at bounding box center [983, 122] width 72 height 27
click at [1342, 157] on select "Select Type Animals & Livestock Crops: Growing or Harvested Farming Equipment F…" at bounding box center [1330, 157] width 134 height 23
click at [894, 125] on link "Business Related" at bounding box center [910, 122] width 73 height 27
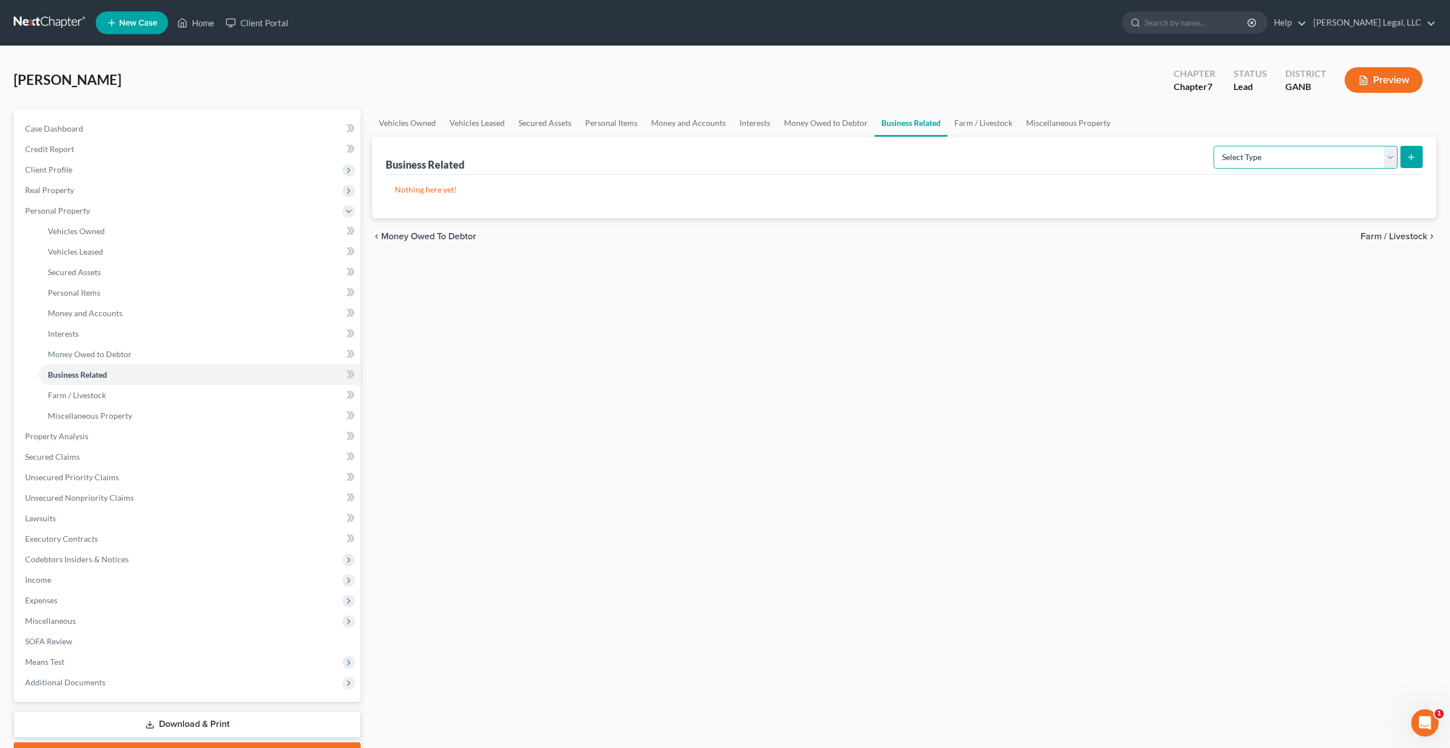
click at [1317, 162] on select "Select Type Customer Lists Franchises Inventory Licenses Machinery Office Equip…" at bounding box center [1305, 157] width 184 height 23
select select "other_business_related_property_not_listed"
click at [1214, 146] on select "Select Type Customer Lists Franchises Inventory Licenses Machinery Office Equip…" at bounding box center [1305, 157] width 184 height 23
click at [1419, 149] on button "submit" at bounding box center [1411, 157] width 22 height 22
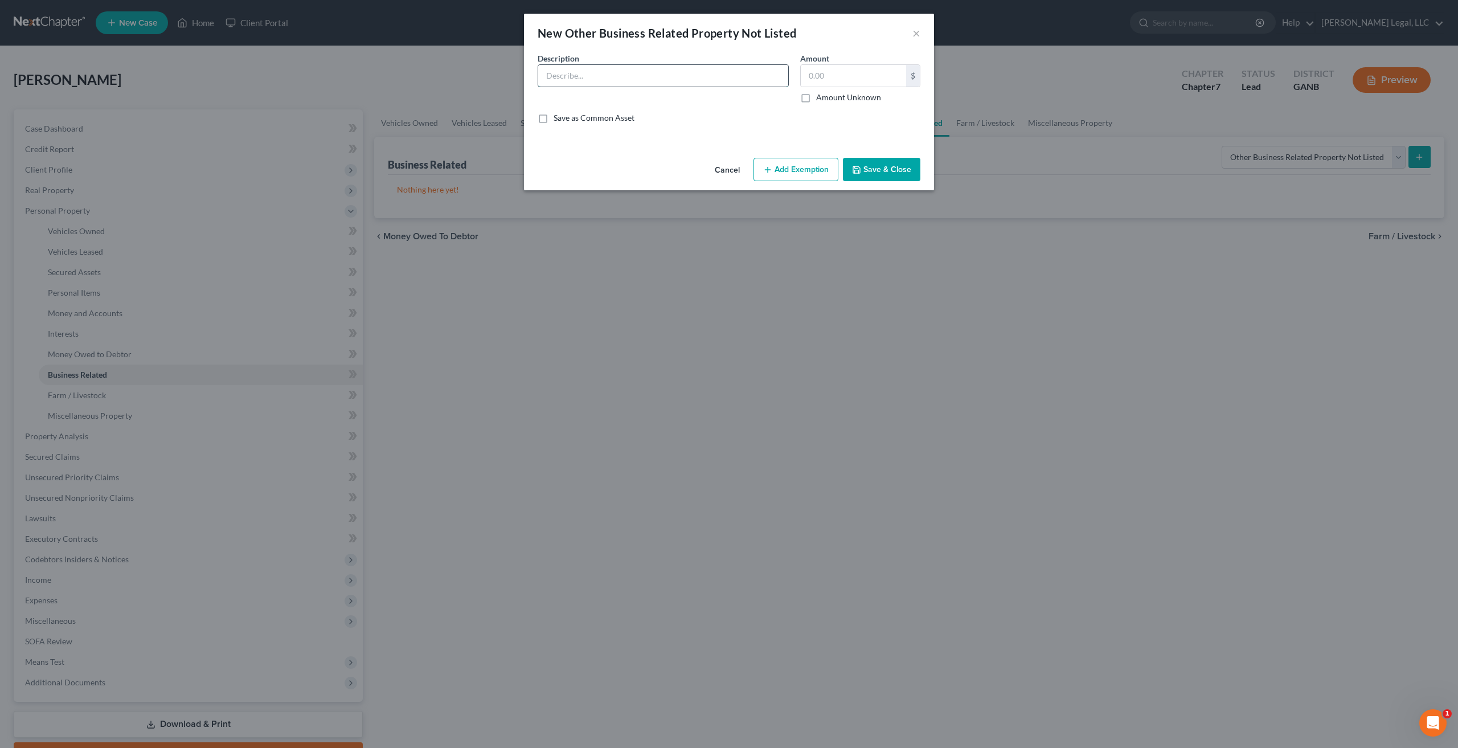
click at [636, 74] on input "text" at bounding box center [663, 76] width 250 height 22
type input "Tools"
type input "2,500"
click at [792, 169] on button "Add Exemption" at bounding box center [796, 170] width 85 height 24
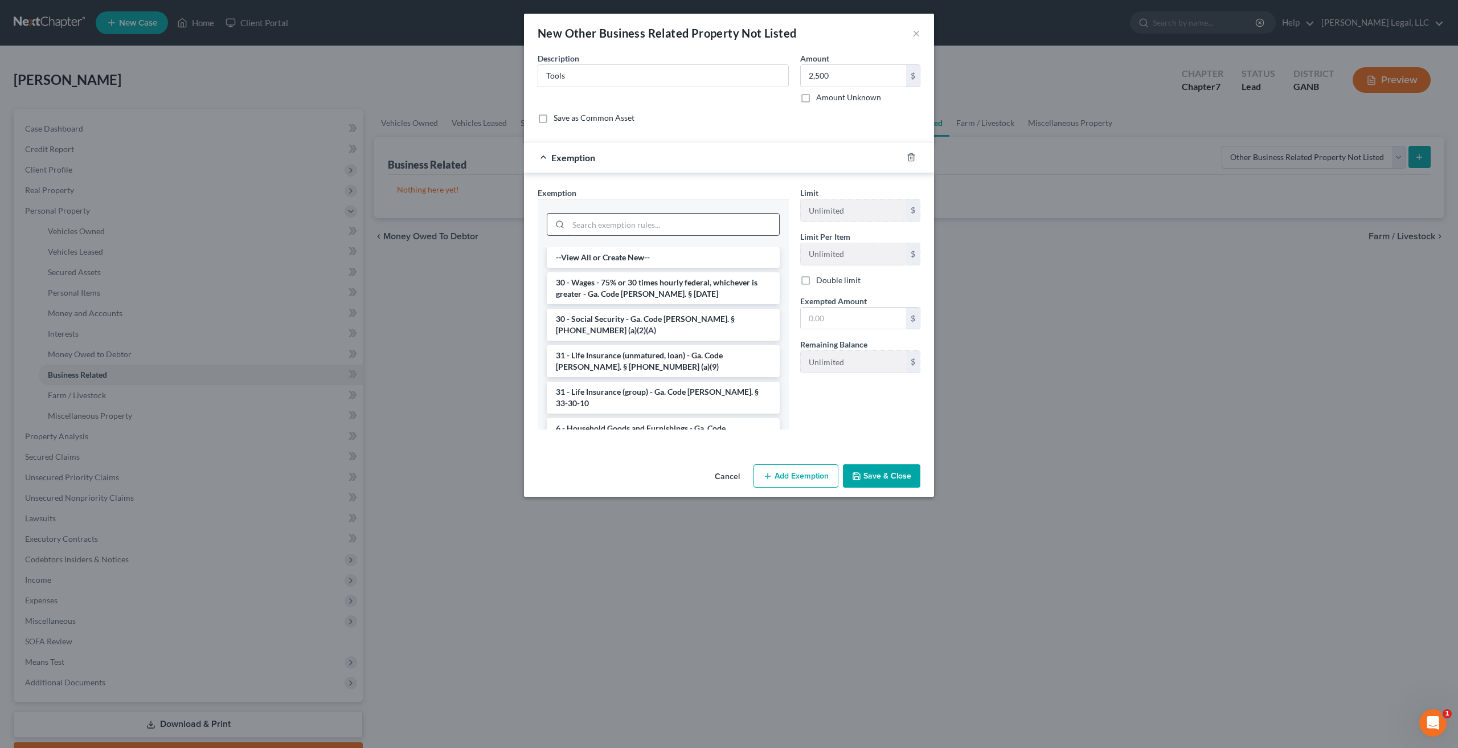
click at [627, 221] on input "search" at bounding box center [674, 225] width 211 height 22
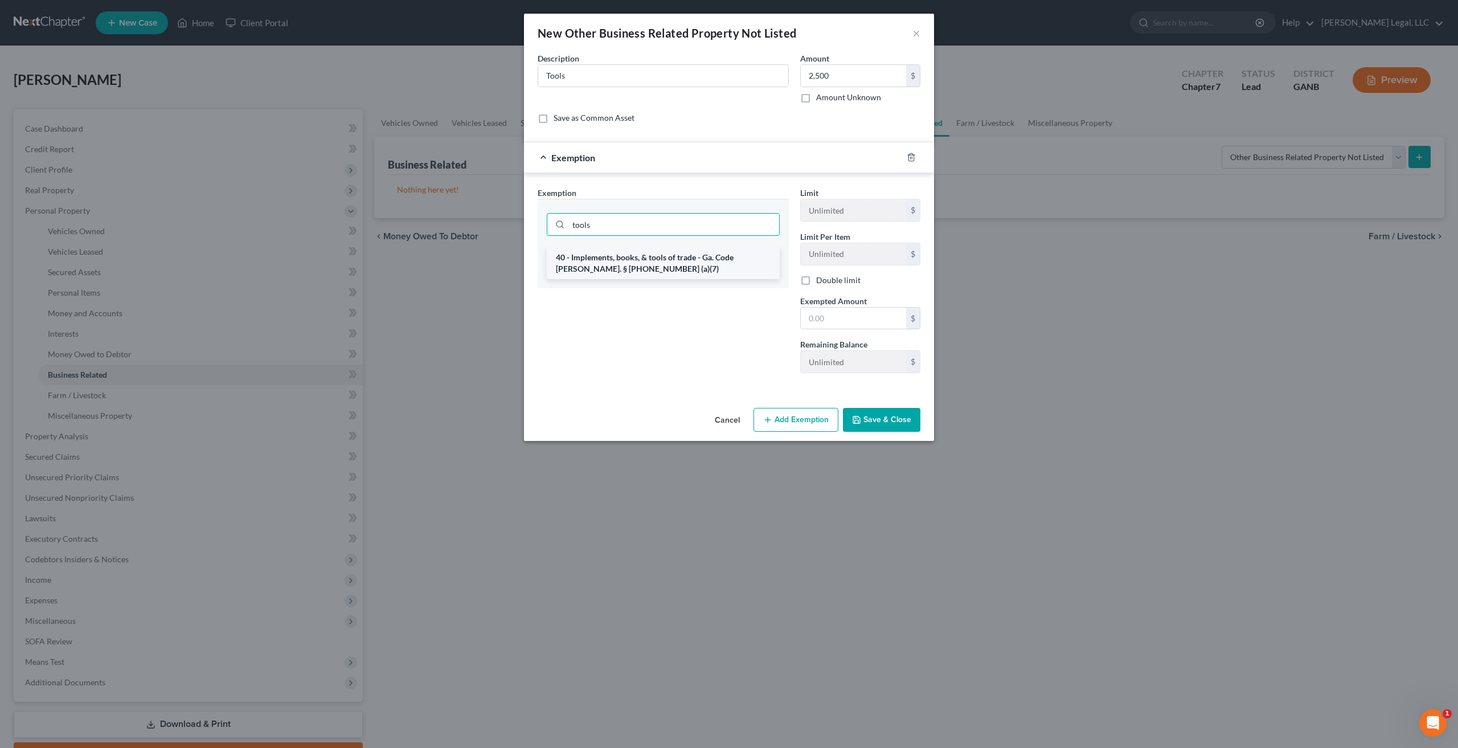
type input "tools"
click at [676, 263] on li "40 - Implements, books, & tools of trade - Ga. Code [PERSON_NAME]. § [PHONE_NUM…" at bounding box center [663, 263] width 233 height 32
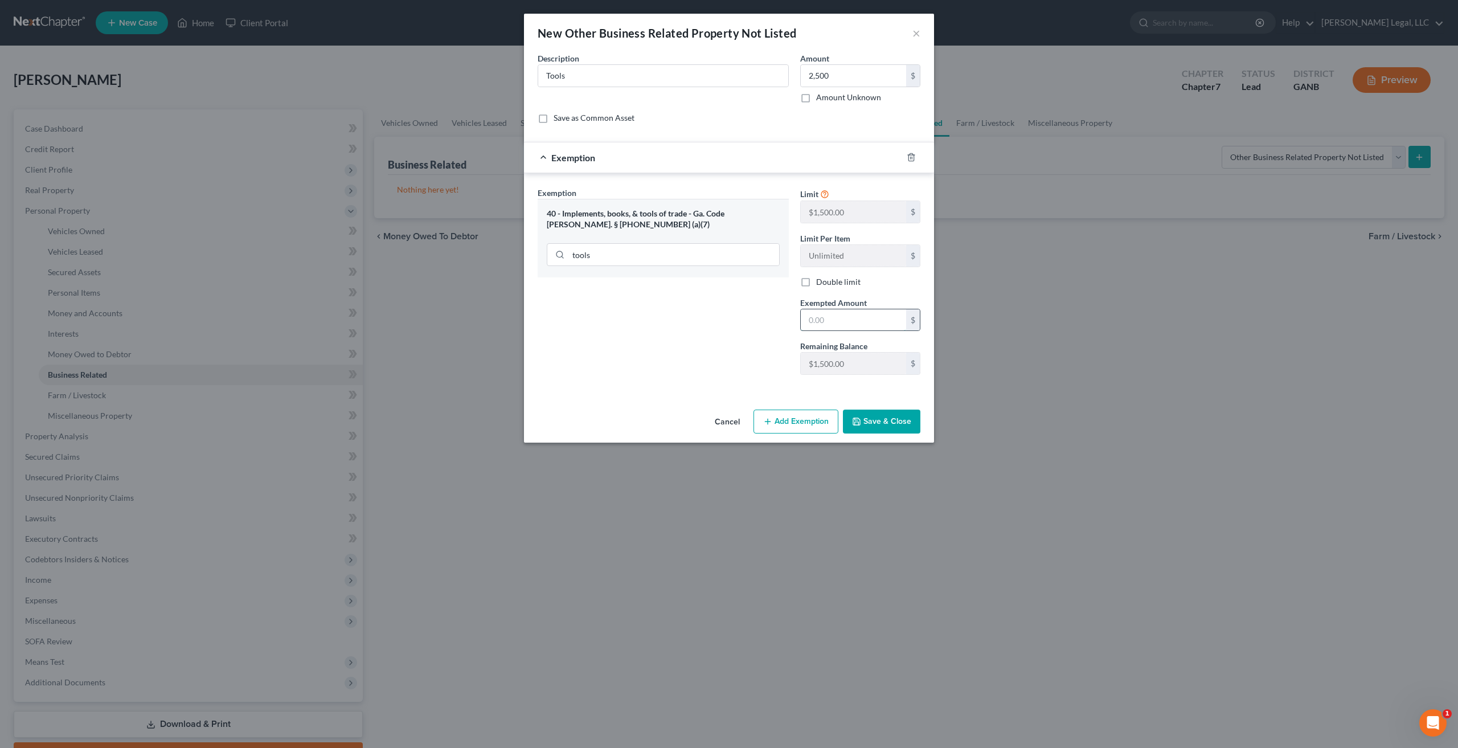
click at [836, 309] on input "text" at bounding box center [853, 320] width 105 height 22
type input "1,500"
click at [792, 419] on button "Add Exemption" at bounding box center [796, 422] width 85 height 24
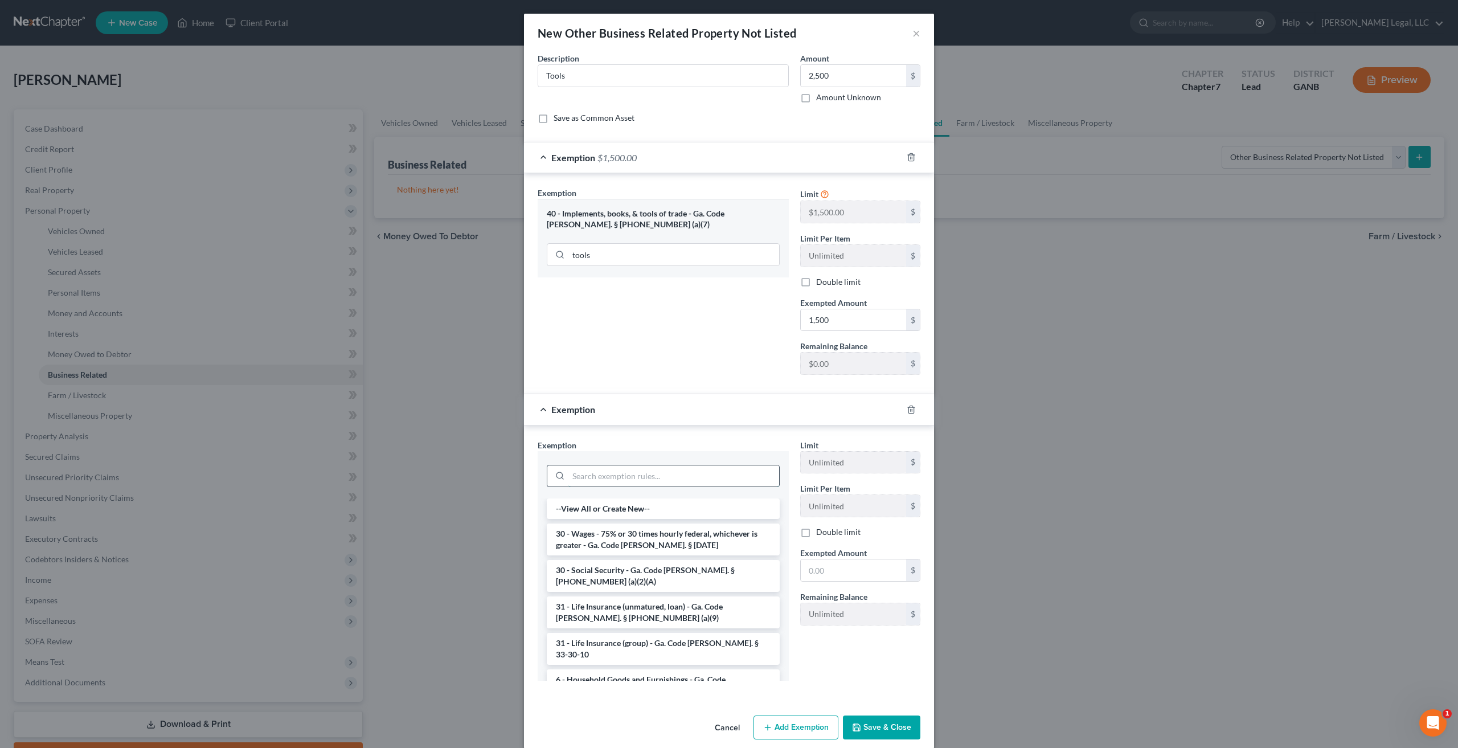
click at [661, 483] on input "search" at bounding box center [674, 476] width 211 height 22
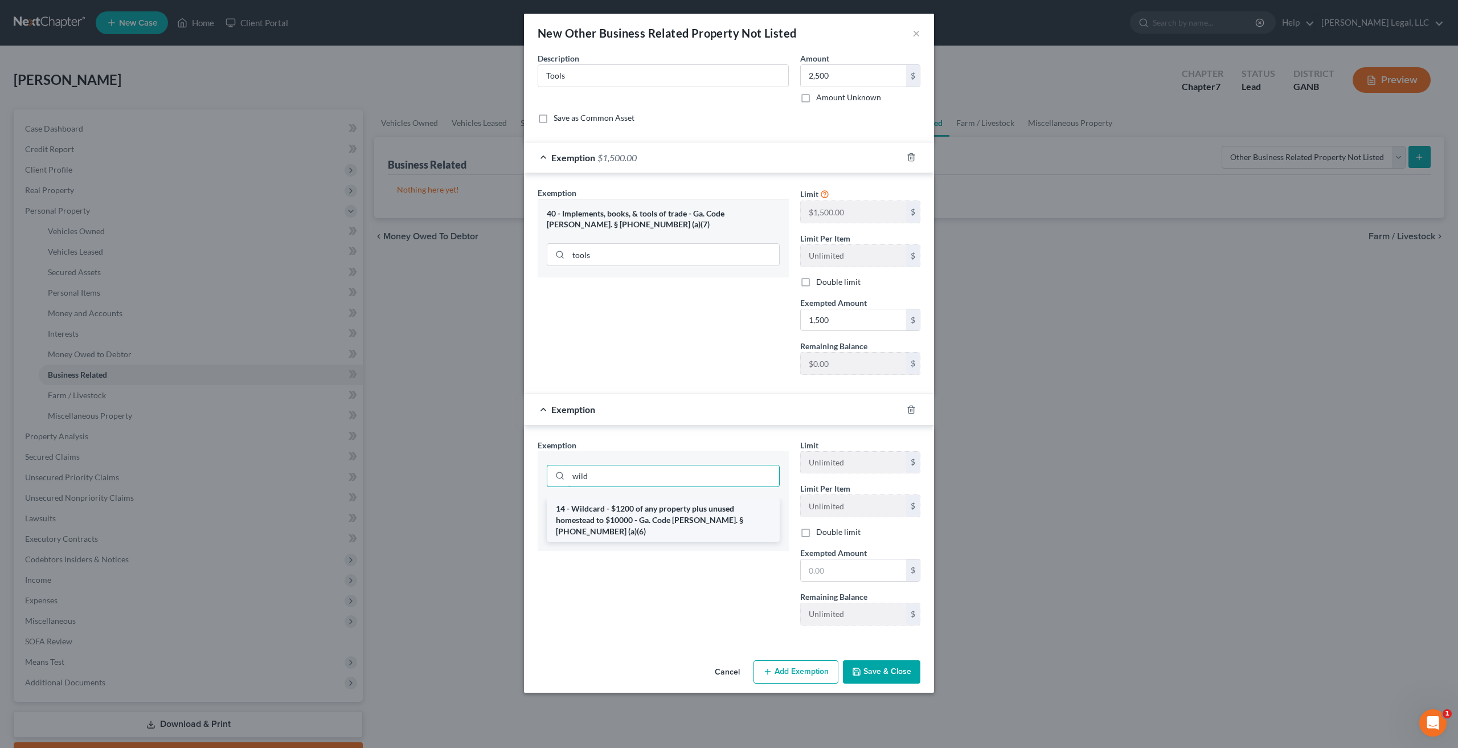
type input "wild"
click at [675, 516] on li "14 - Wildcard - $1200 of any property plus unused homestead to $10000 - Ga. Cod…" at bounding box center [663, 519] width 233 height 43
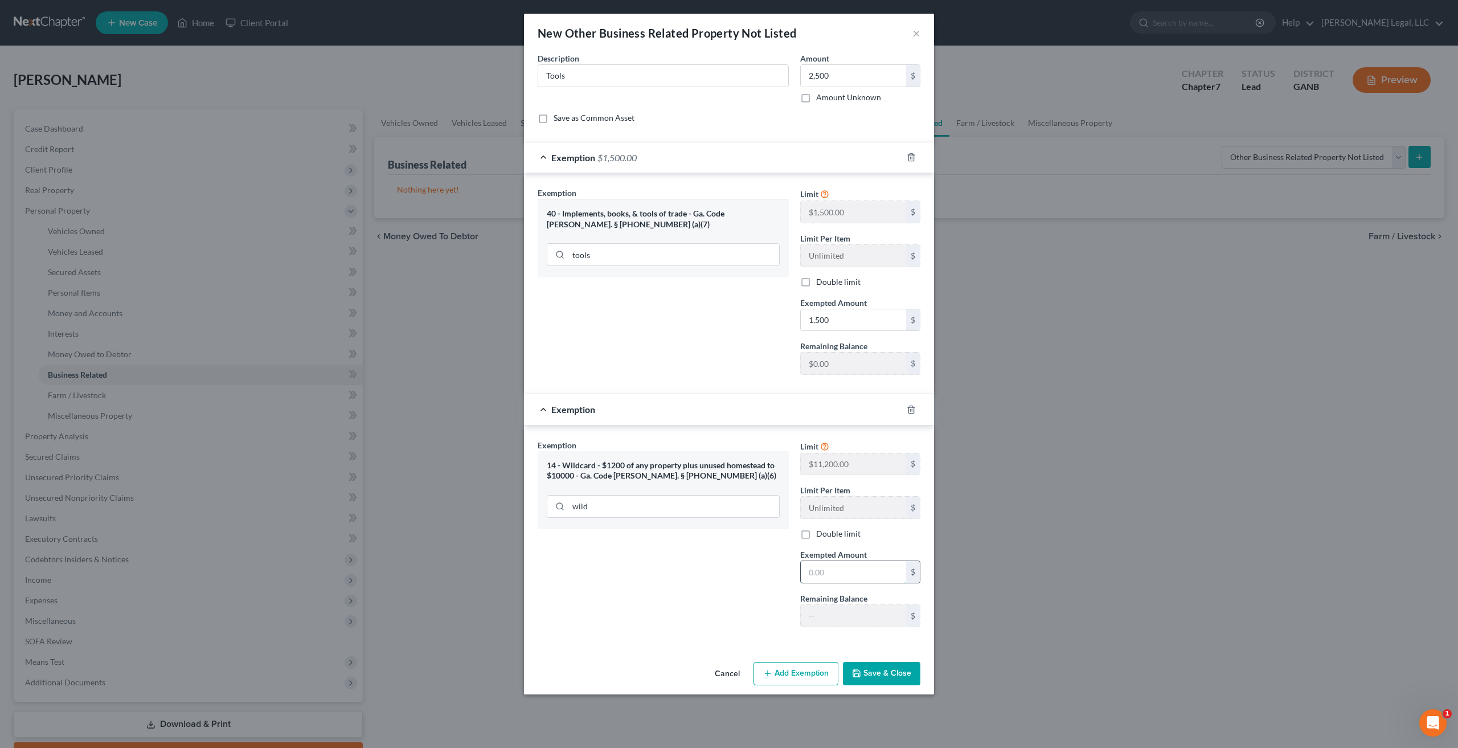
click at [844, 578] on input "text" at bounding box center [853, 572] width 105 height 22
type input "1,000"
click at [904, 679] on button "Save & Close" at bounding box center [881, 674] width 77 height 24
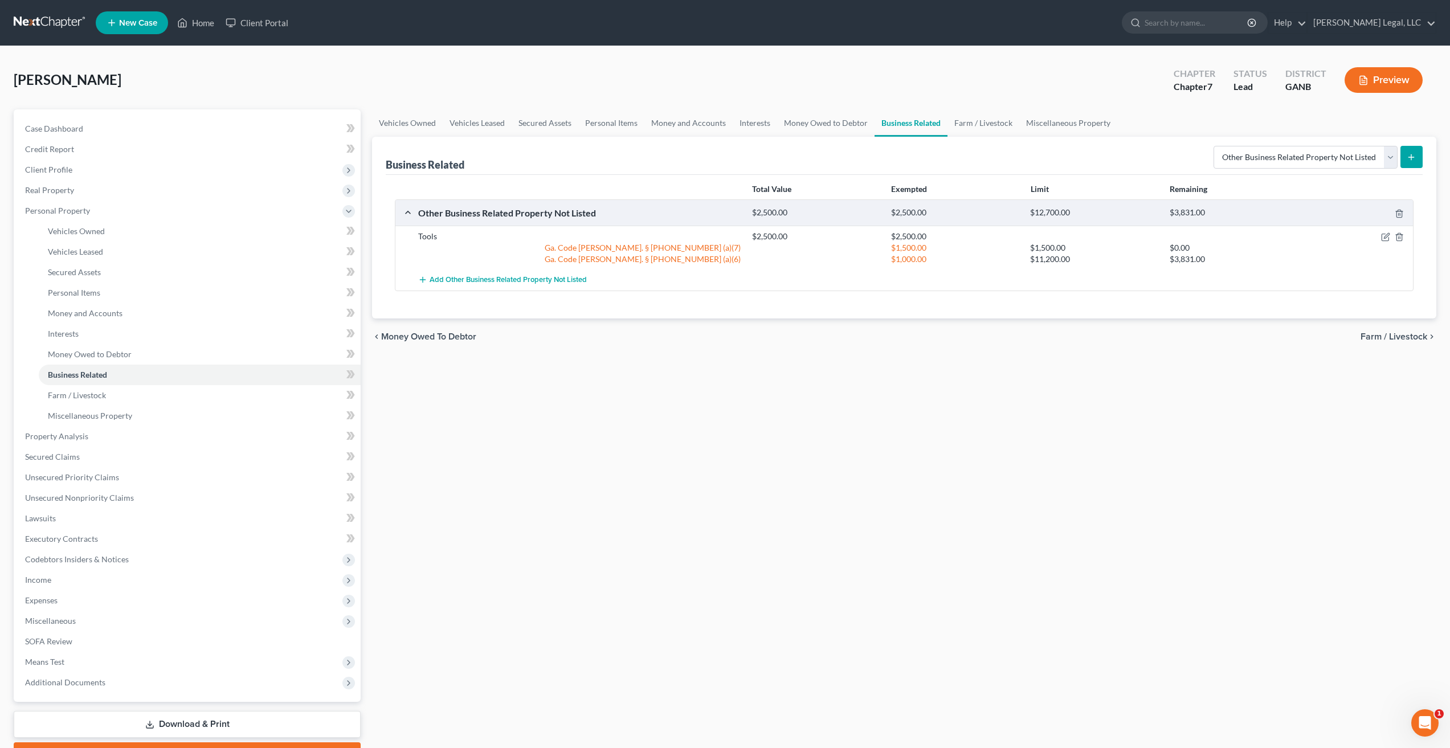
click at [860, 142] on div "Business Related Select Type Customer Lists Franchises Inventory Licenses Machi…" at bounding box center [904, 156] width 1037 height 38
click at [103, 613] on span "Miscellaneous" at bounding box center [188, 621] width 345 height 21
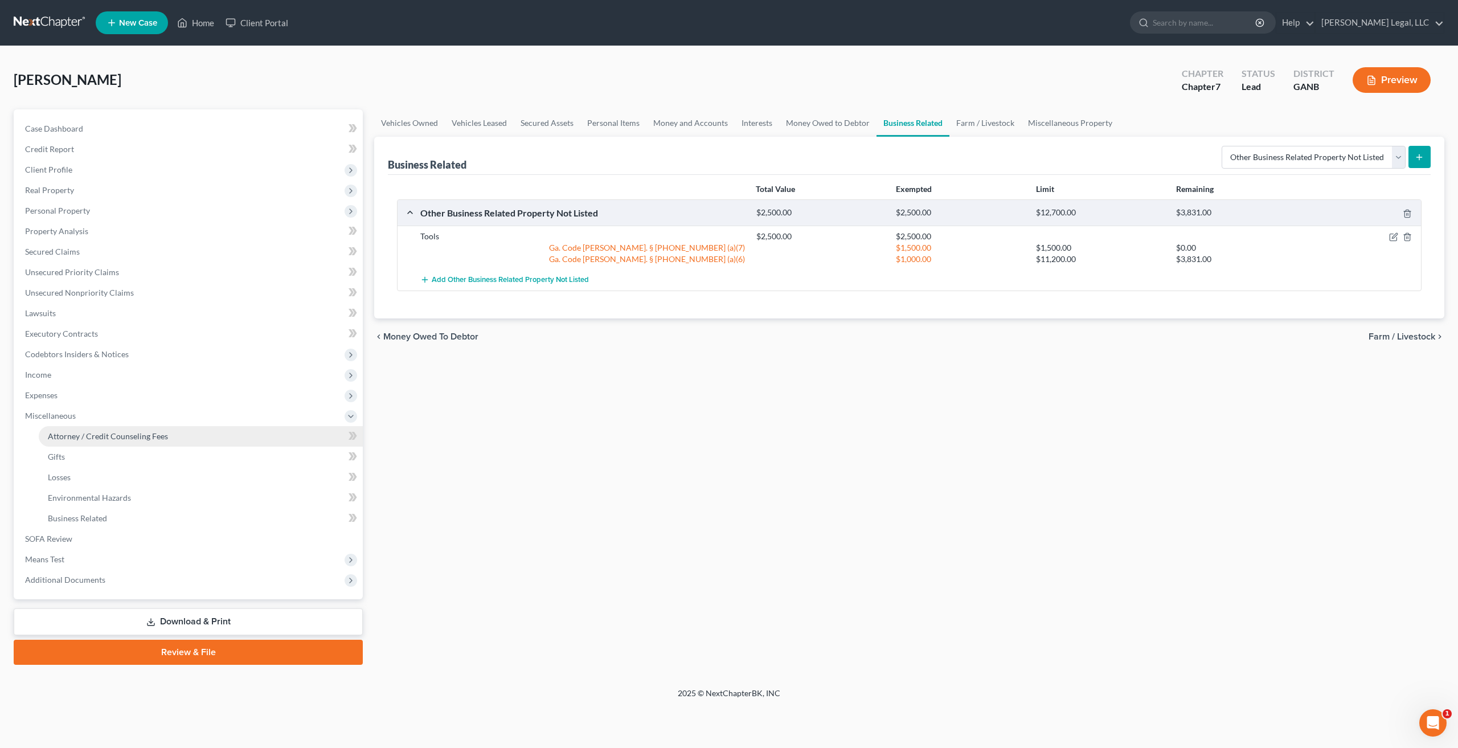
click at [141, 433] on span "Attorney / Credit Counseling Fees" at bounding box center [108, 436] width 120 height 10
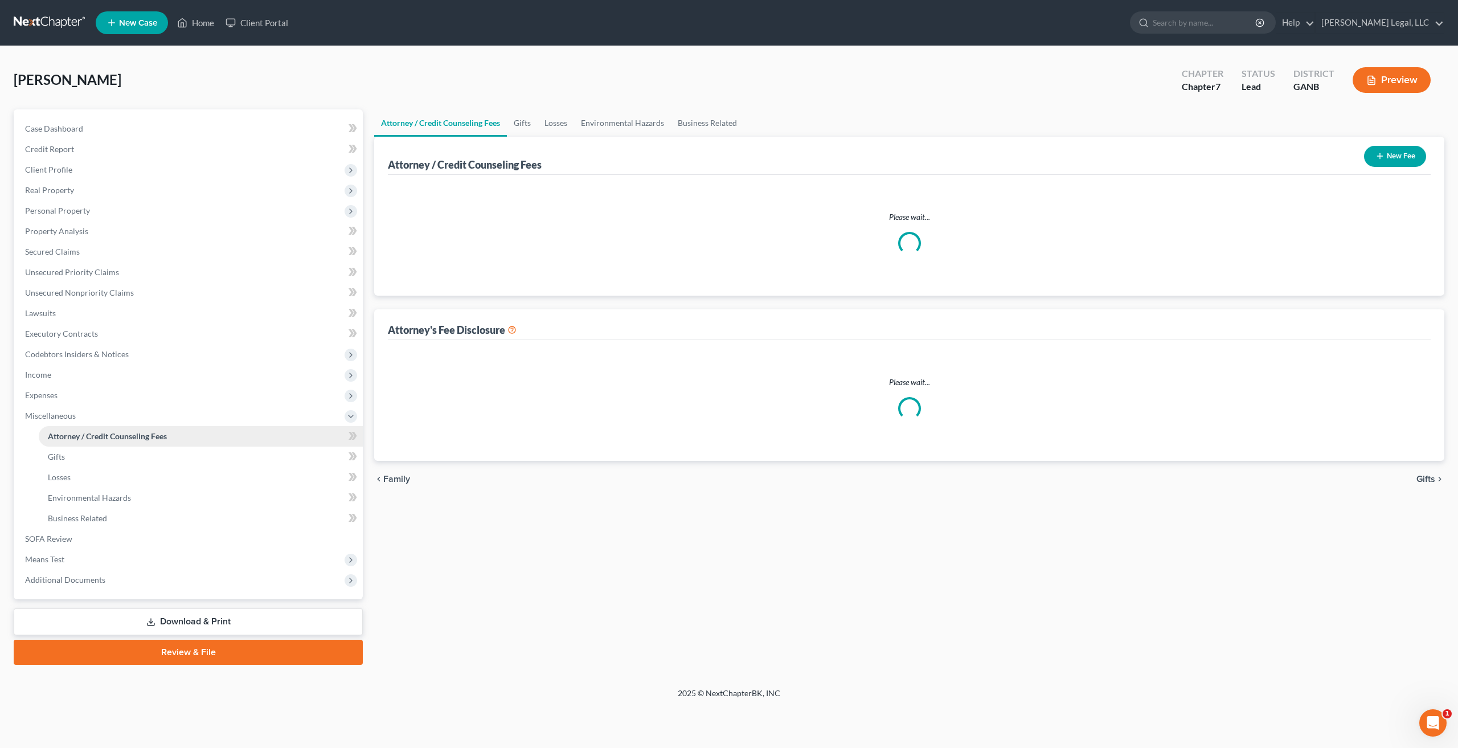
select select "3"
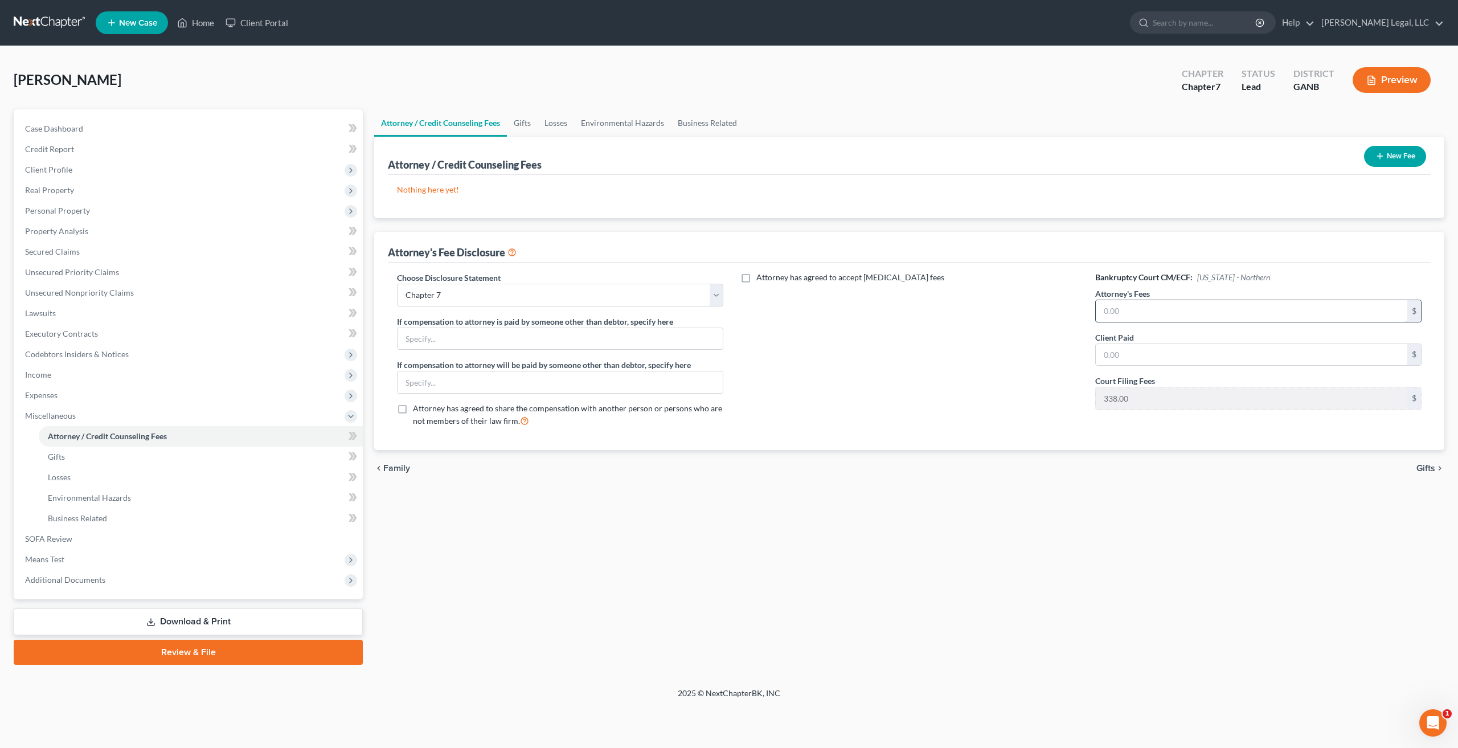
click at [1195, 308] on input "text" at bounding box center [1252, 311] width 312 height 22
type input "2,962"
click at [1400, 160] on button "New Fee" at bounding box center [1395, 156] width 62 height 21
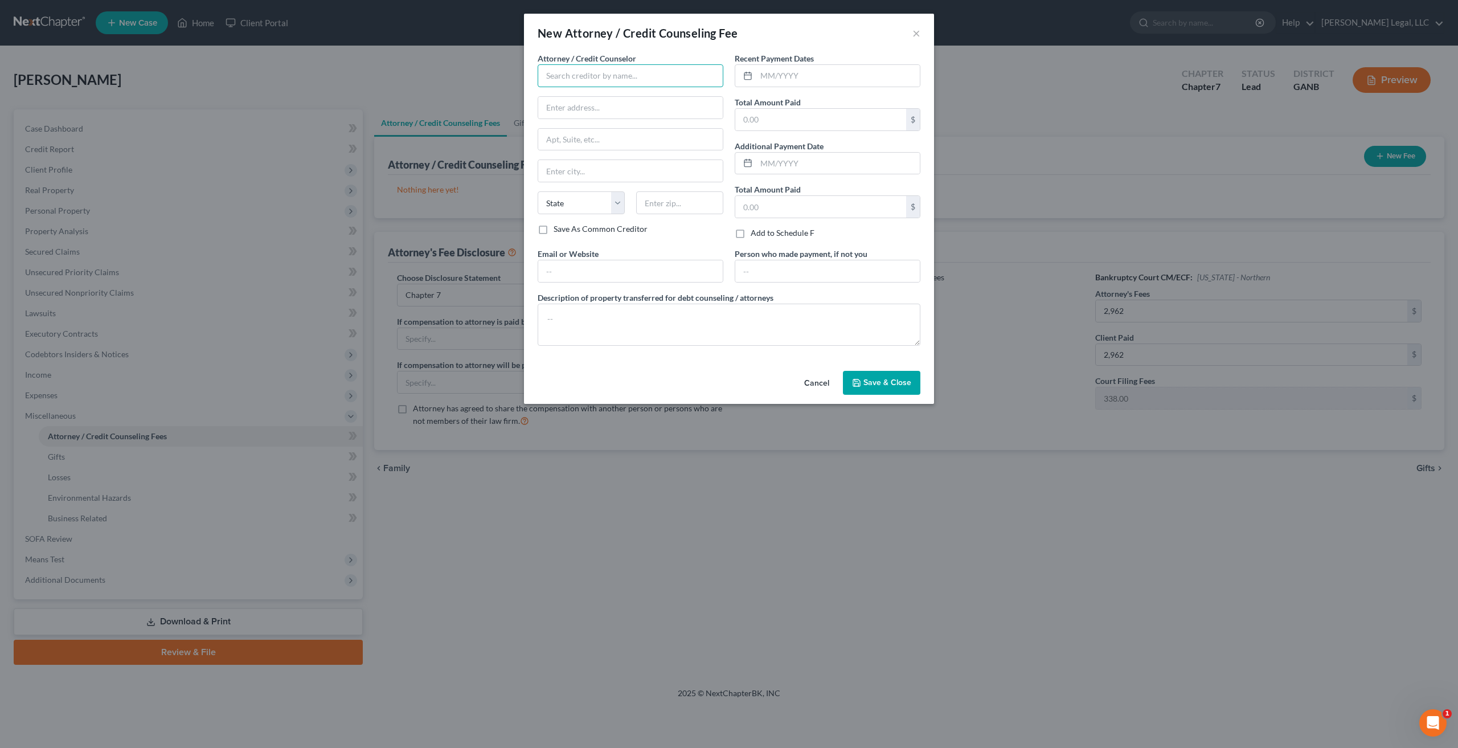
click at [613, 68] on input "text" at bounding box center [631, 75] width 186 height 23
type input "[PERSON_NAME] Legal, LLC"
click at [628, 105] on input "text" at bounding box center [630, 108] width 185 height 22
paste input "[STREET_ADDRESS][PERSON_NAME]"
type input "[STREET_ADDRESS][PERSON_NAME]"
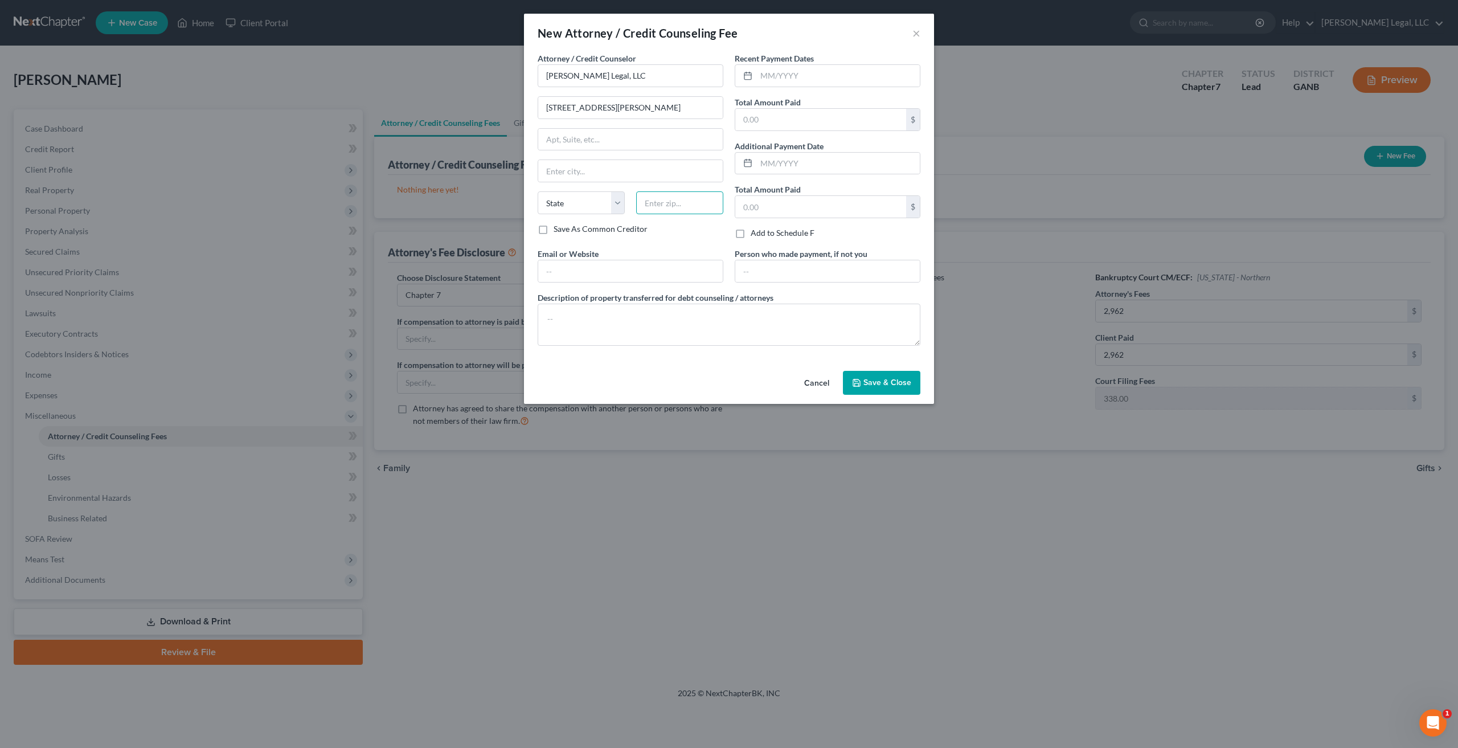
click at [692, 207] on input "text" at bounding box center [679, 202] width 87 height 23
click at [682, 204] on input "text" at bounding box center [679, 202] width 87 height 23
type input "30324"
type input "[GEOGRAPHIC_DATA]"
select select "10"
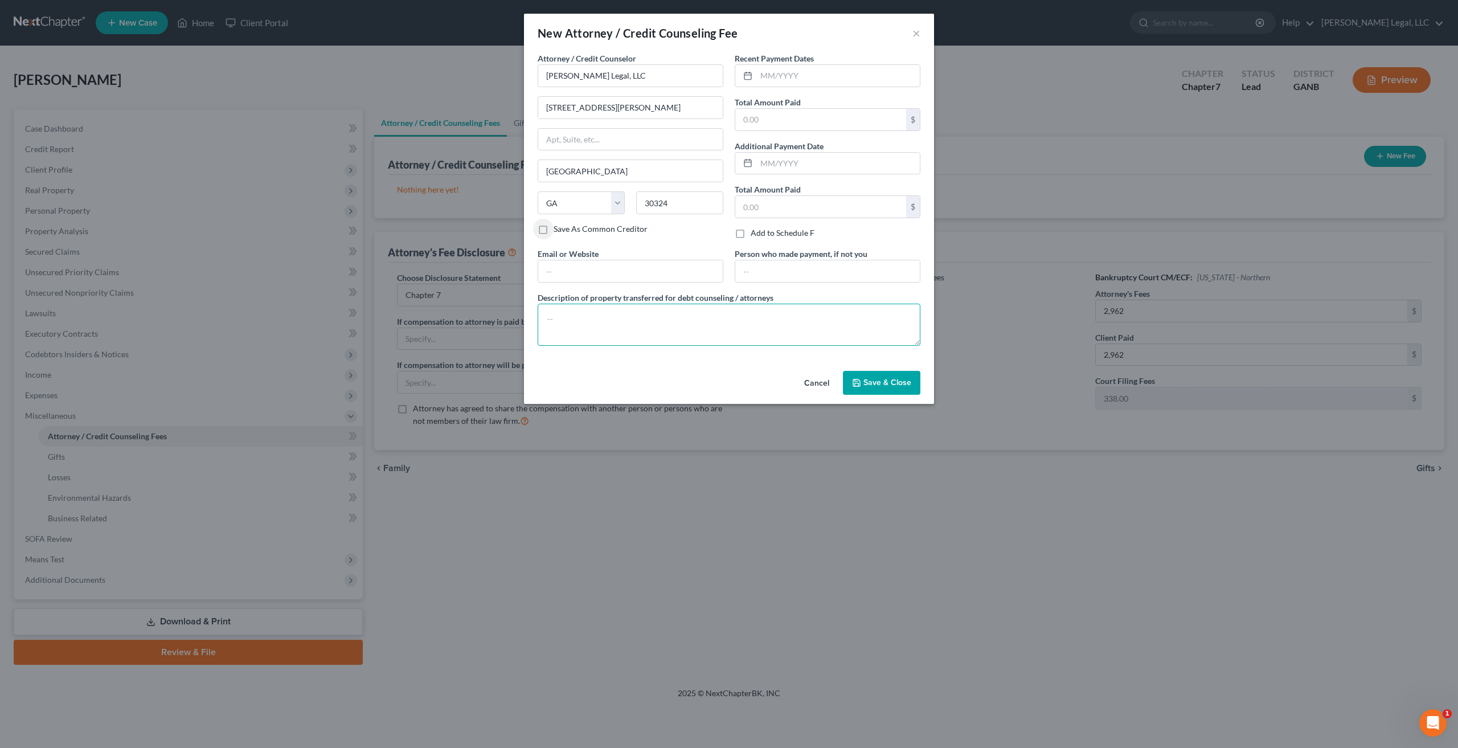
click at [663, 322] on textarea at bounding box center [729, 325] width 383 height 42
type textarea "$2,962.00 attorney fees and $338.00 filing fees"
click at [872, 383] on span "Save & Close" at bounding box center [888, 383] width 48 height 10
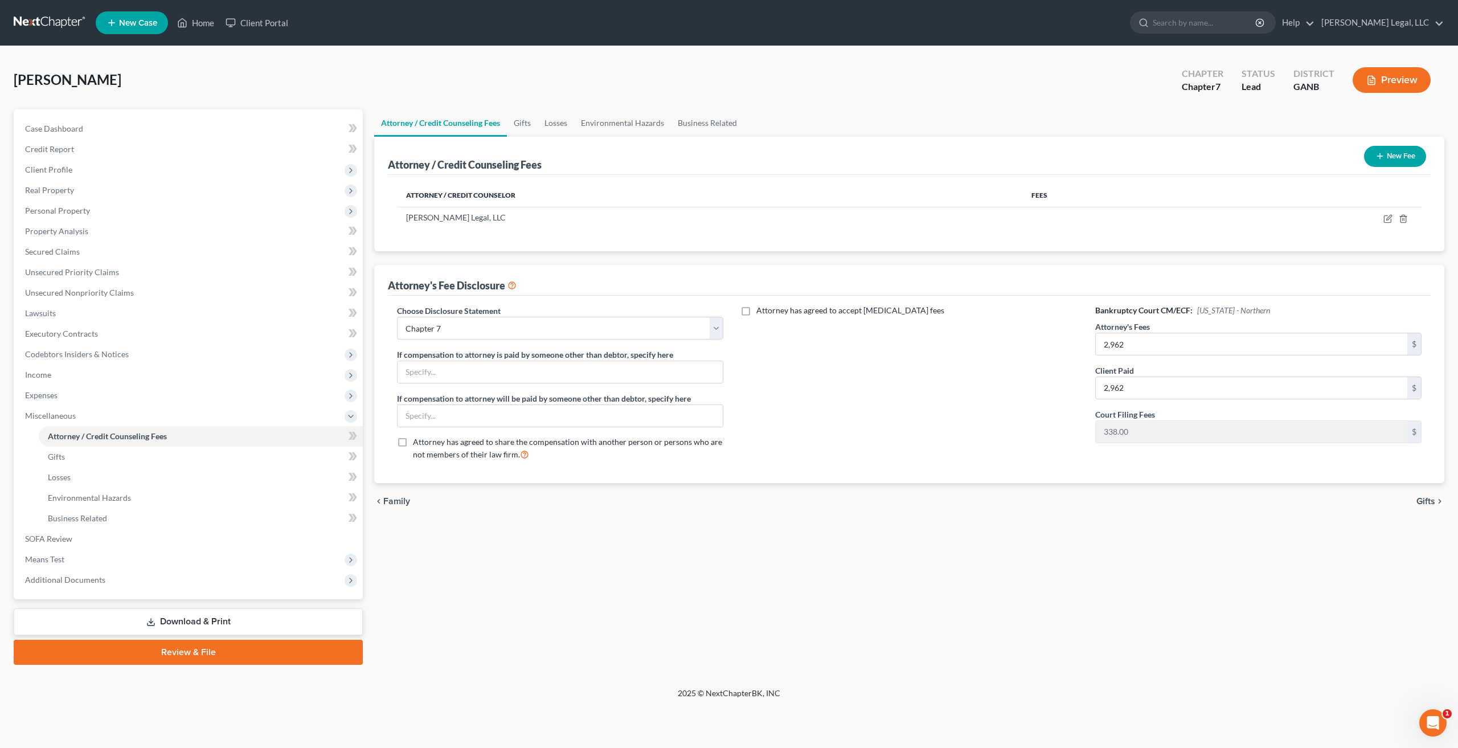
click at [51, 17] on link at bounding box center [50, 23] width 73 height 21
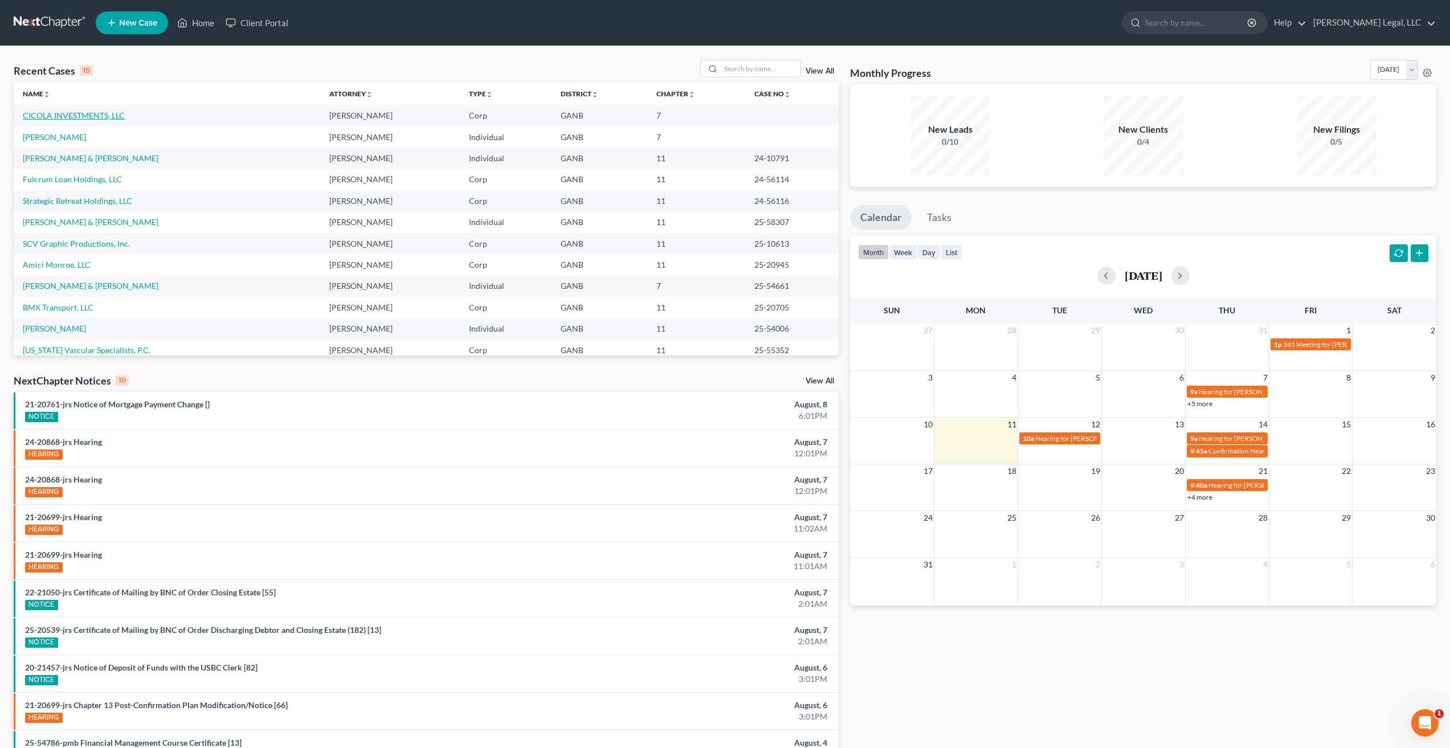
click at [78, 111] on link "CICOLA INVESTMENTS, LLC" at bounding box center [74, 116] width 102 height 10
select select "10"
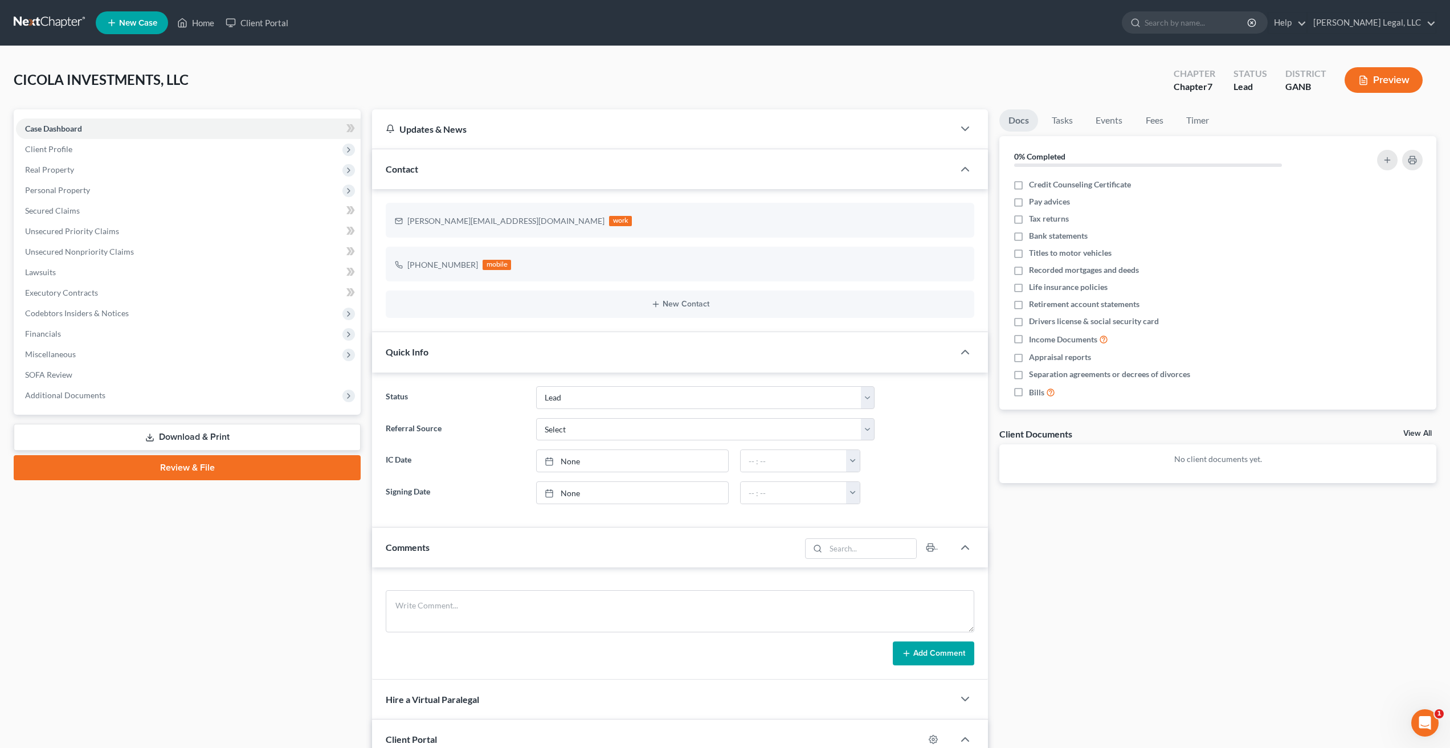
click at [239, 444] on link "Download & Print" at bounding box center [187, 437] width 347 height 27
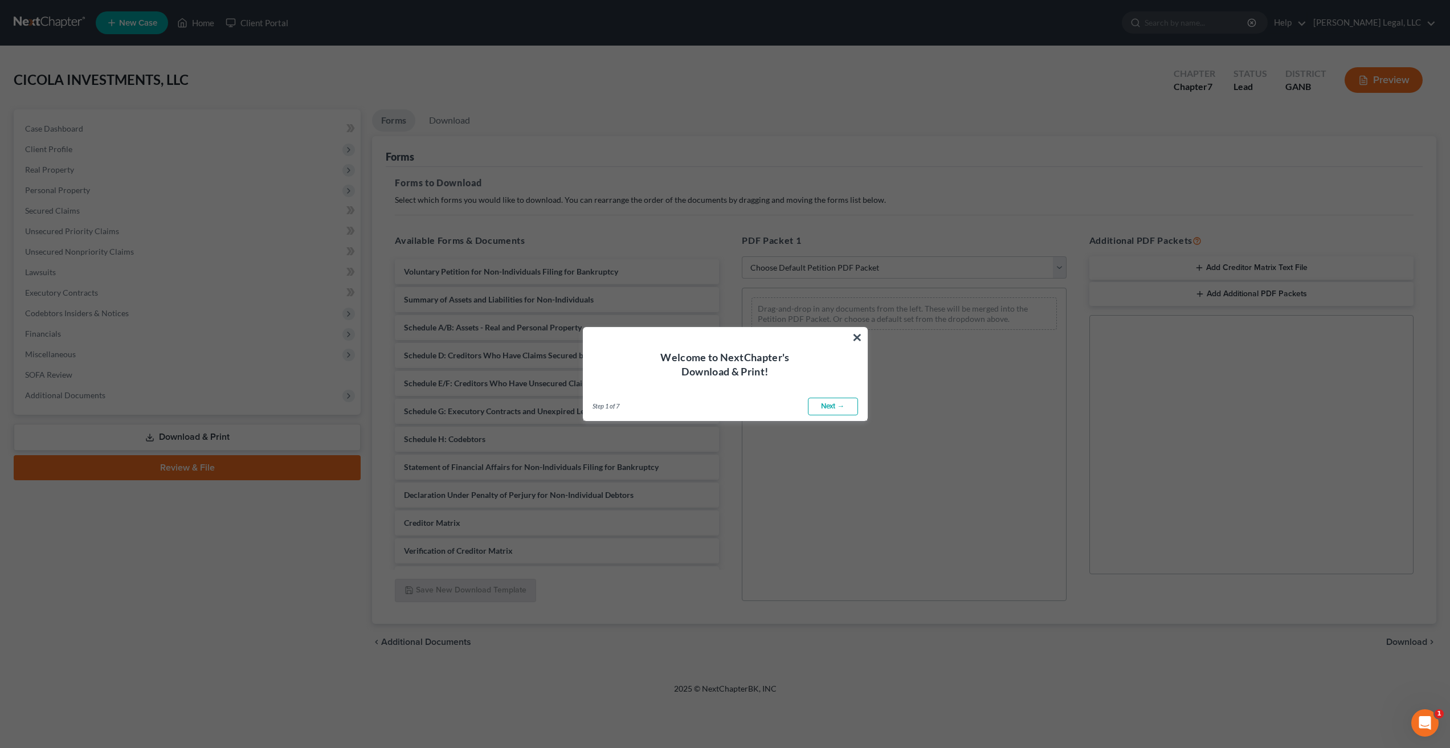
click at [831, 403] on link "Next →" at bounding box center [833, 407] width 50 height 18
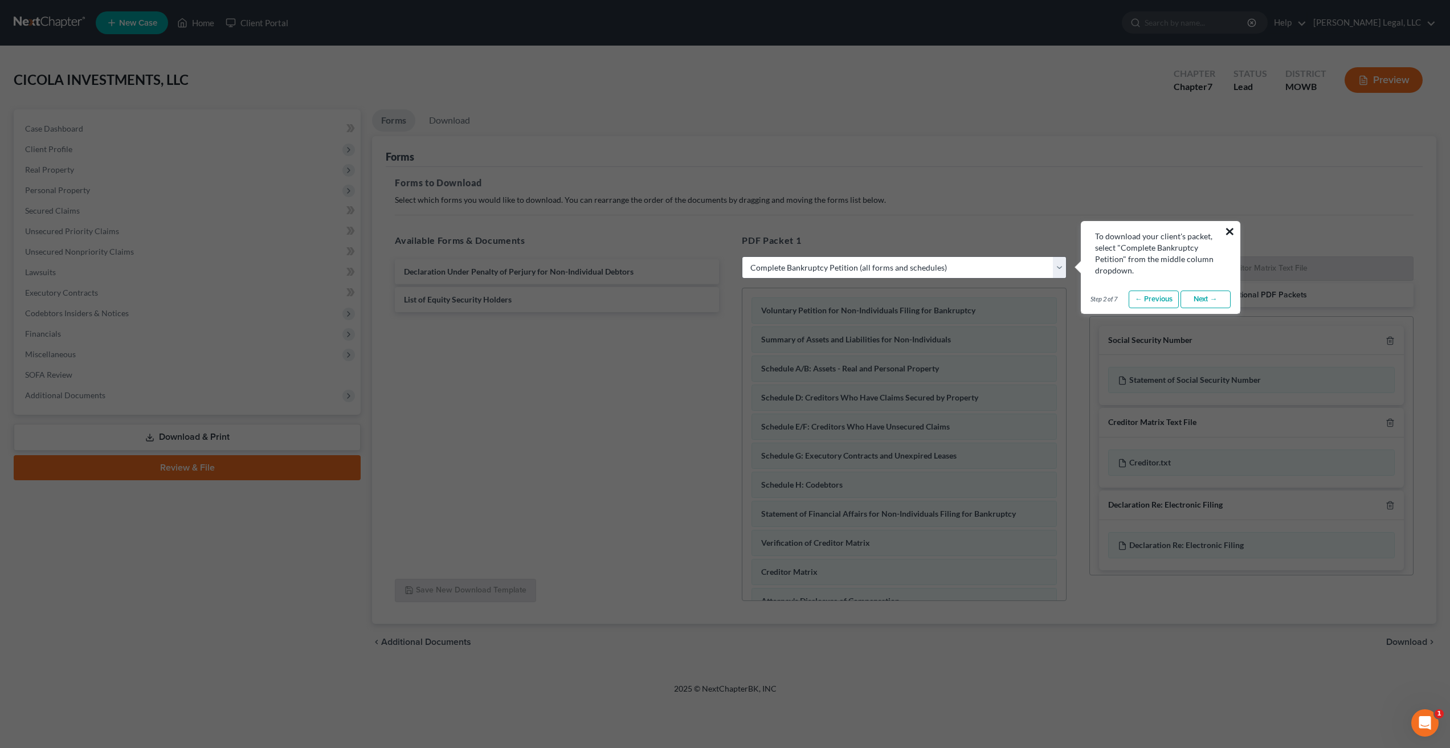
click at [1228, 230] on button "×" at bounding box center [1229, 231] width 11 height 18
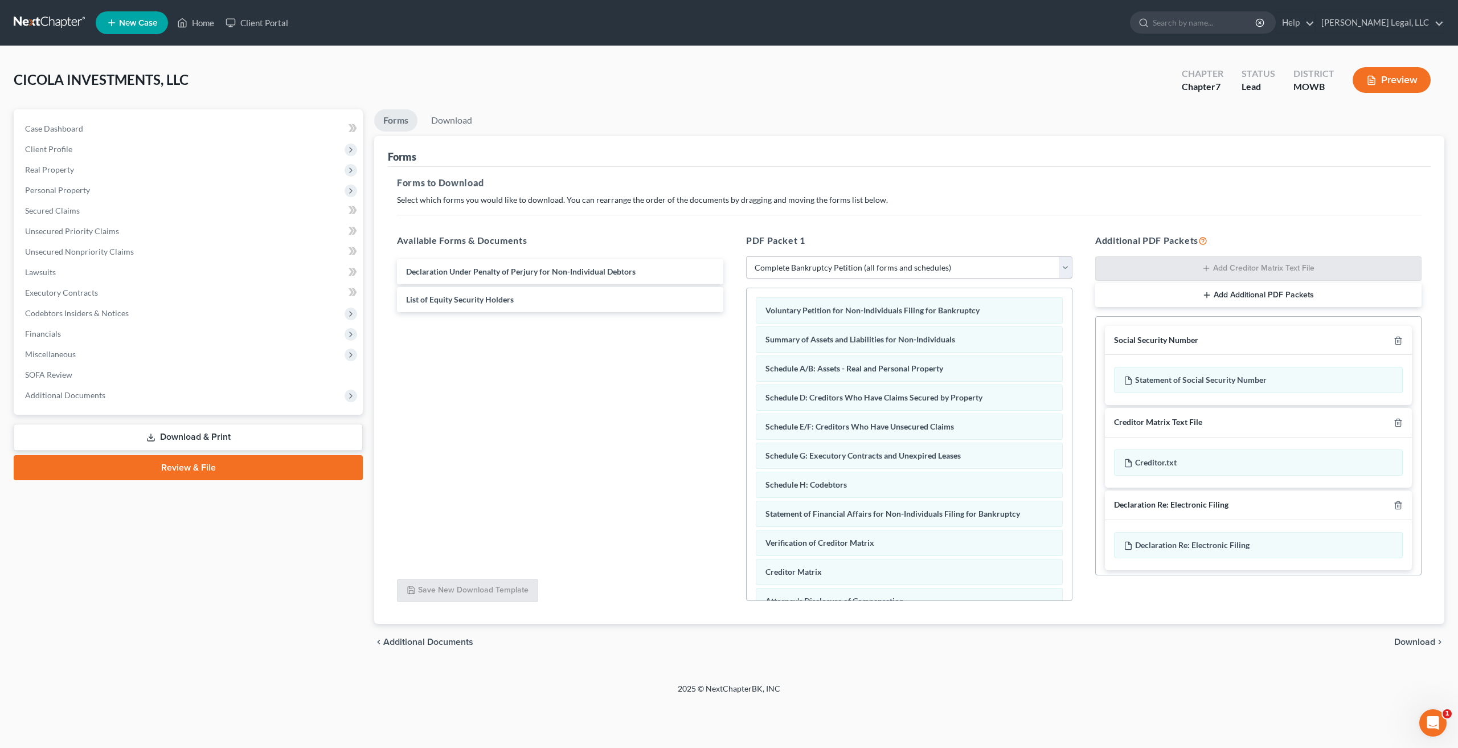
click at [1011, 266] on select "Choose Default Petition PDF Packet Complete Bankruptcy Petition (all forms and …" at bounding box center [909, 267] width 326 height 23
select select "1"
click at [746, 256] on select "Choose Default Petition PDF Packet Complete Bankruptcy Petition (all forms and …" at bounding box center [909, 267] width 326 height 23
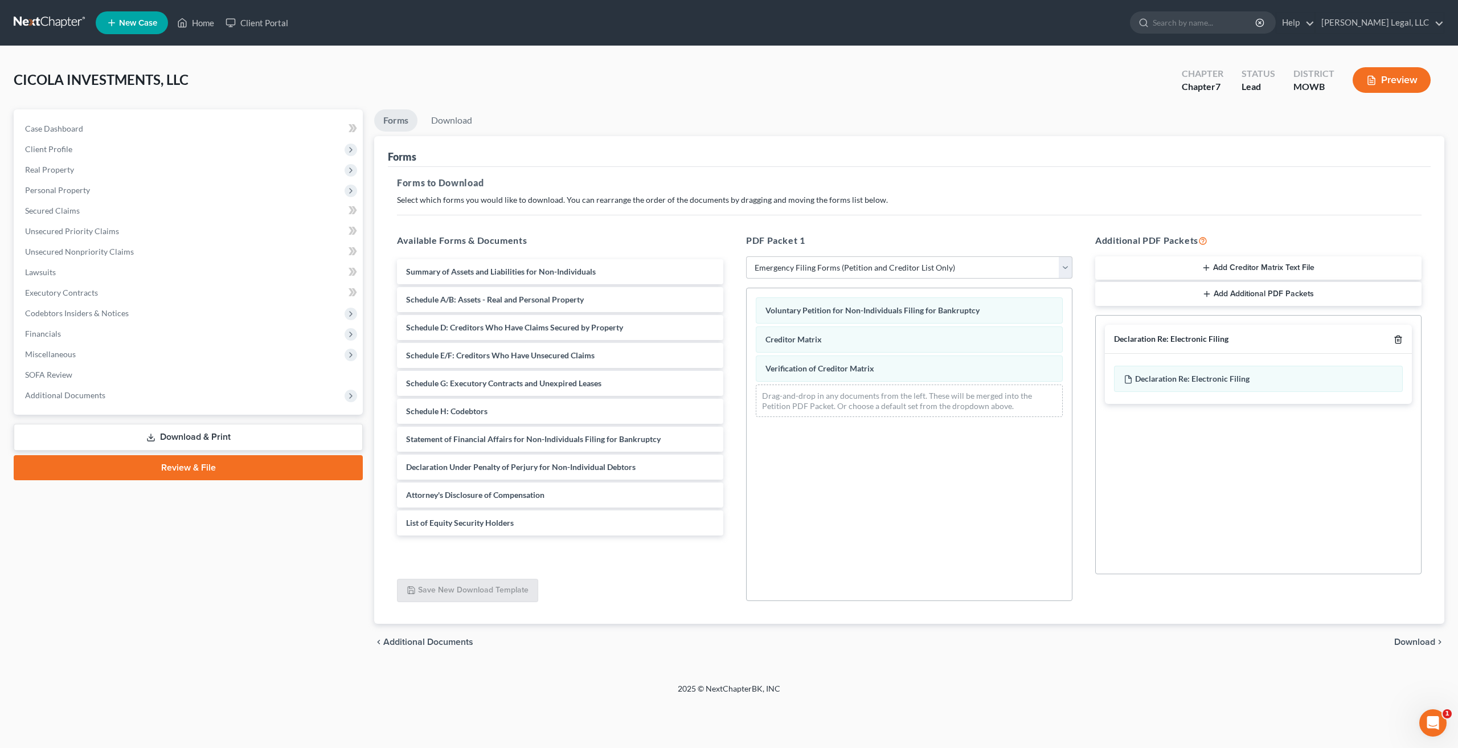
click at [1396, 340] on icon "button" at bounding box center [1398, 339] width 5 height 7
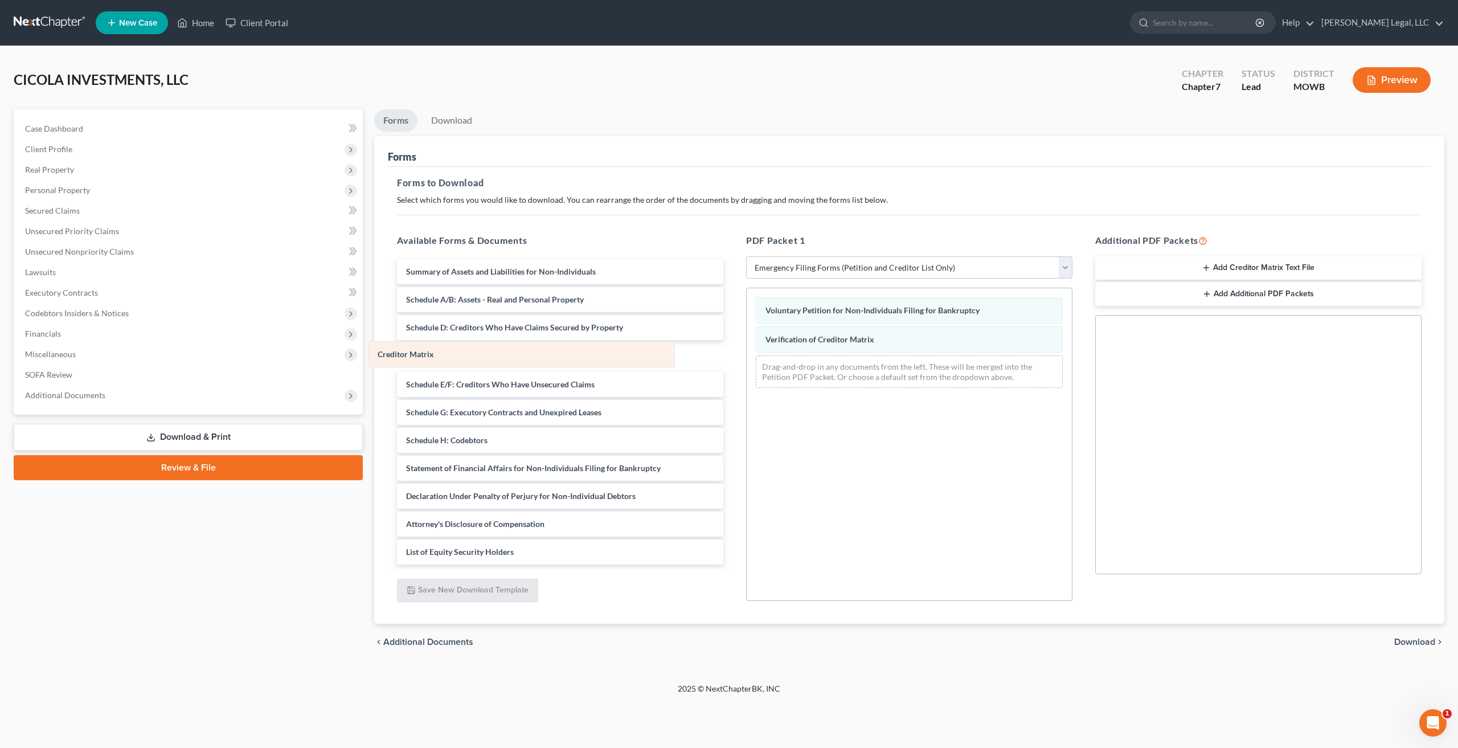
drag, startPoint x: 1016, startPoint y: 337, endPoint x: 596, endPoint y: 355, distance: 420.8
click at [747, 355] on div "Creditor Matrix Voluntary Petition for Non-Individuals Filing for Bankruptcy Cr…" at bounding box center [909, 342] width 325 height 109
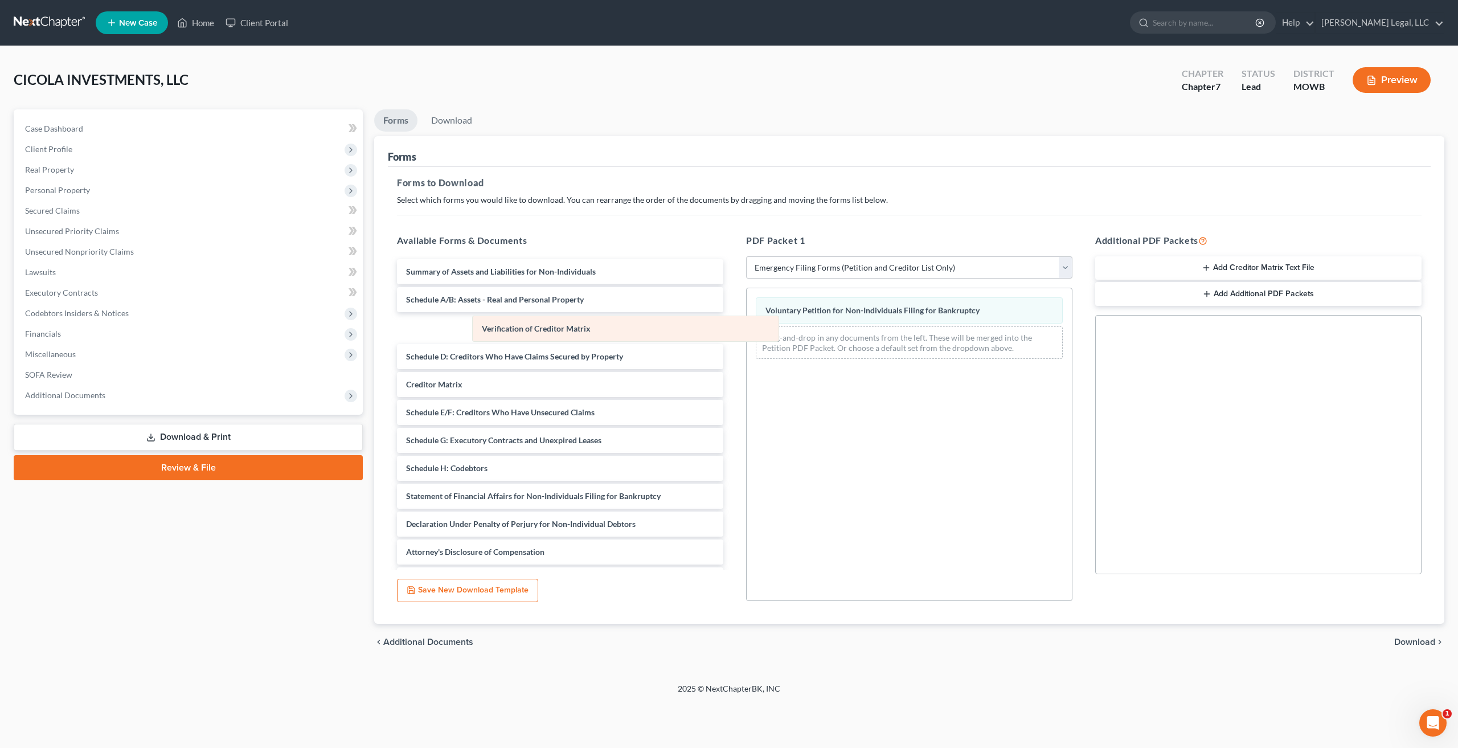
drag, startPoint x: 930, startPoint y: 331, endPoint x: 601, endPoint y: 326, distance: 329.3
click at [747, 326] on div "Verification of Creditor Matrix Voluntary Petition for Non-Individuals Filing f…" at bounding box center [909, 328] width 325 height 80
click at [1421, 641] on span "Download" at bounding box center [1415, 641] width 41 height 9
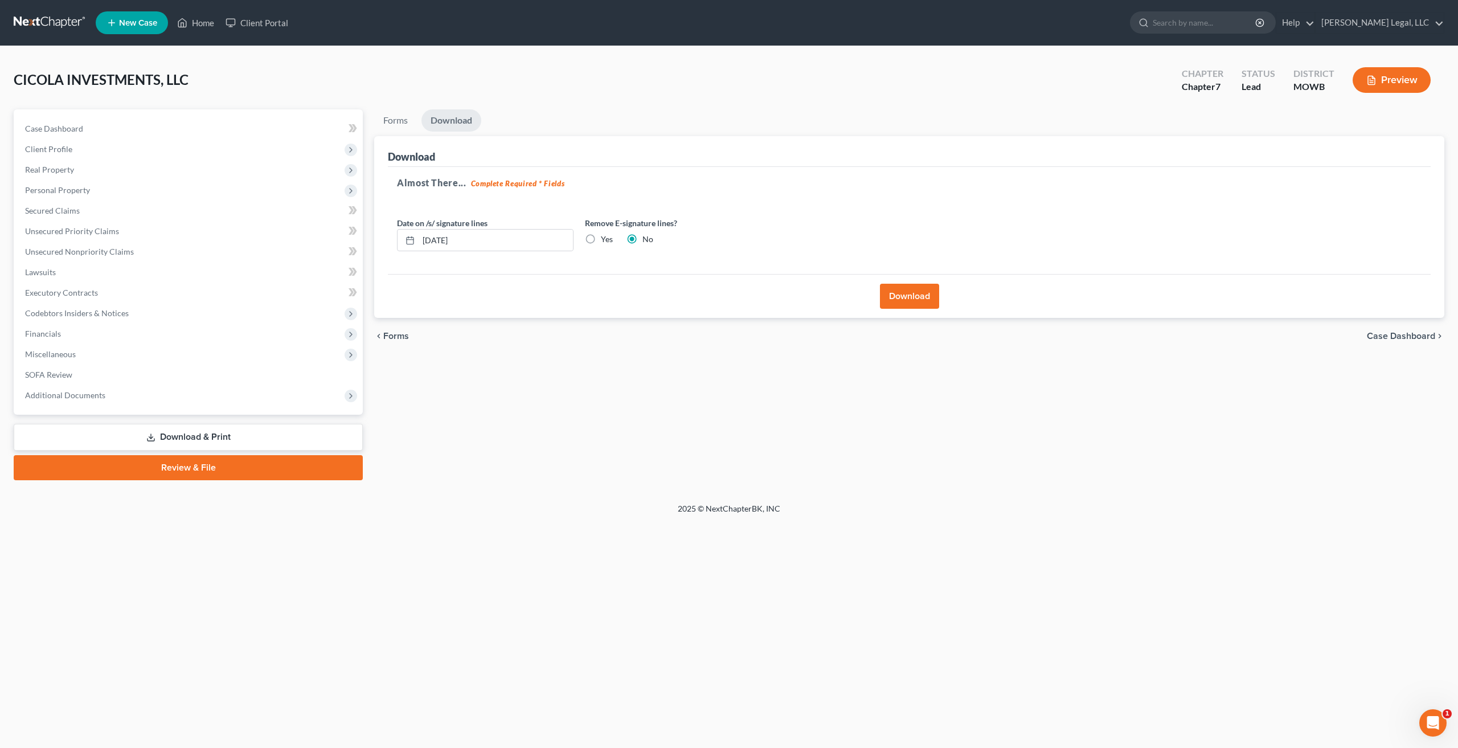
click at [922, 287] on button "Download" at bounding box center [909, 296] width 59 height 25
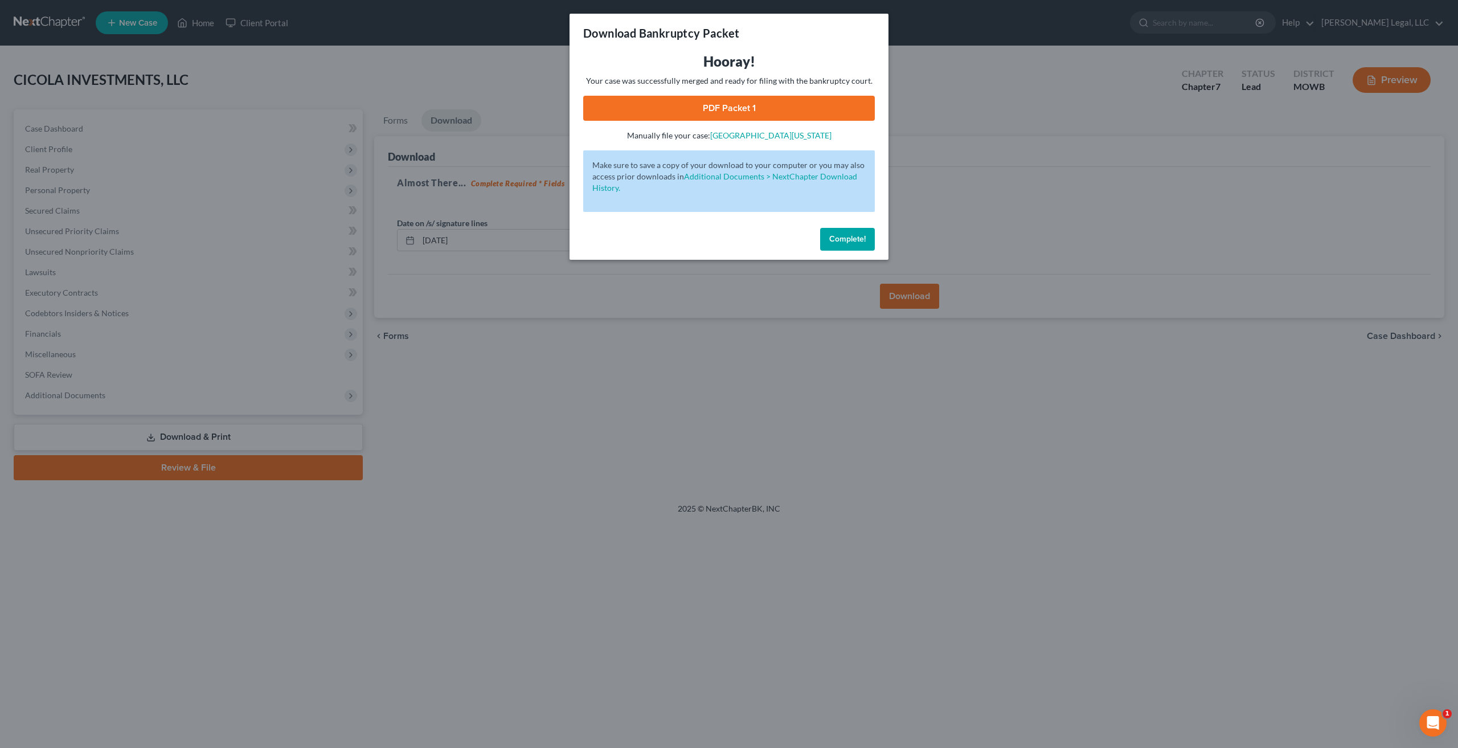
click at [753, 111] on link "PDF Packet 1" at bounding box center [729, 108] width 292 height 25
